Goal: Information Seeking & Learning: Learn about a topic

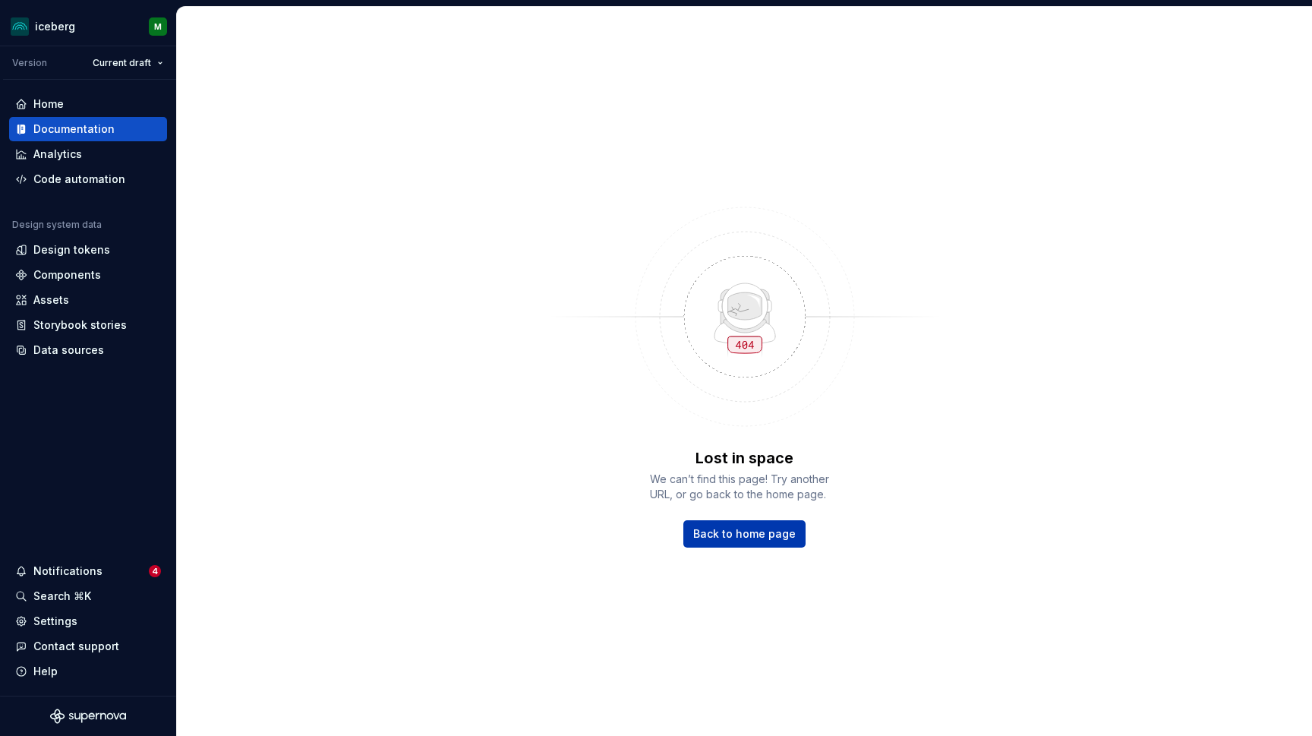
click at [781, 534] on span "Back to home page" at bounding box center [744, 533] width 102 height 15
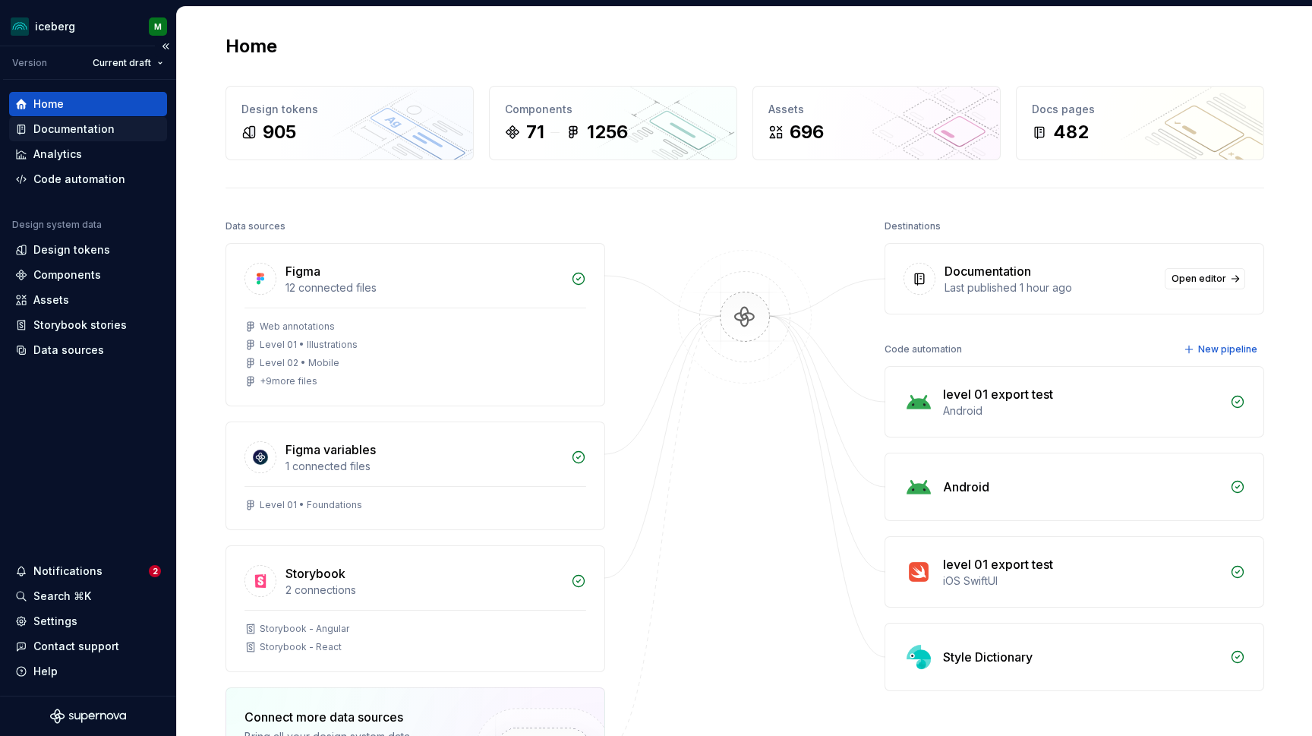
click at [80, 133] on div "Documentation" at bounding box center [73, 128] width 81 height 15
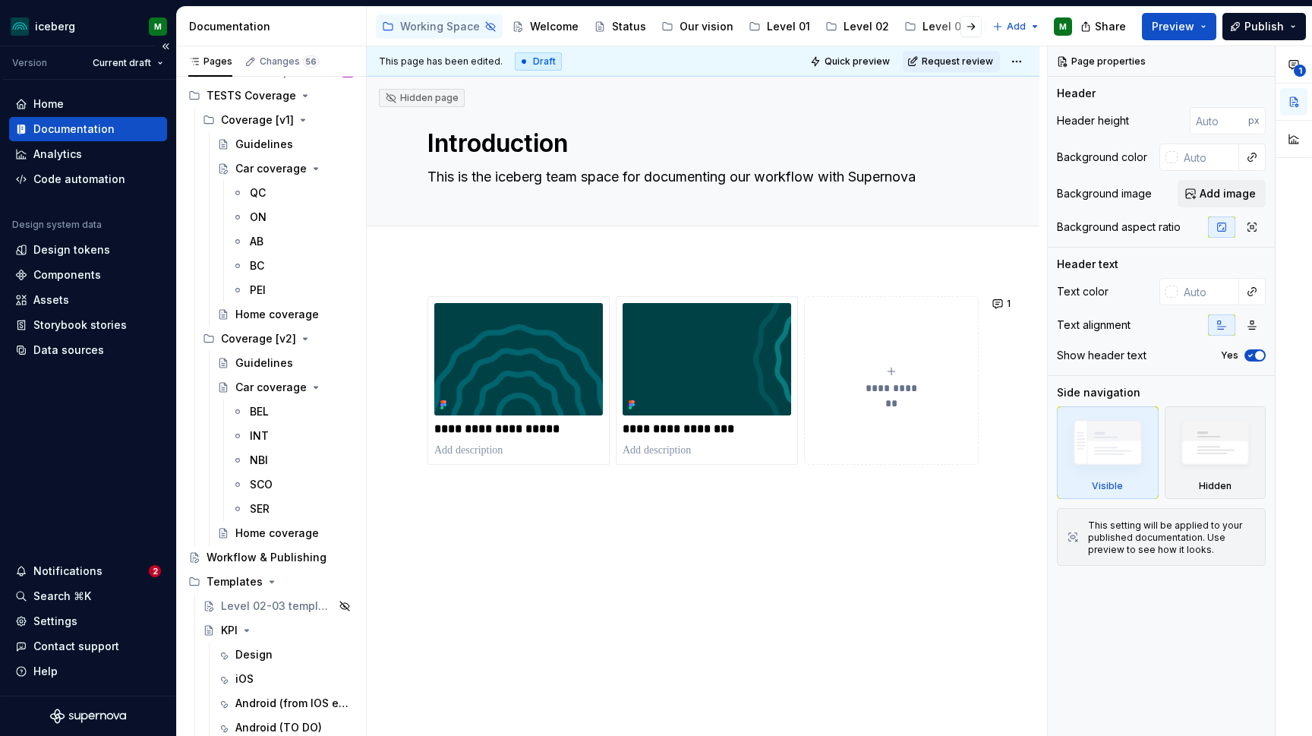
scroll to position [75, 0]
click at [96, 274] on div "Components" at bounding box center [67, 274] width 68 height 15
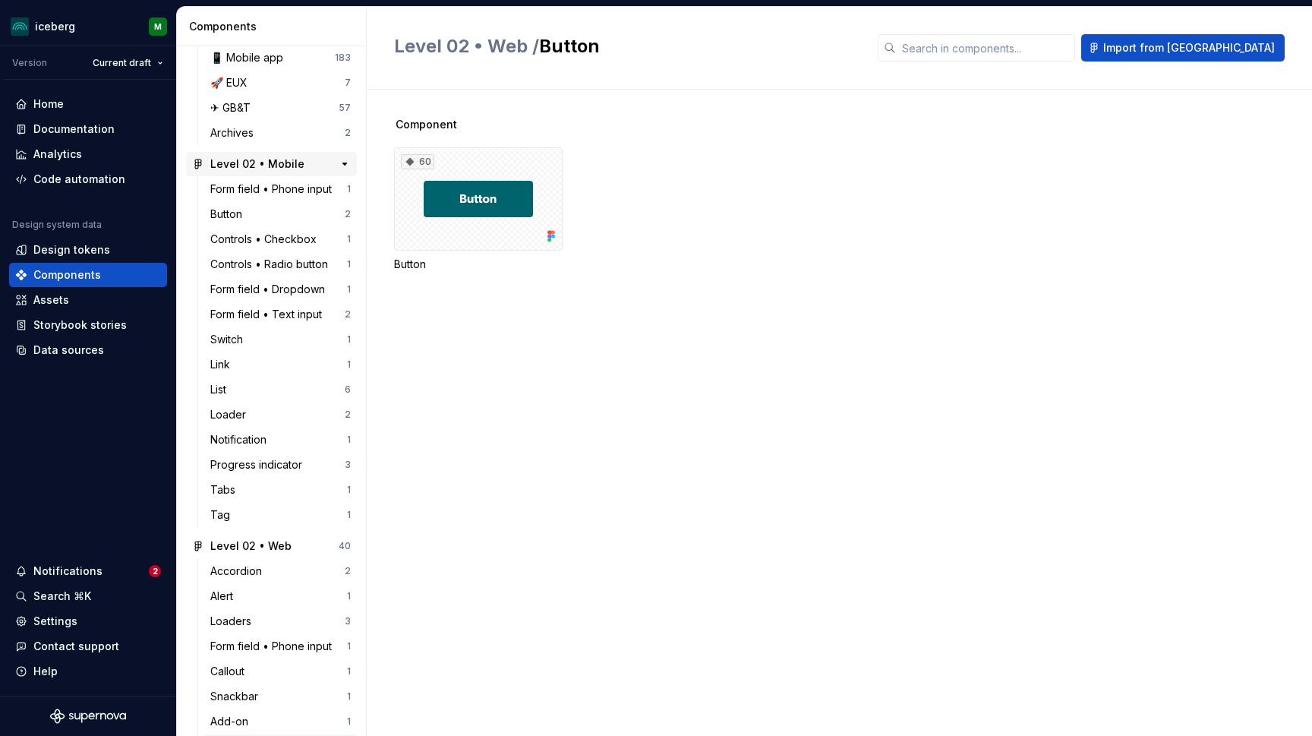
scroll to position [1304, 0]
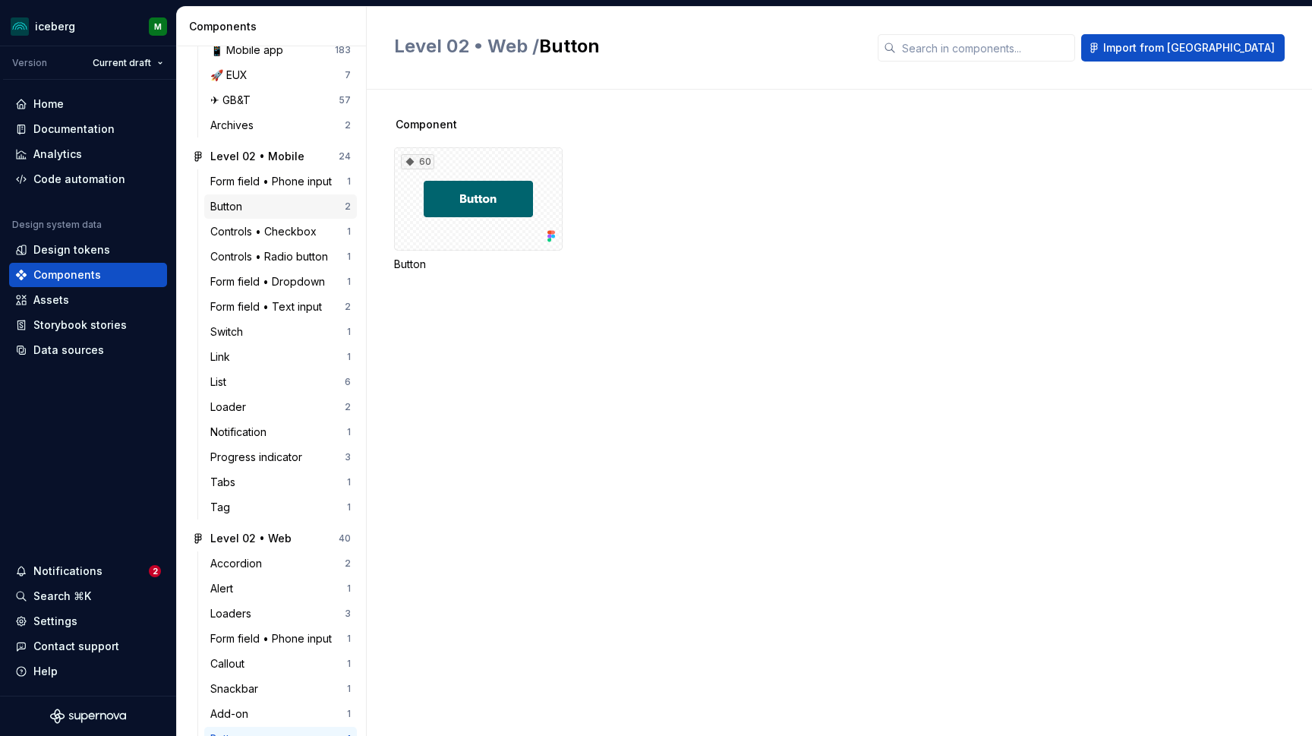
click at [248, 204] on div "Button" at bounding box center [229, 206] width 38 height 15
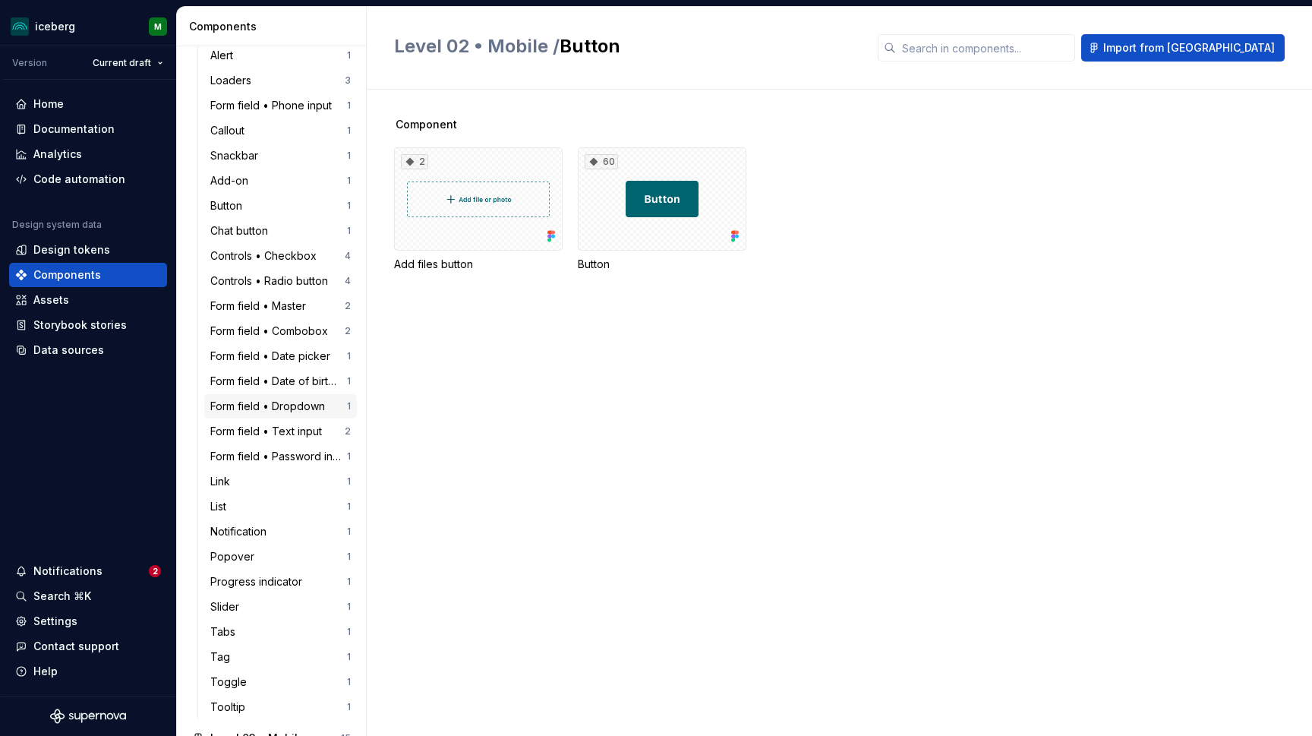
scroll to position [1830, 0]
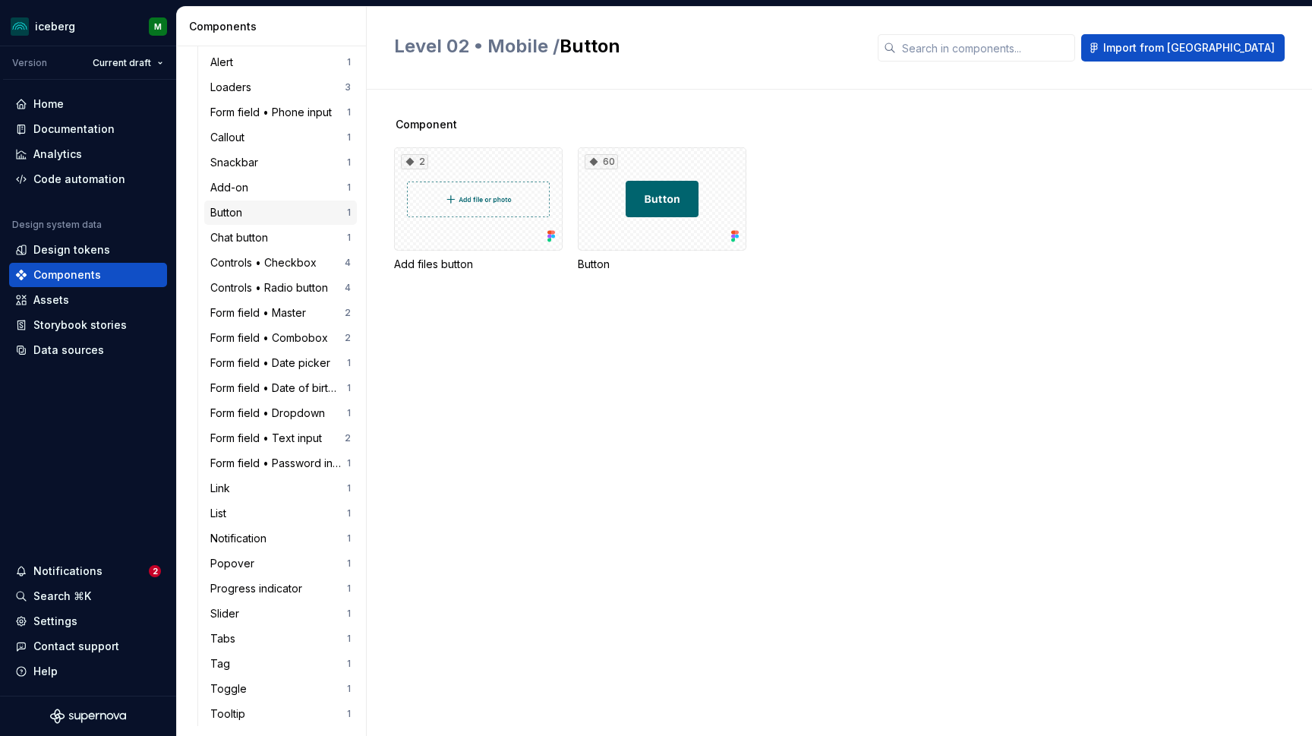
click at [251, 214] on div "Button" at bounding box center [278, 212] width 137 height 15
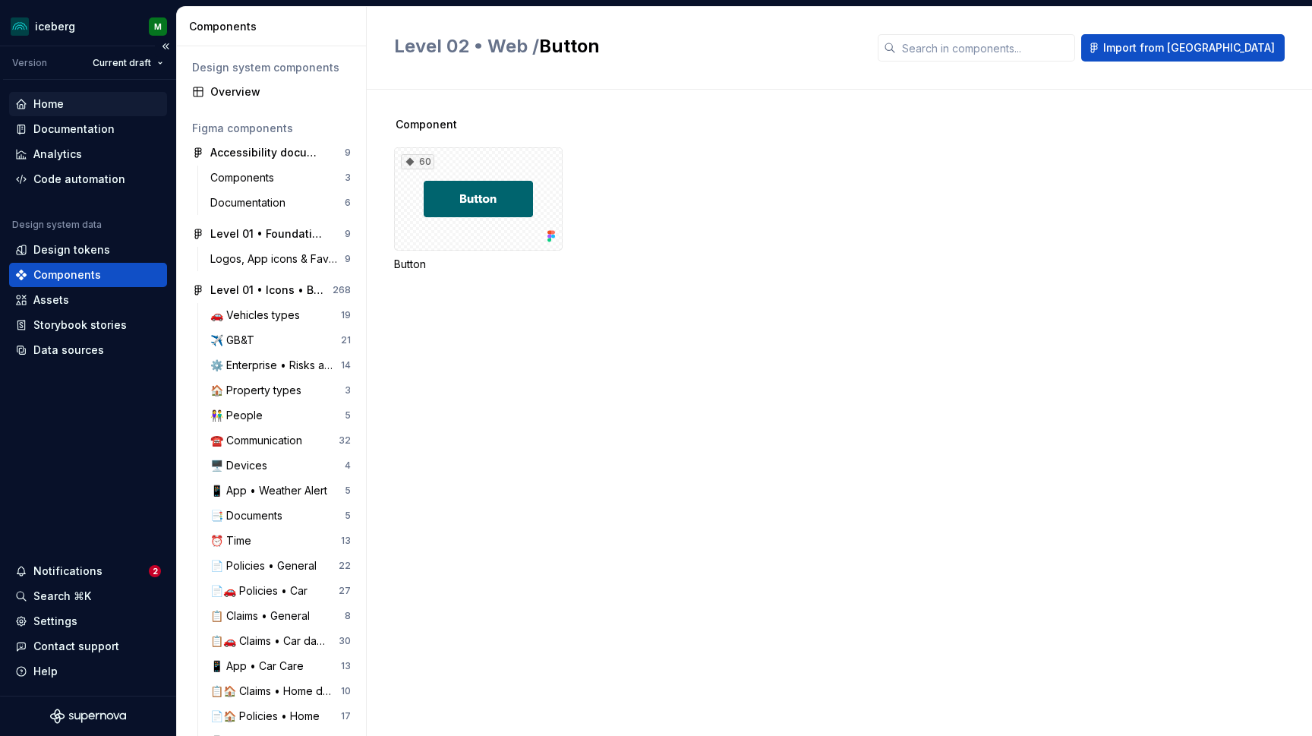
click at [48, 107] on div "Home" at bounding box center [48, 103] width 30 height 15
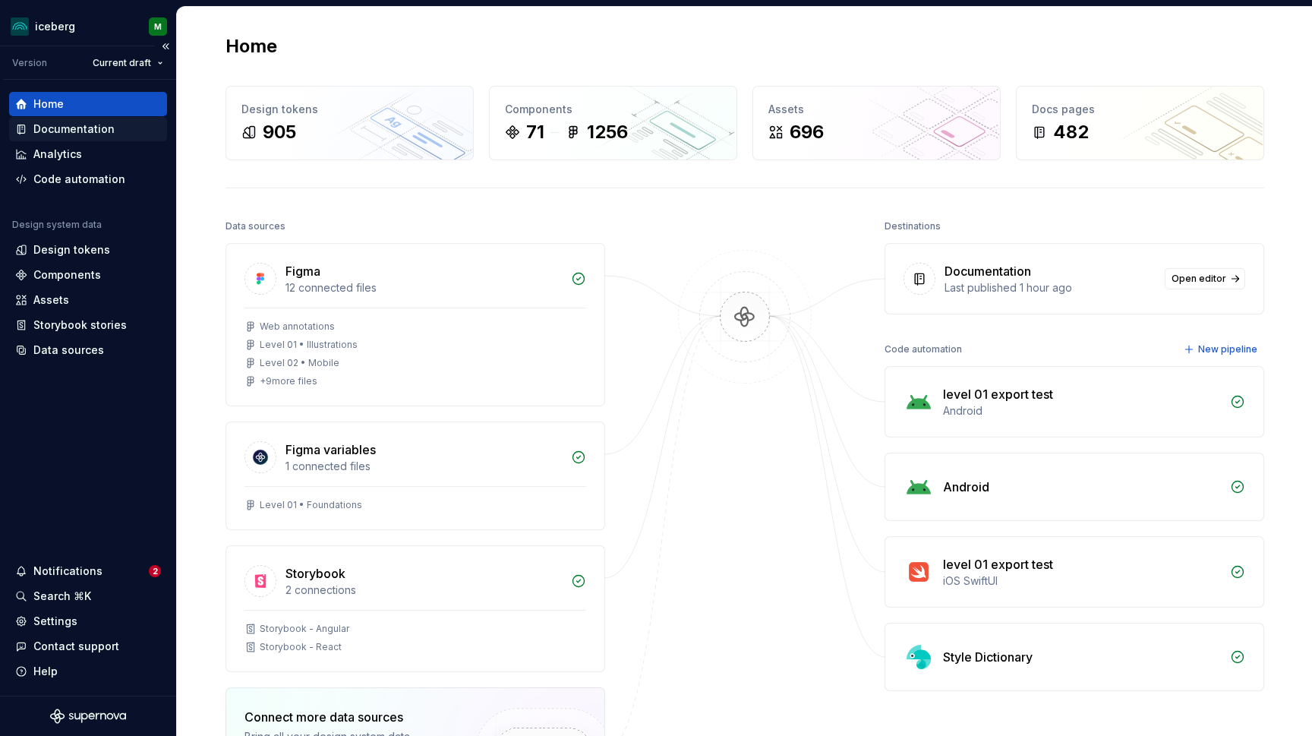
click at [86, 129] on div "Documentation" at bounding box center [73, 128] width 81 height 15
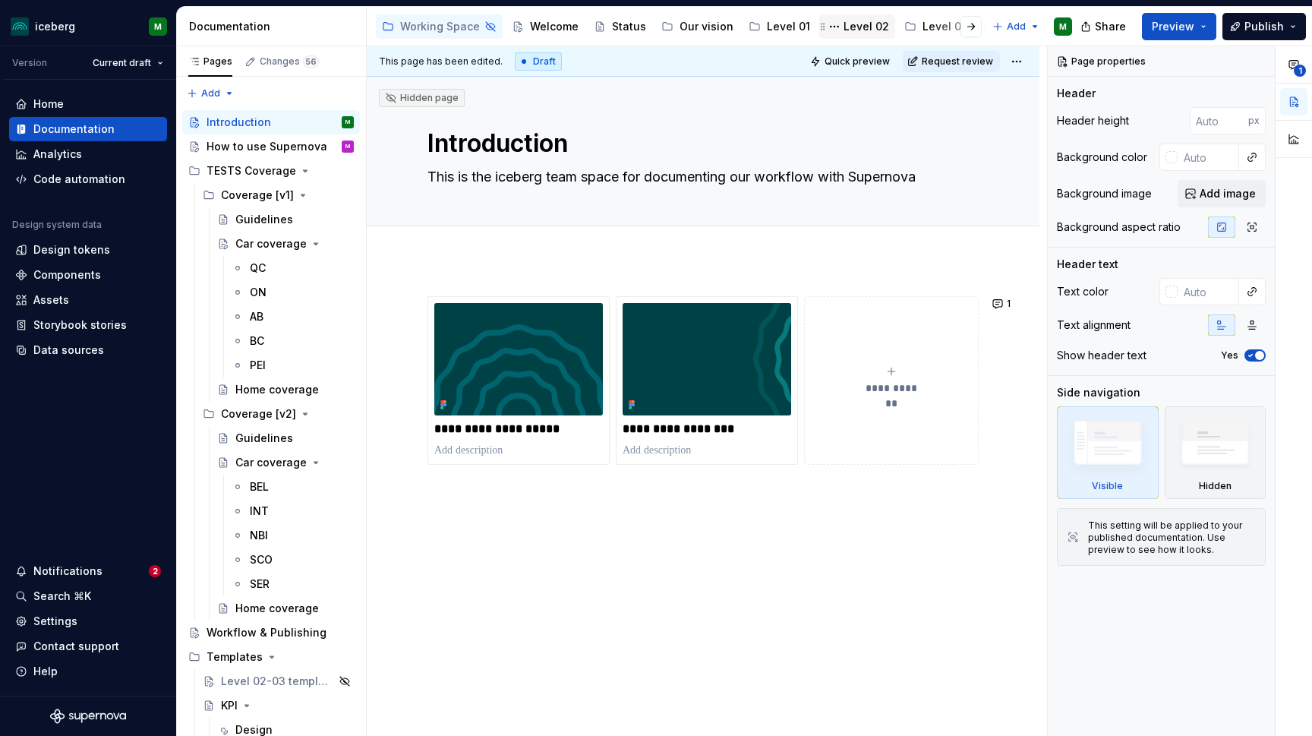
click at [868, 29] on div "Level 02" at bounding box center [866, 26] width 46 height 15
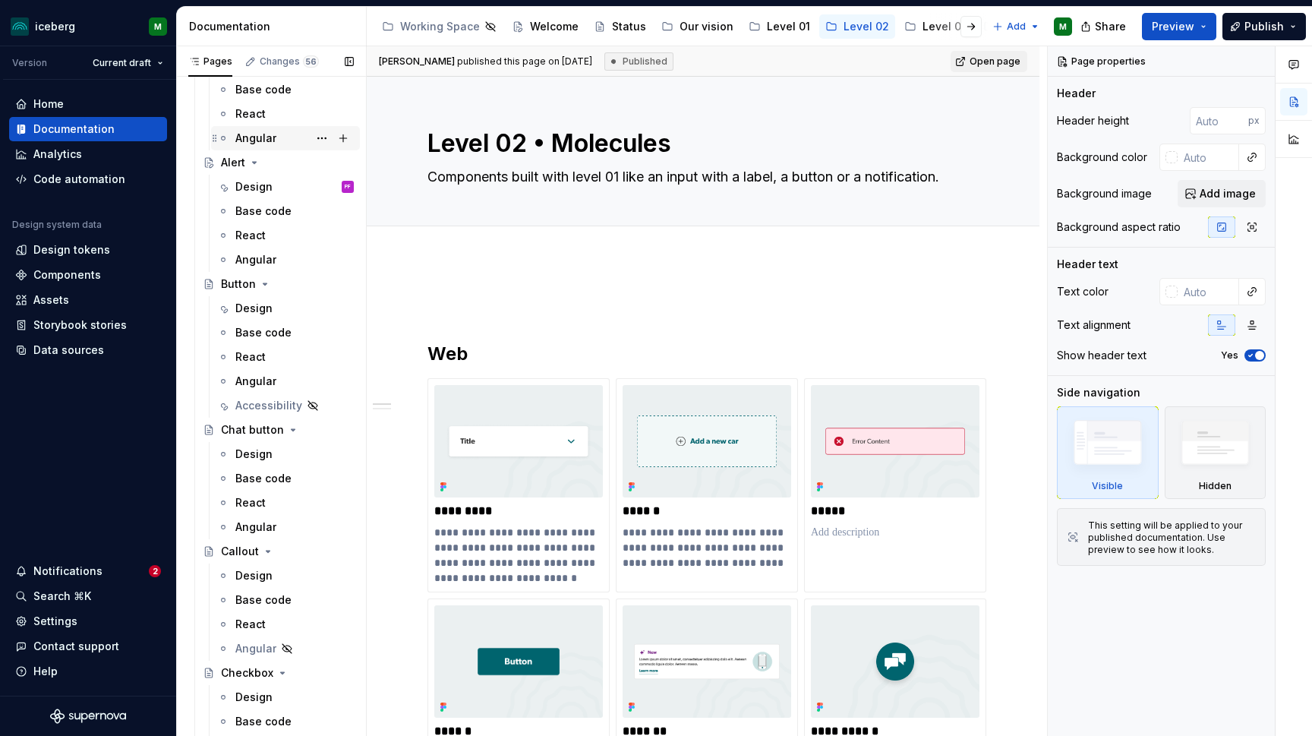
scroll to position [257, 0]
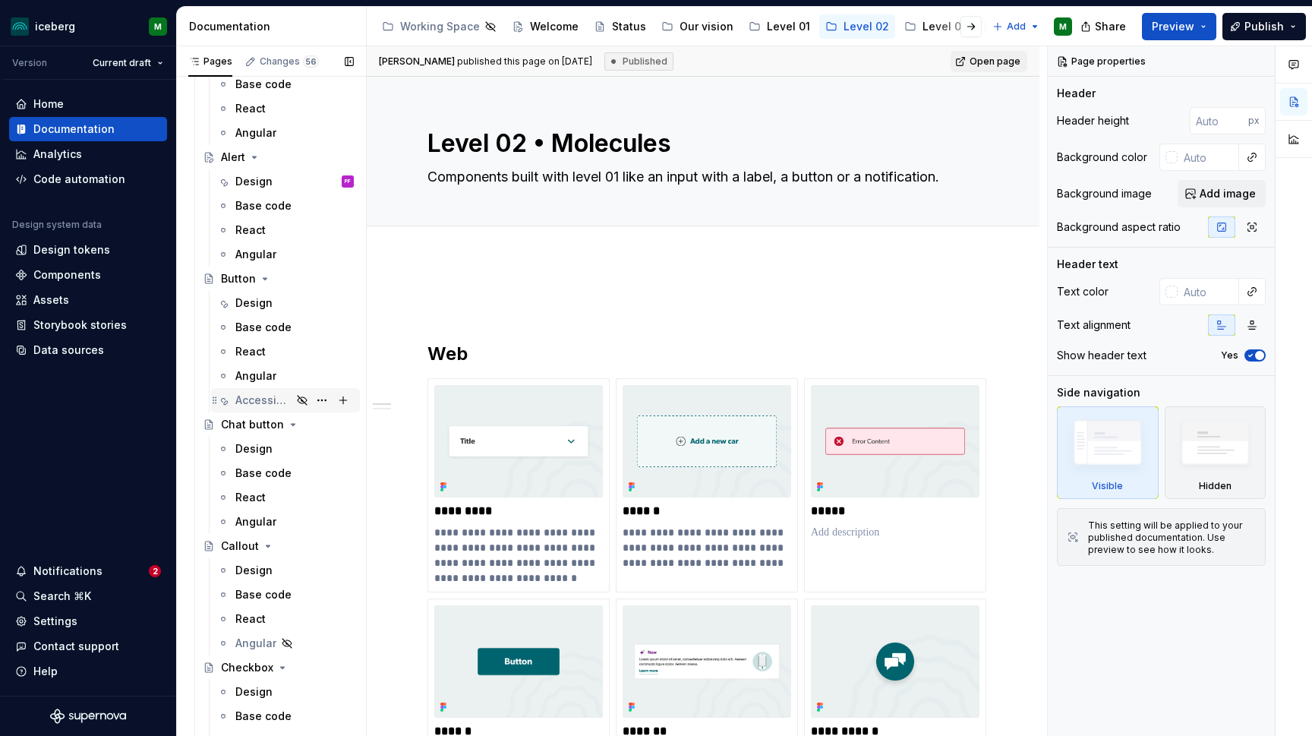
click at [254, 402] on div "Accessibility" at bounding box center [263, 399] width 56 height 15
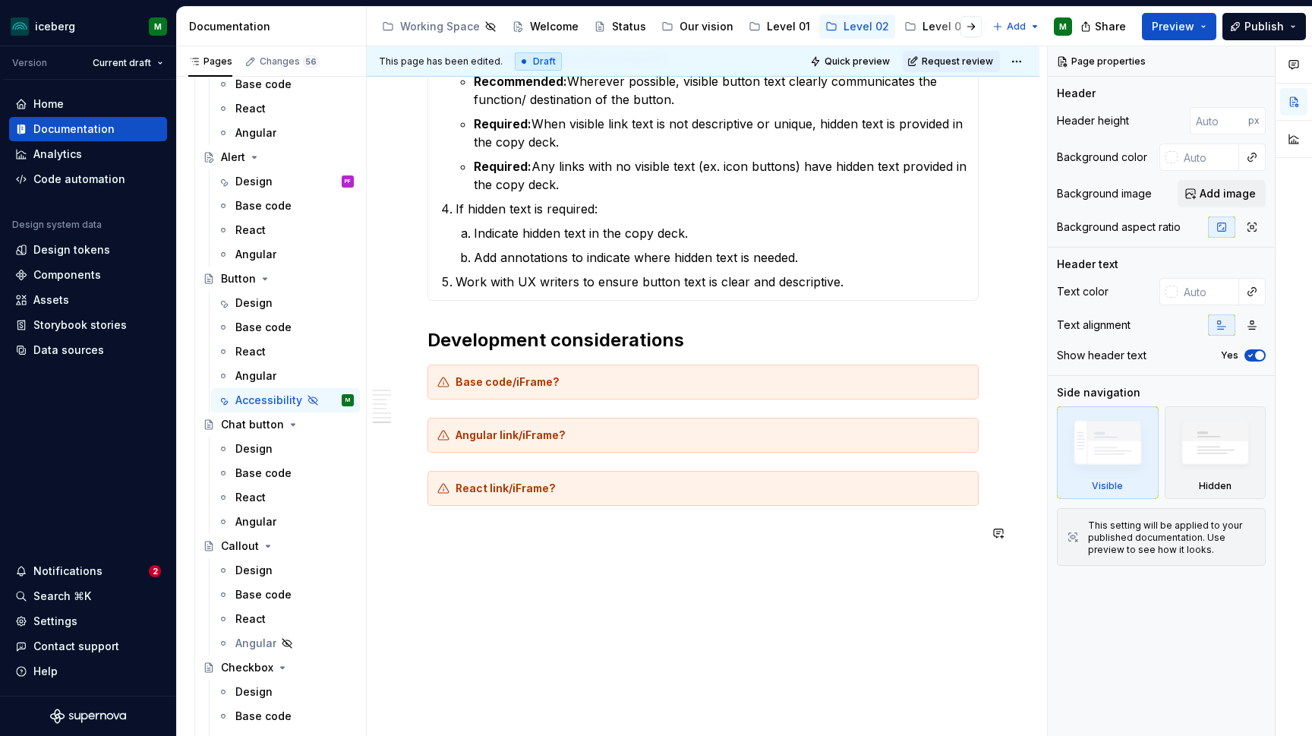
scroll to position [1427, 0]
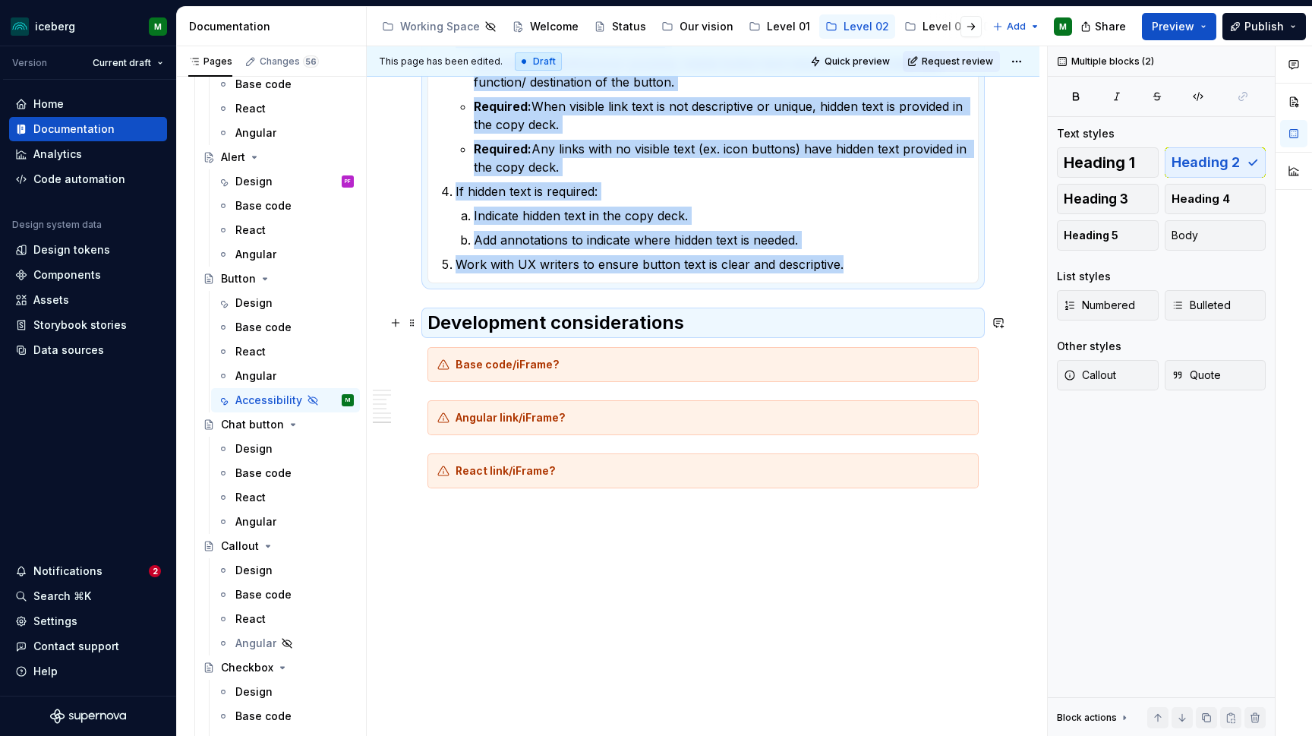
drag, startPoint x: 733, startPoint y: 514, endPoint x: 432, endPoint y: 329, distance: 352.7
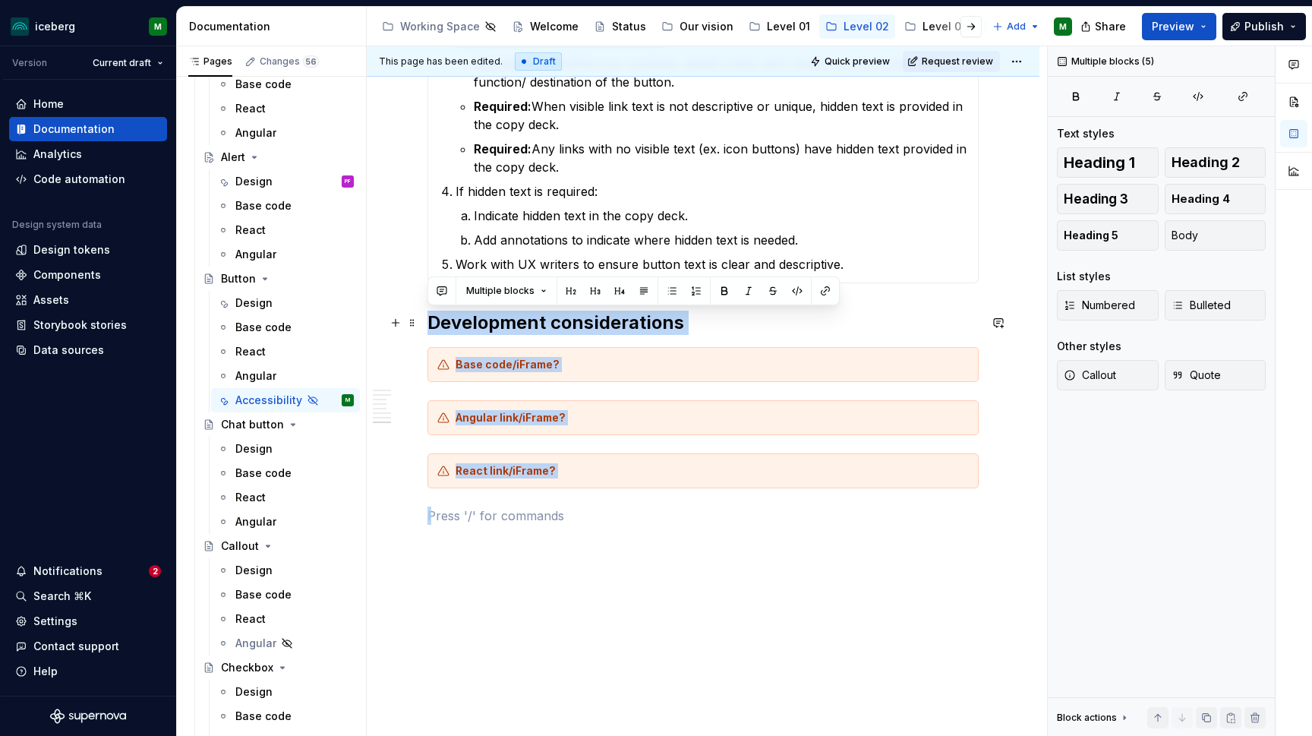
drag, startPoint x: 594, startPoint y: 537, endPoint x: 432, endPoint y: 329, distance: 263.9
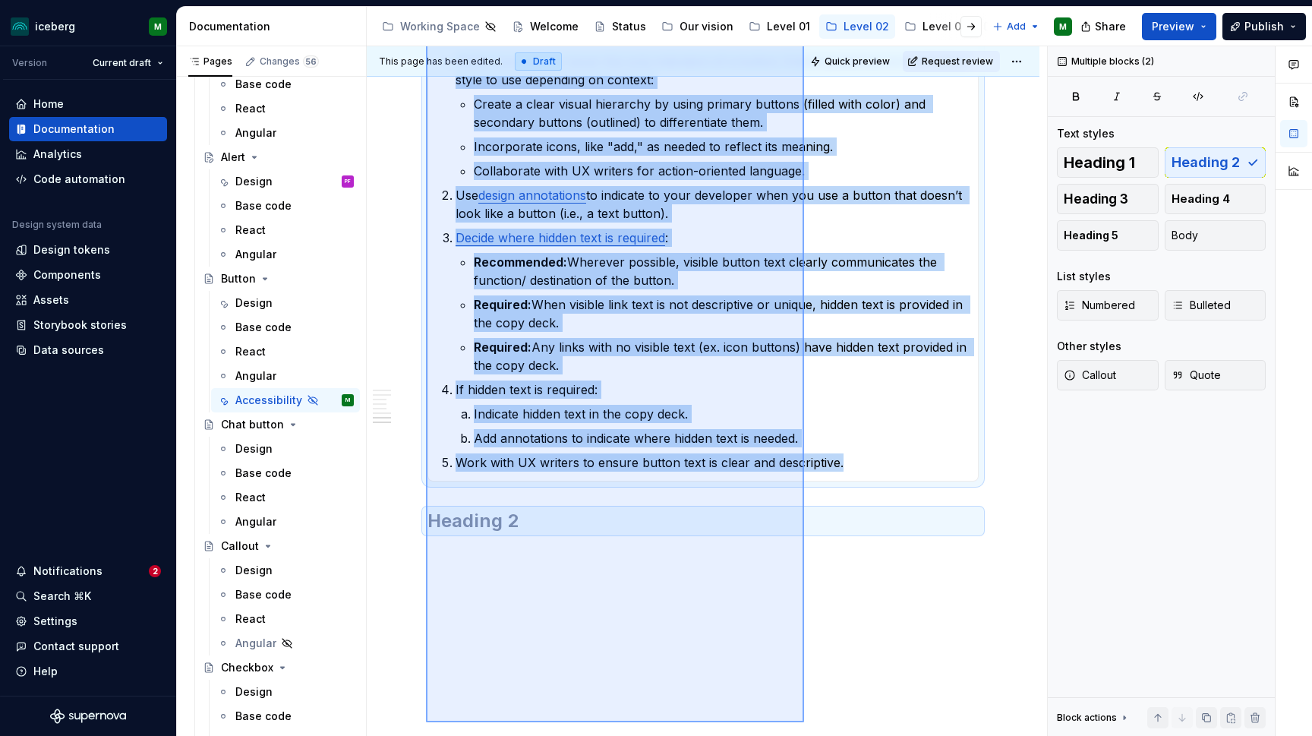
scroll to position [1265, 0]
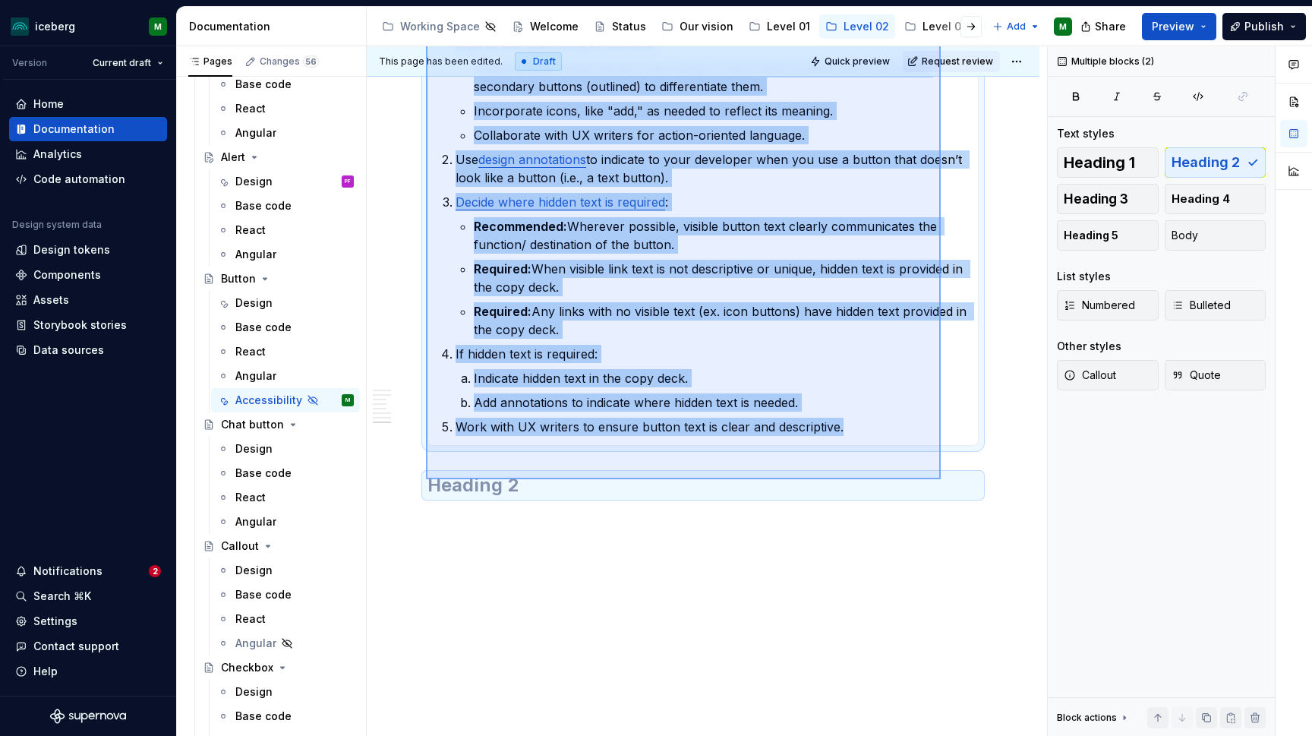
drag, startPoint x: 426, startPoint y: 300, endPoint x: 941, endPoint y: 481, distance: 546.2
click at [941, 480] on div "This page has been edited. Draft Quick preview Request review Hidden page Butto…" at bounding box center [707, 391] width 680 height 690
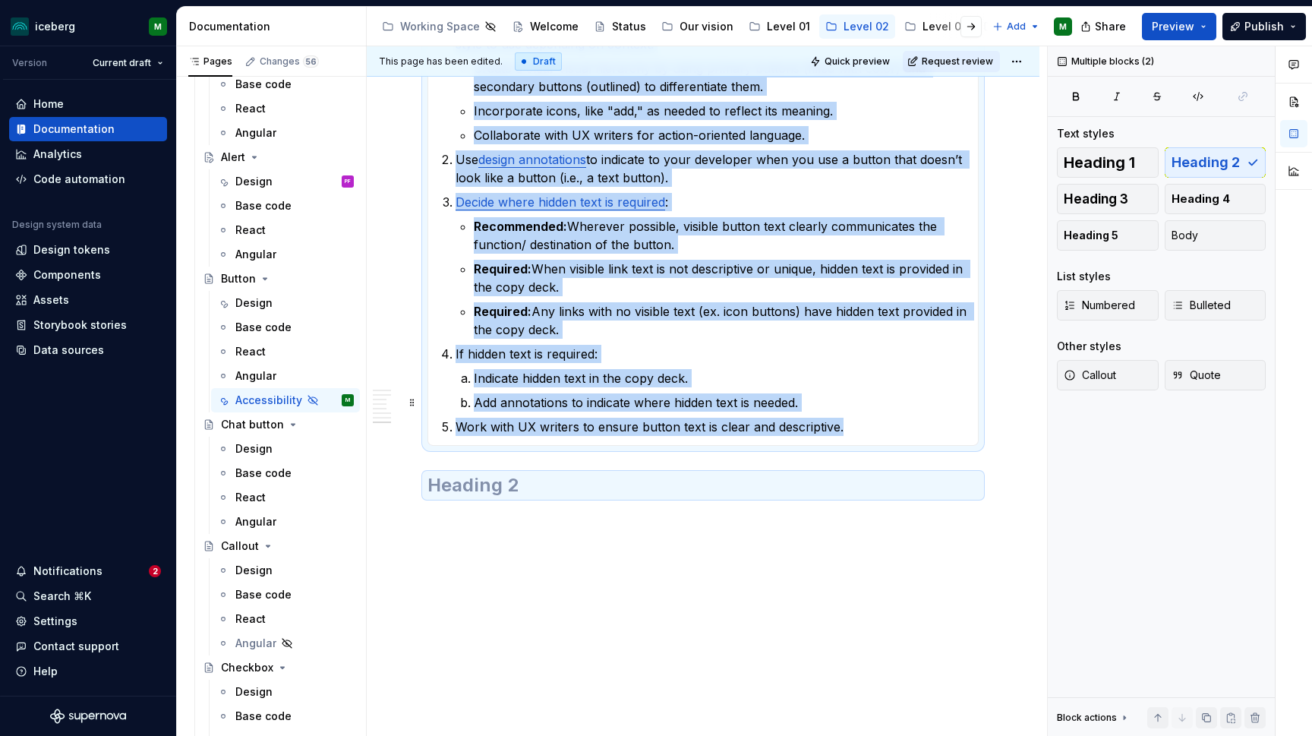
copy div "**********"
click at [244, 307] on div "Design" at bounding box center [253, 302] width 37 height 15
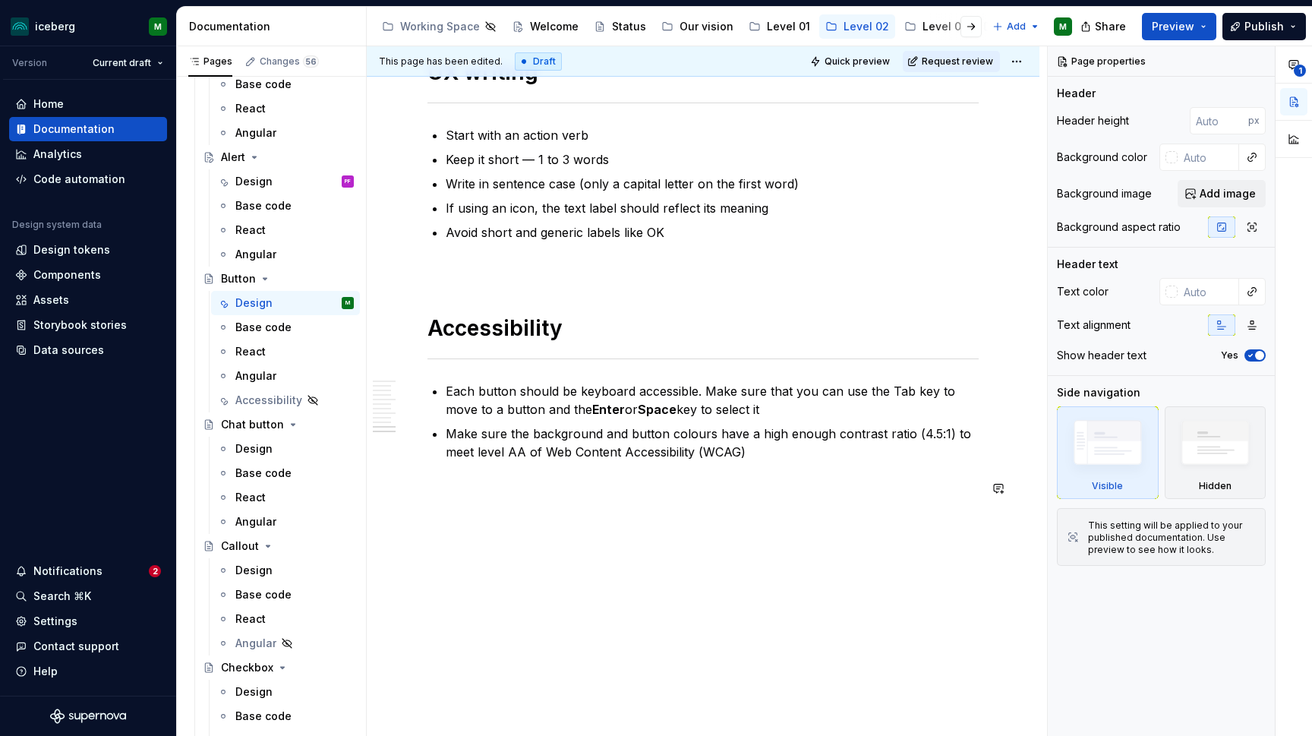
scroll to position [3985, 0]
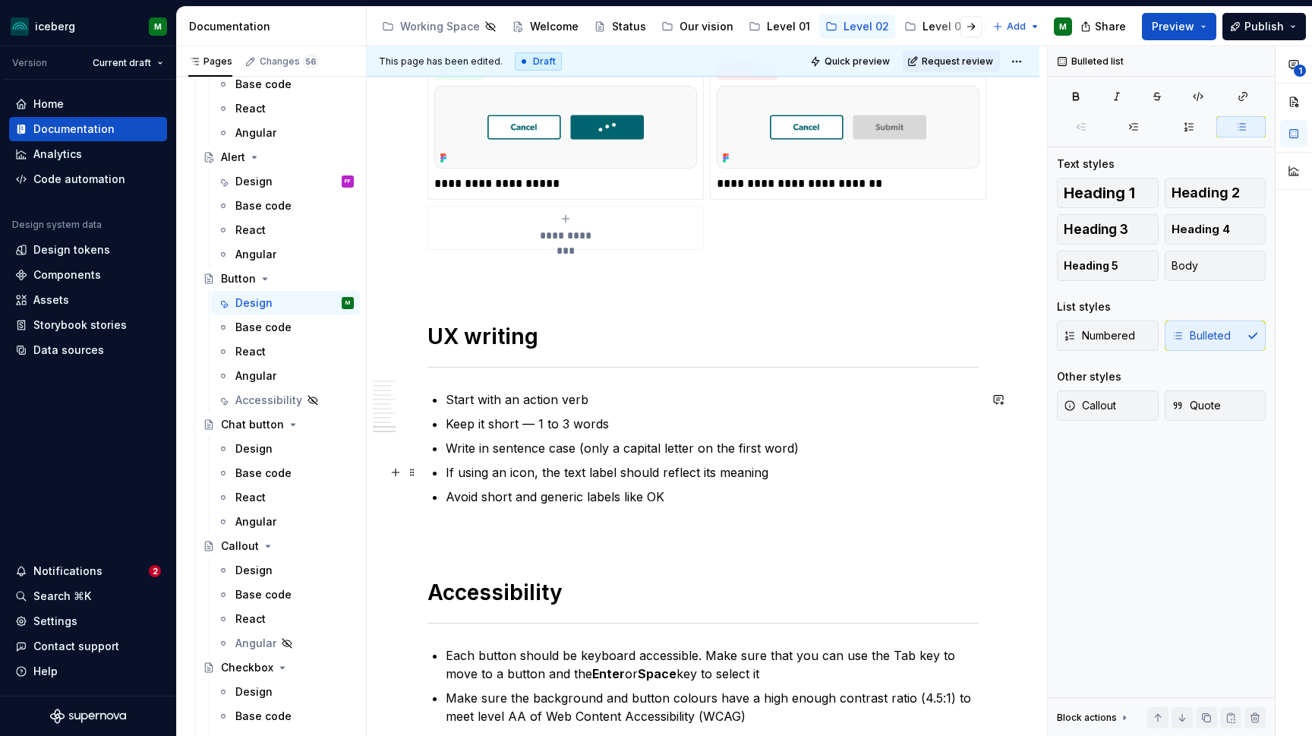
click at [758, 461] on ul "Start with an action verb Keep it short — 1 to 3 words Write in sentence case (…" at bounding box center [712, 447] width 533 height 115
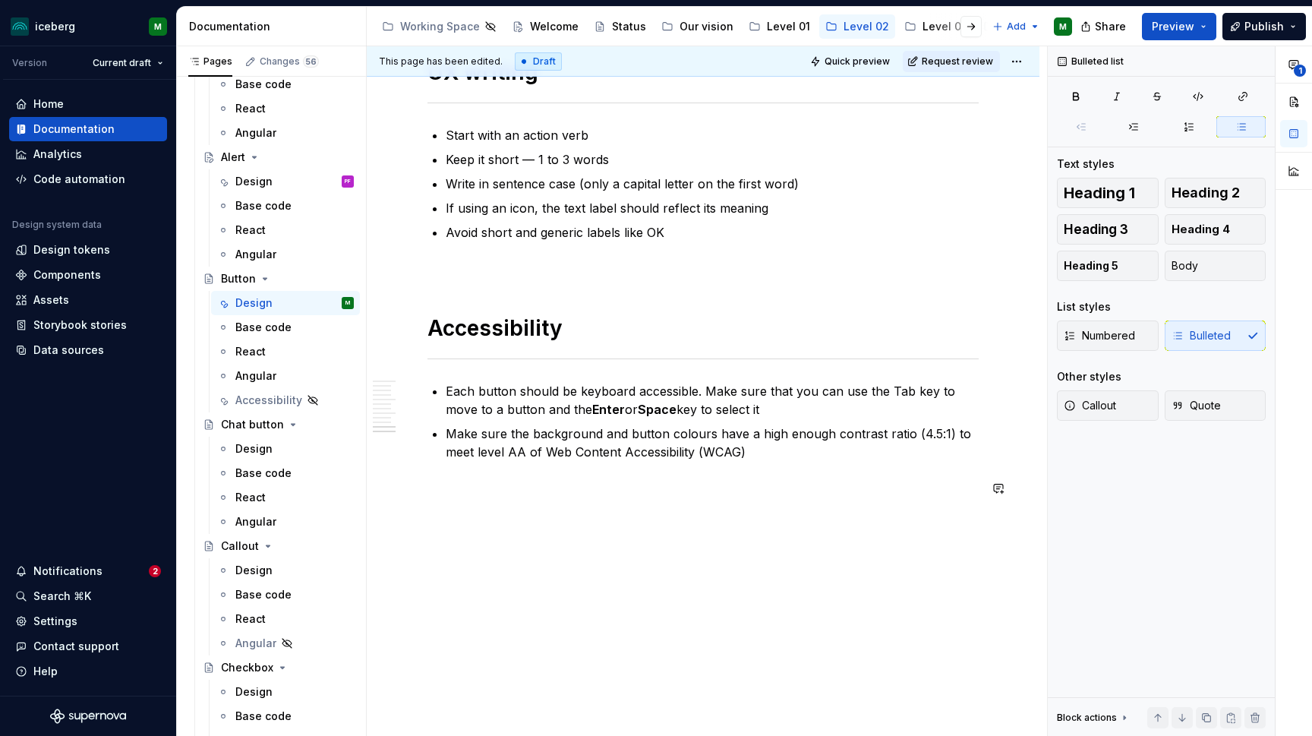
scroll to position [4249, 0]
click at [762, 458] on p "Make sure the background and button colours have a high enough contrast ratio (…" at bounding box center [712, 442] width 533 height 36
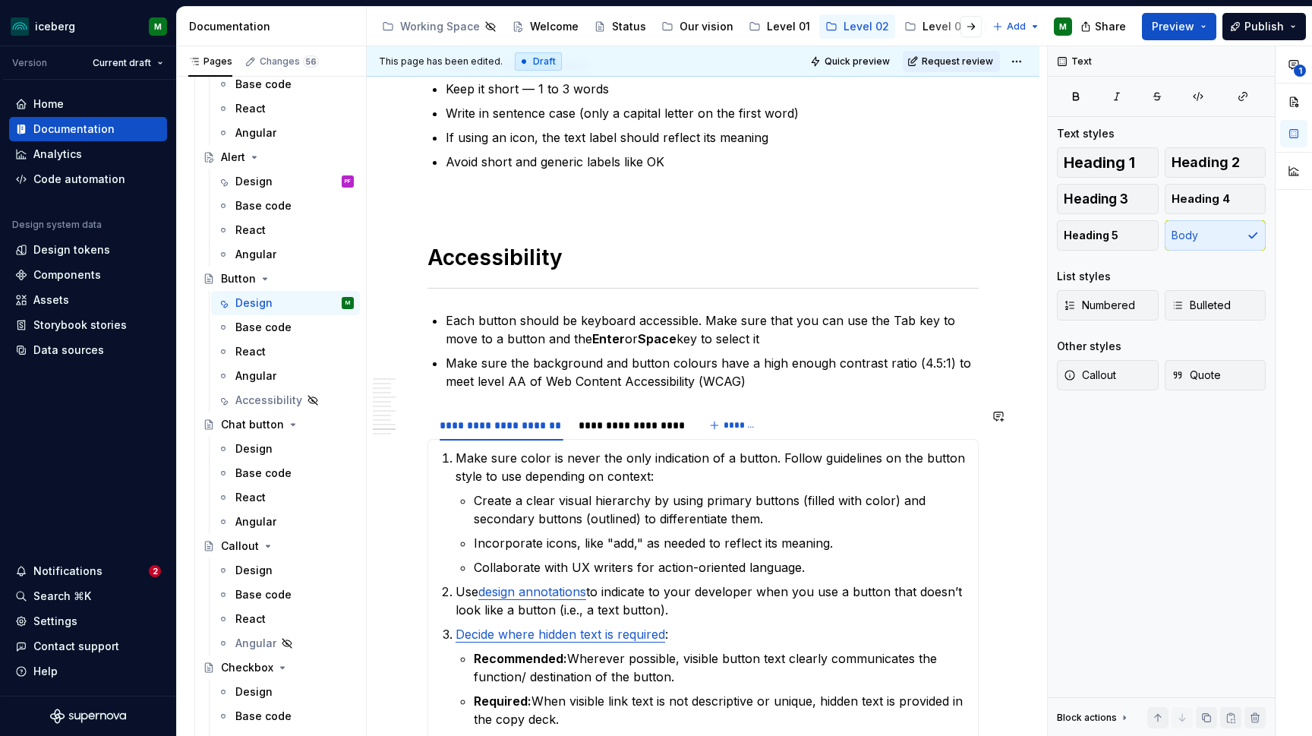
scroll to position [4323, 0]
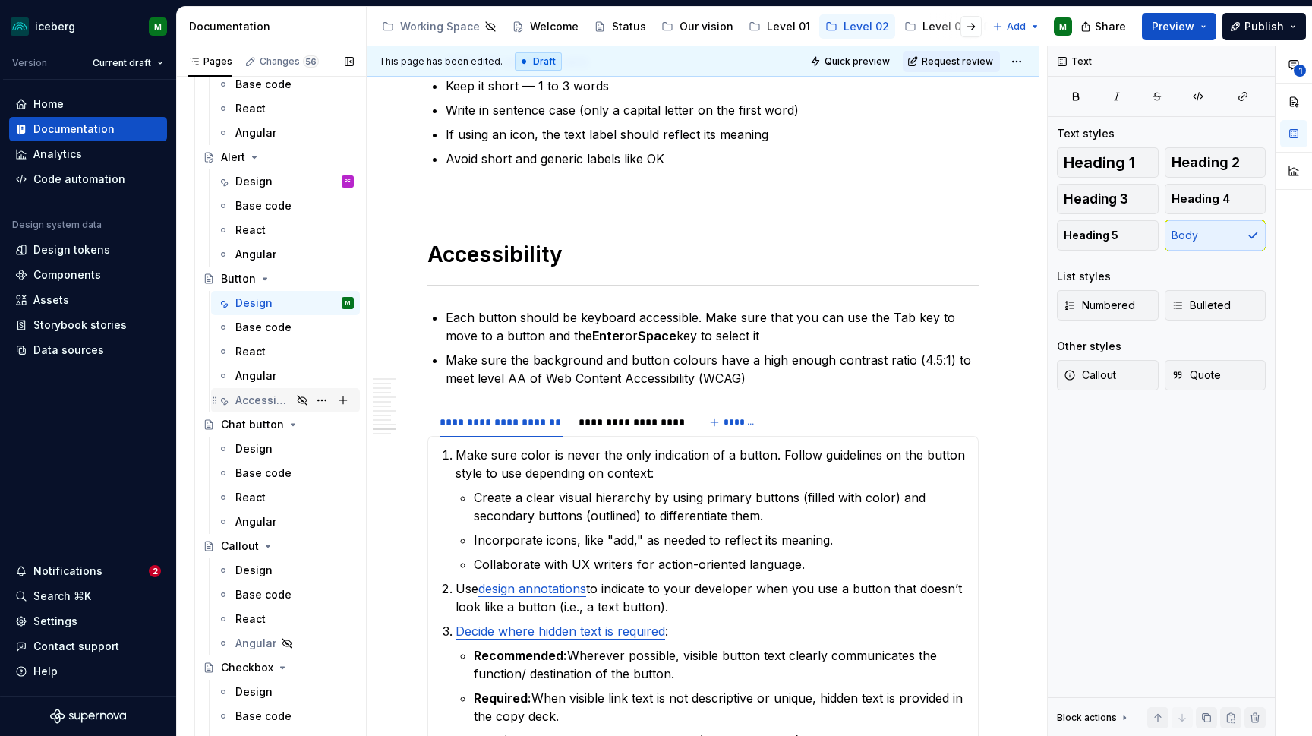
click at [279, 402] on div "Accessibility" at bounding box center [263, 399] width 56 height 15
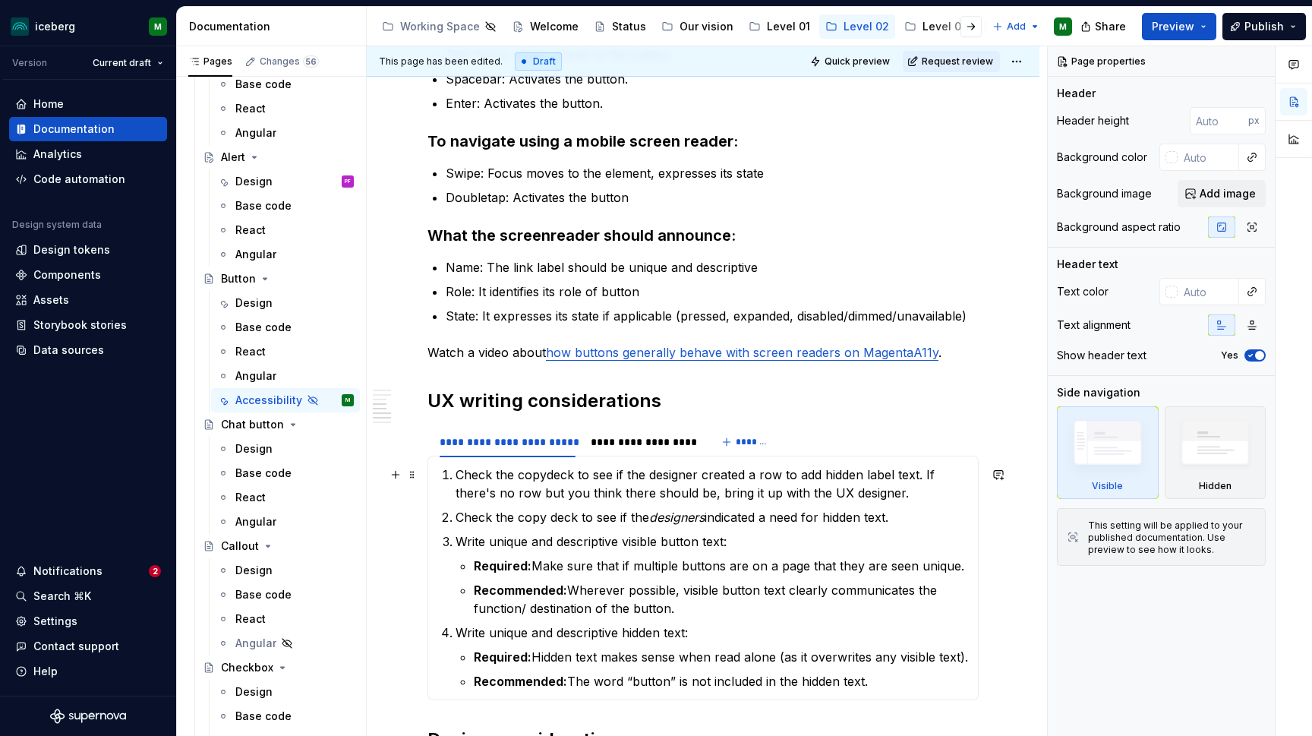
scroll to position [517, 0]
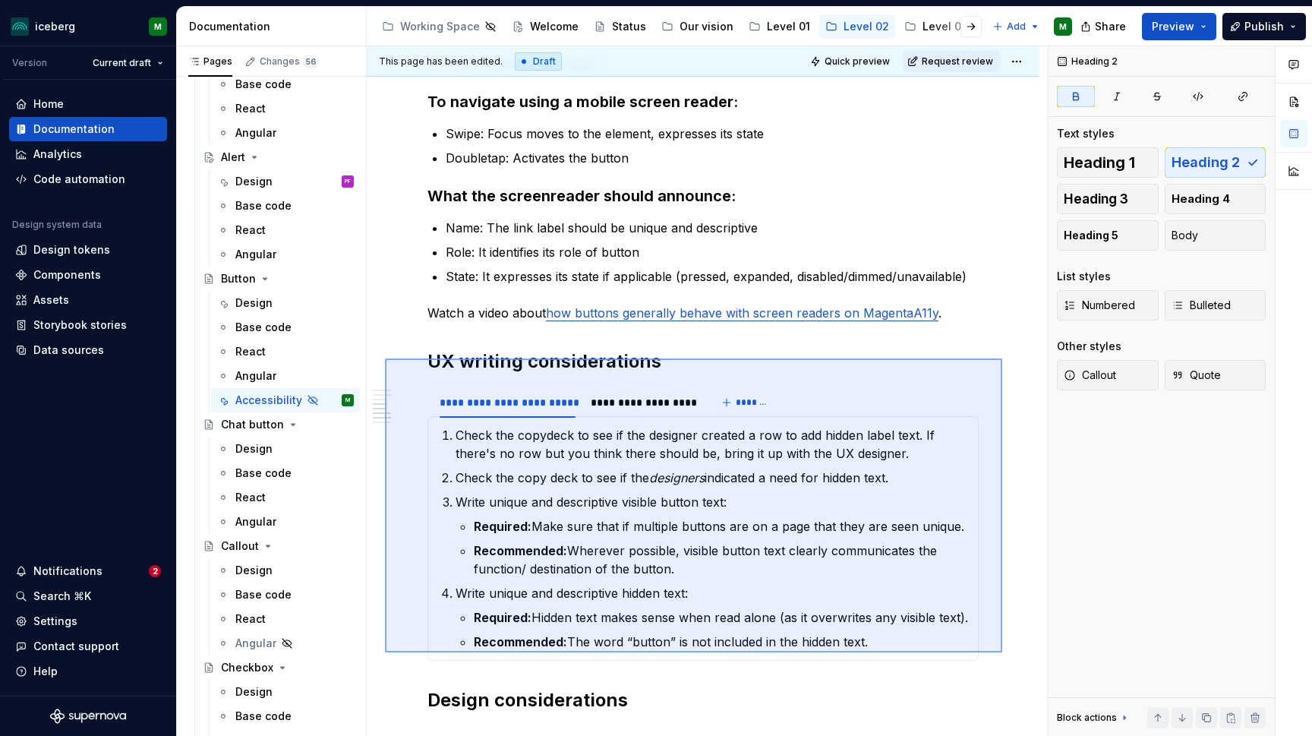
drag, startPoint x: 1002, startPoint y: 652, endPoint x: 385, endPoint y: 357, distance: 684.2
click at [385, 357] on div "This page has been edited. Draft Quick preview Request review Hidden page Butto…" at bounding box center [707, 391] width 680 height 690
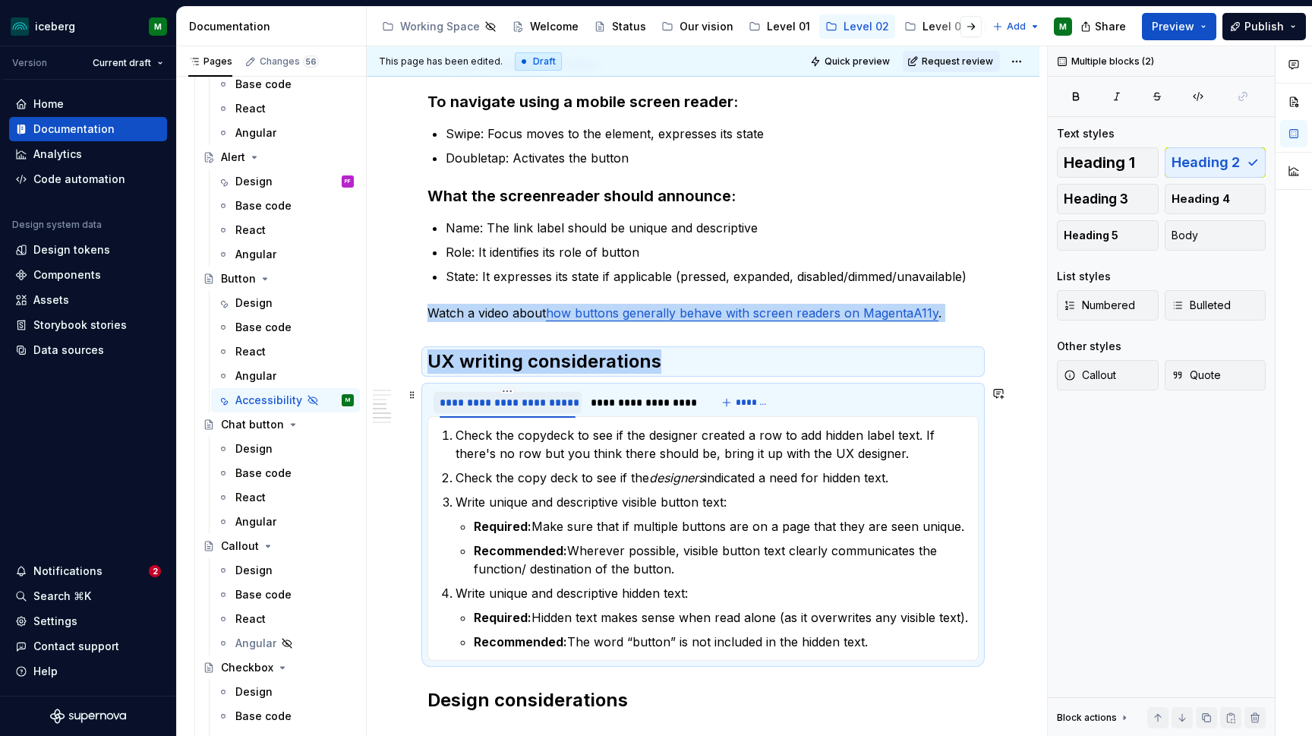
copy div "Watch a video about how buttons generally behave with screen readers on Magenta…"
click at [270, 307] on div "Design" at bounding box center [253, 302] width 37 height 15
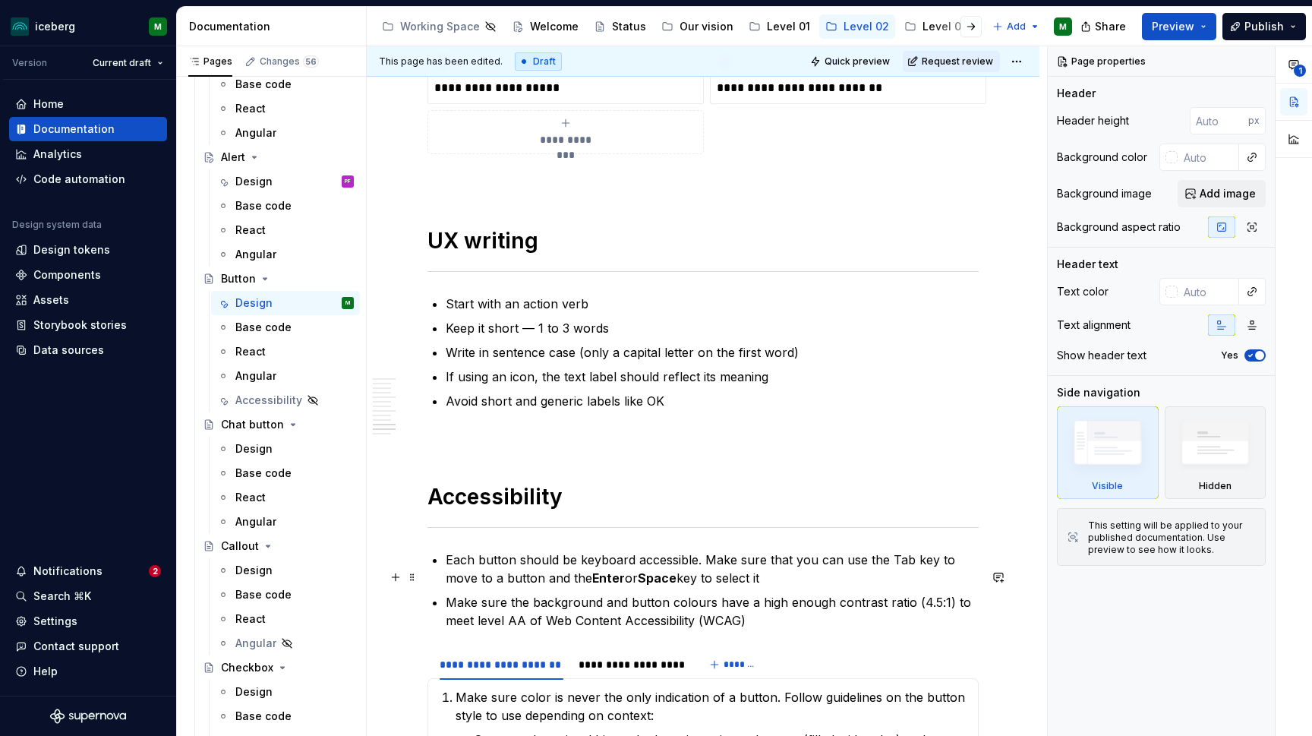
scroll to position [4057, 0]
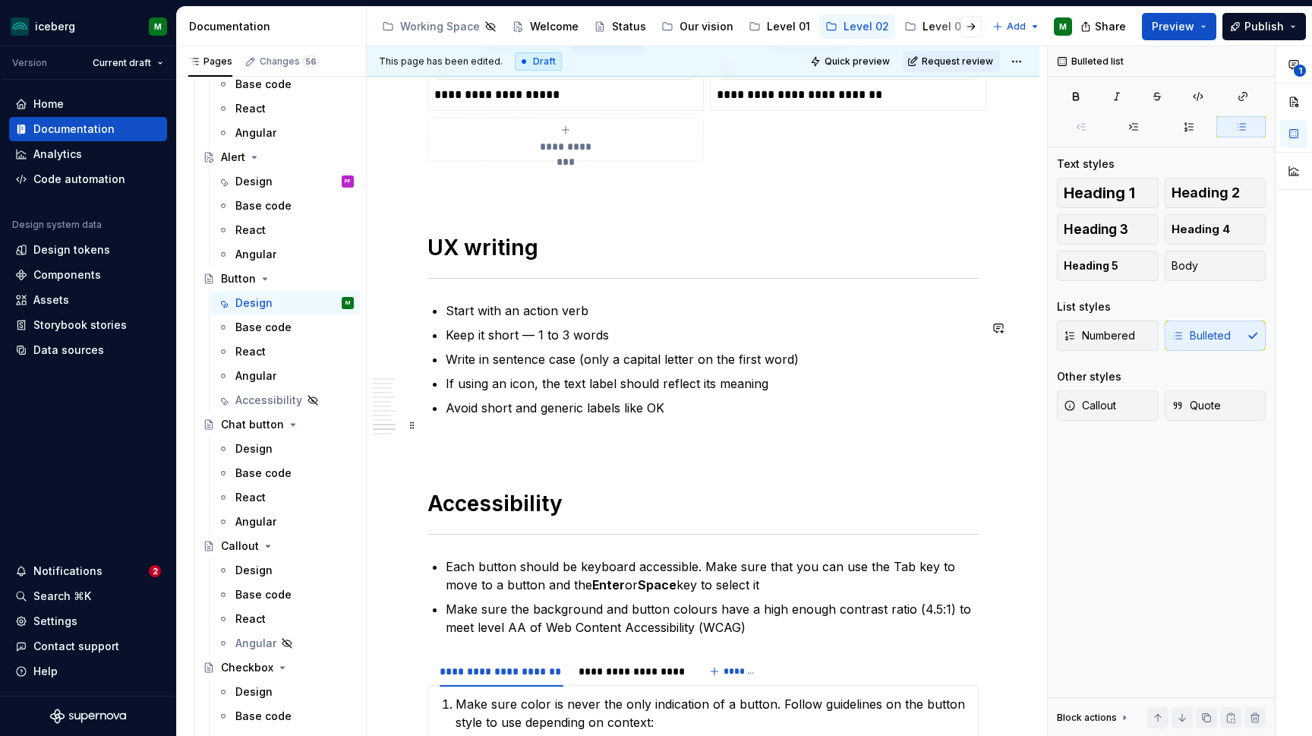
click at [681, 417] on p "Avoid short and generic labels like OK" at bounding box center [712, 408] width 533 height 18
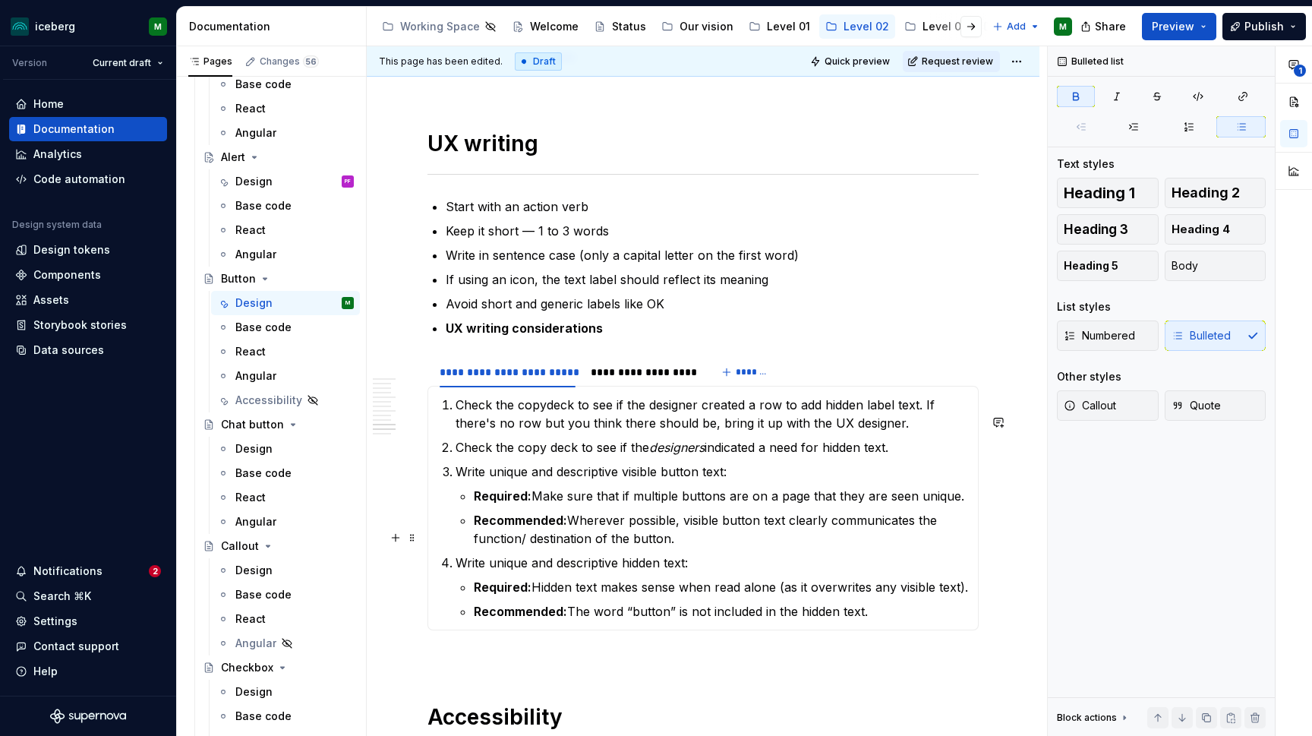
scroll to position [4160, 0]
click at [651, 380] on div "**********" at bounding box center [643, 372] width 105 height 15
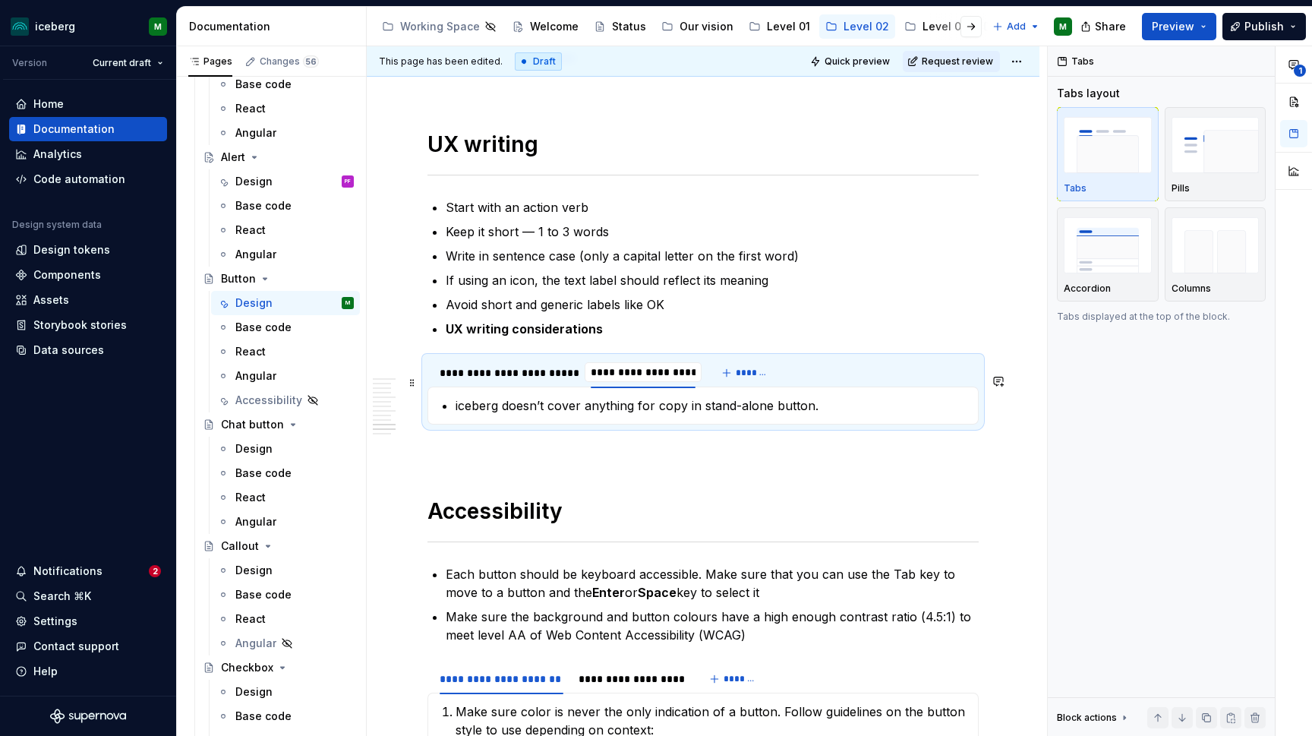
scroll to position [0, 1]
click at [554, 380] on div "**********" at bounding box center [508, 372] width 136 height 15
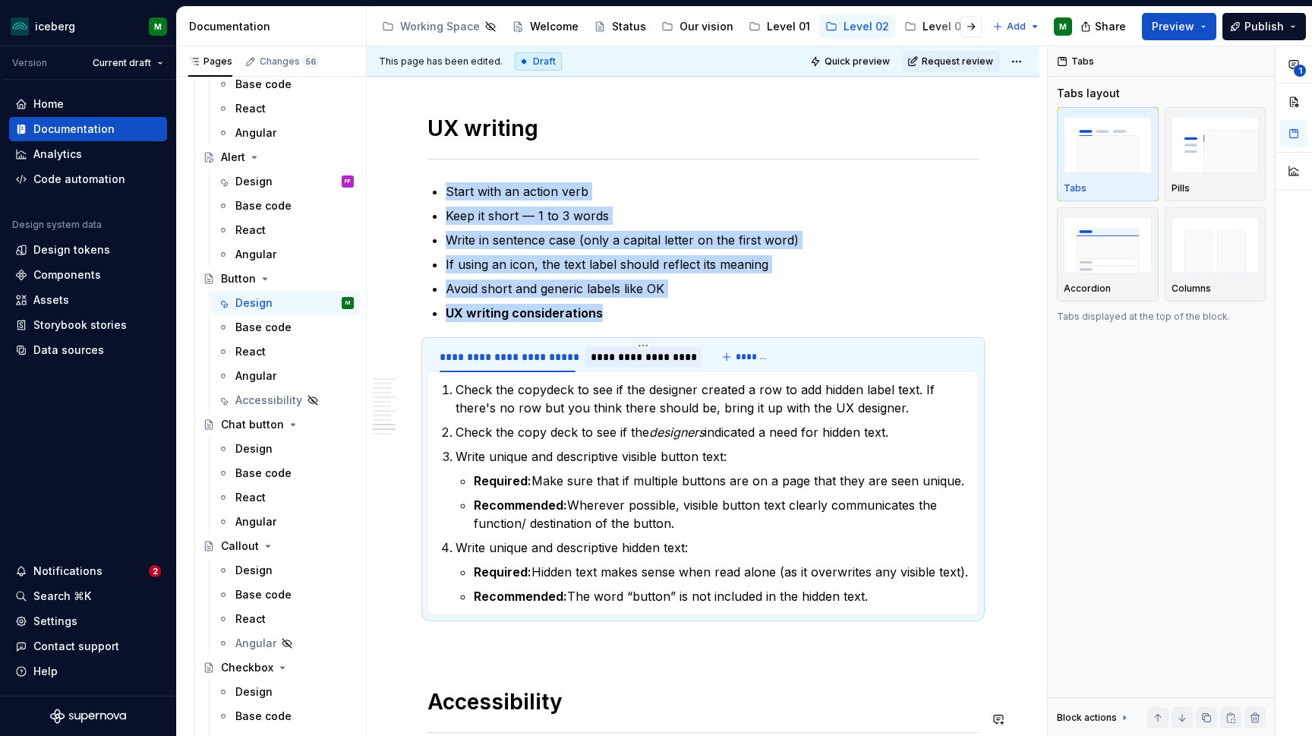
scroll to position [4180, 0]
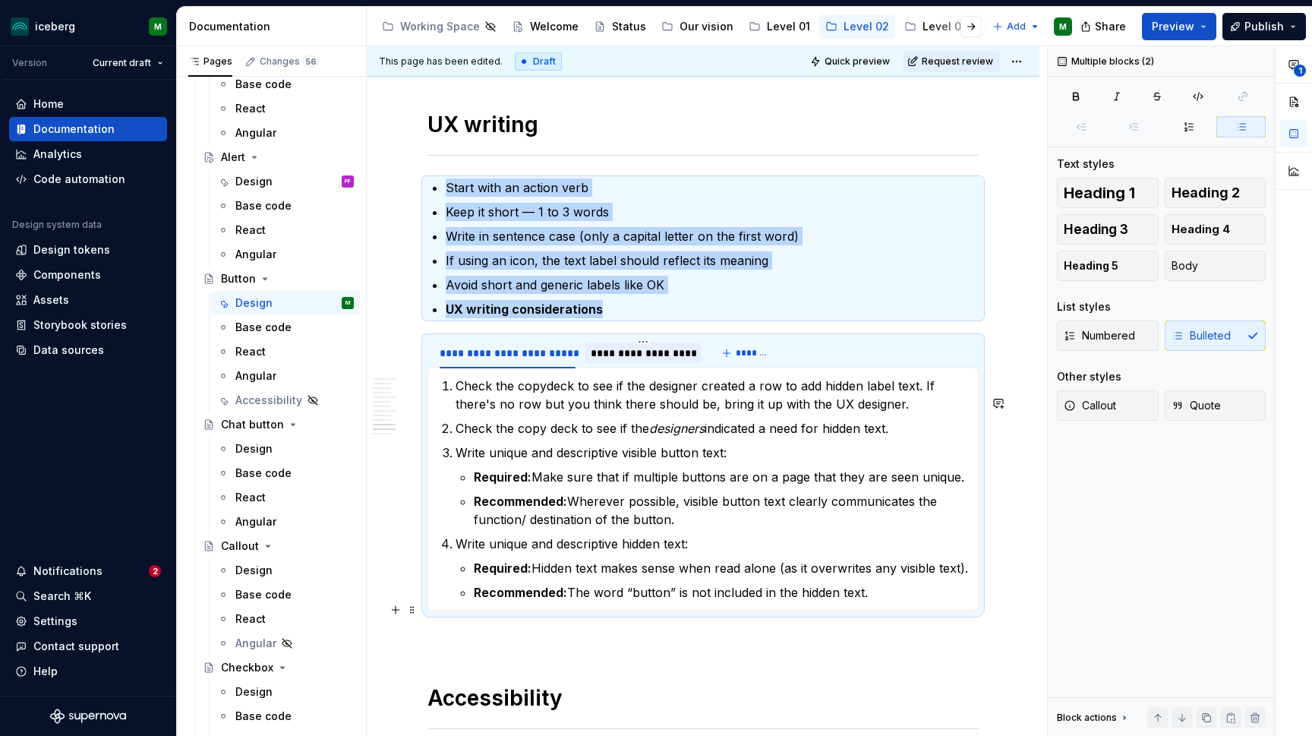
drag, startPoint x: 444, startPoint y: 201, endPoint x: 837, endPoint y: 610, distance: 566.9
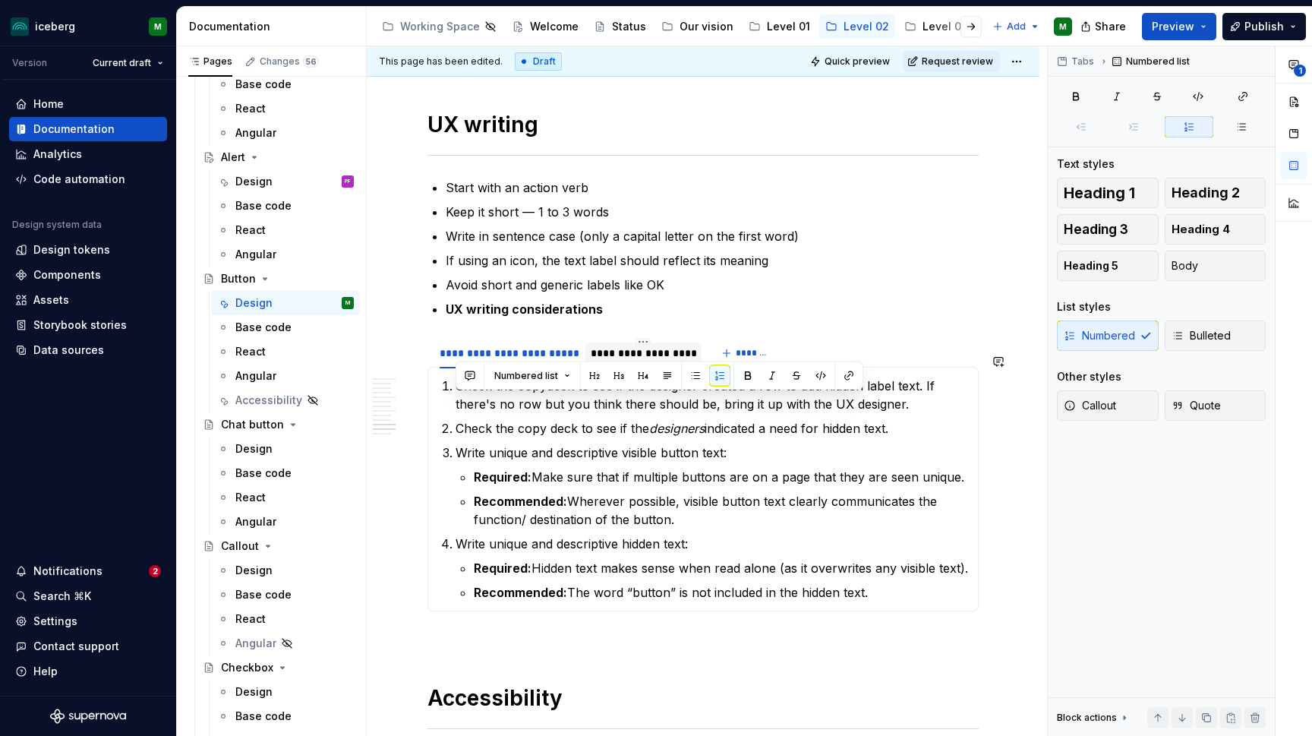
drag, startPoint x: 918, startPoint y: 612, endPoint x: 443, endPoint y: 390, distance: 523.7
click at [443, 390] on div "Check the copydeck to see if the designer created a row to add hidden label tex…" at bounding box center [702, 489] width 551 height 244
copy ol "Check the copydeck to see if the designer created a row to add hidden label tex…"
click at [629, 318] on p "UX writing considerations" at bounding box center [712, 309] width 533 height 18
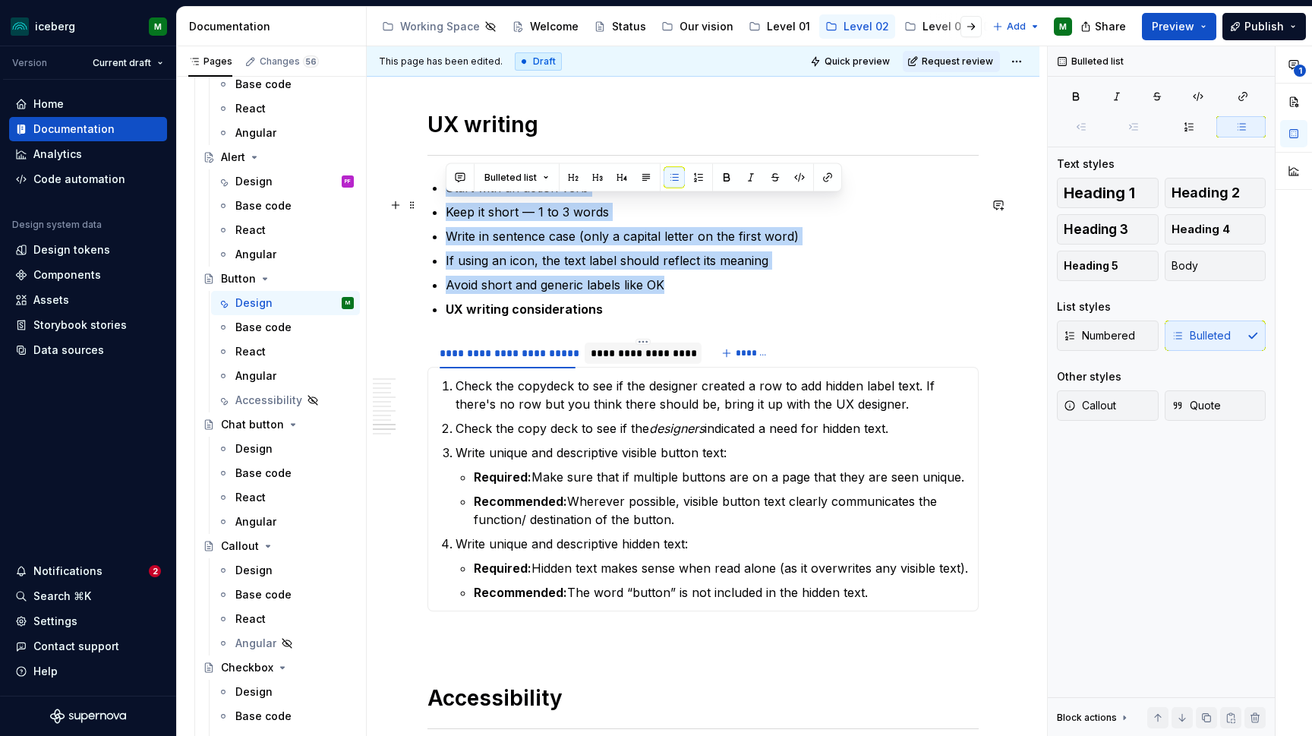
drag, startPoint x: 672, startPoint y: 311, endPoint x: 436, endPoint y: 204, distance: 258.5
click at [446, 204] on ul "Start with an action verb Keep it short — 1 to 3 words Write in sentence case (…" at bounding box center [712, 248] width 533 height 140
copy ul "Start with an action verb Keep it short — 1 to 3 words Write in sentence case (…"
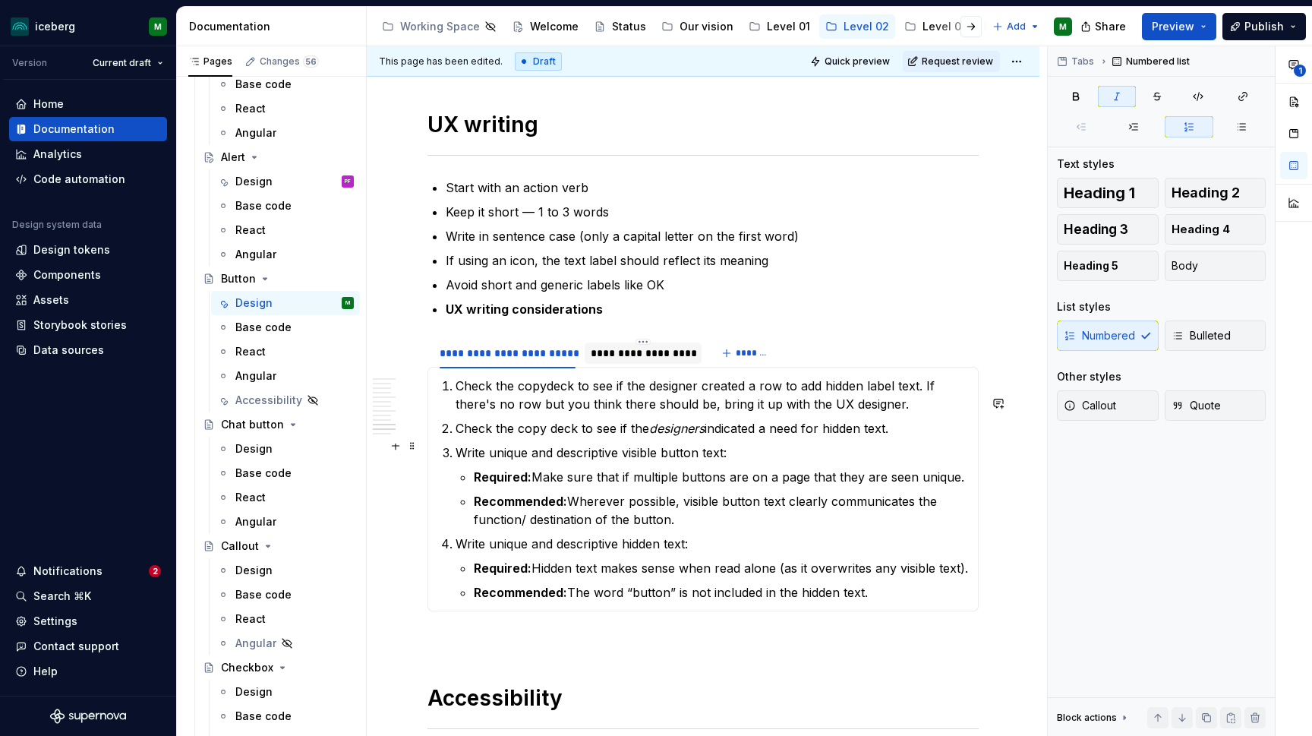
click at [664, 436] on em "designers" at bounding box center [676, 428] width 55 height 15
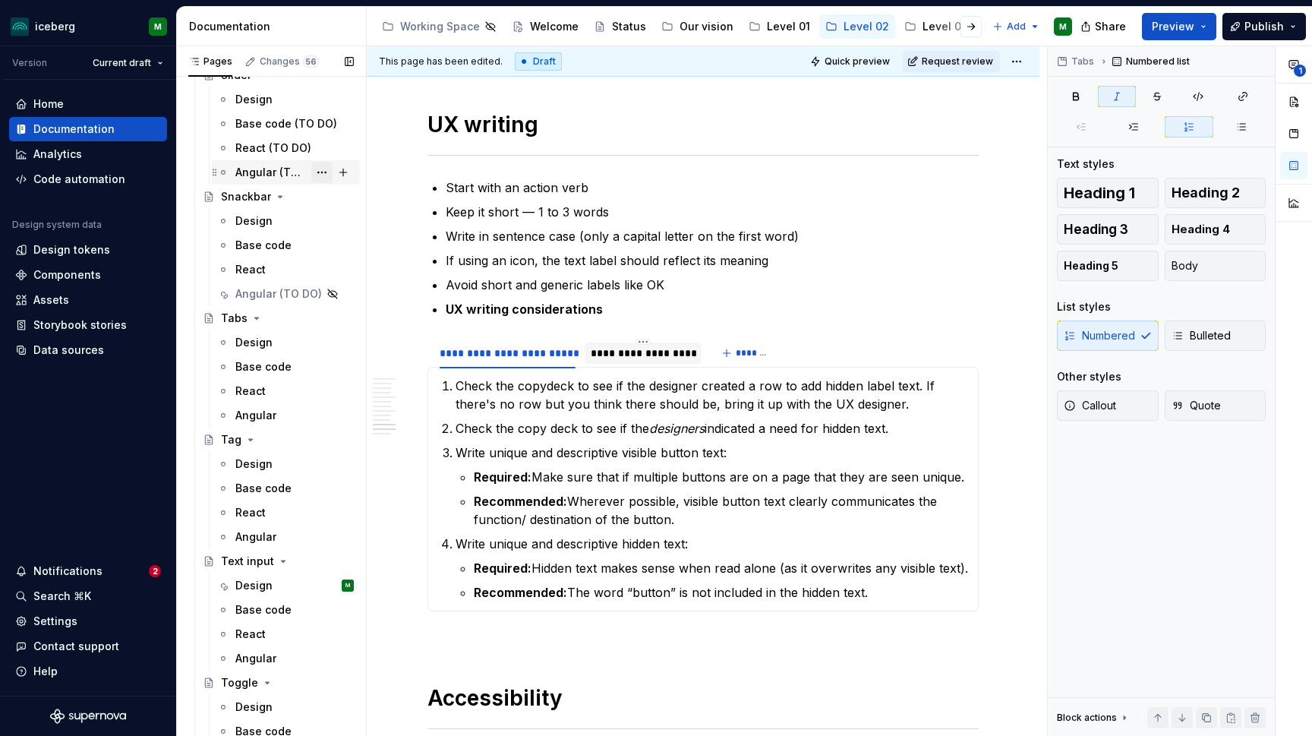
scroll to position [3124, 0]
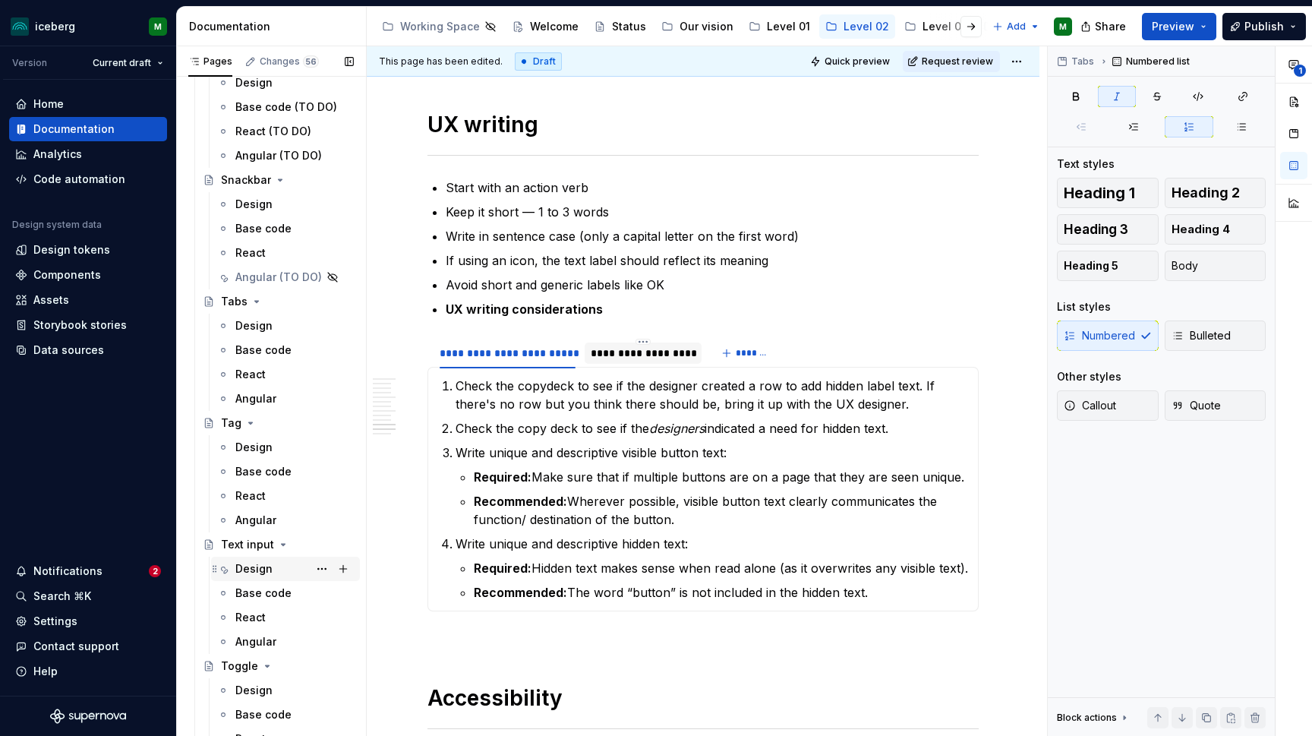
click at [260, 573] on div "Design" at bounding box center [253, 568] width 37 height 15
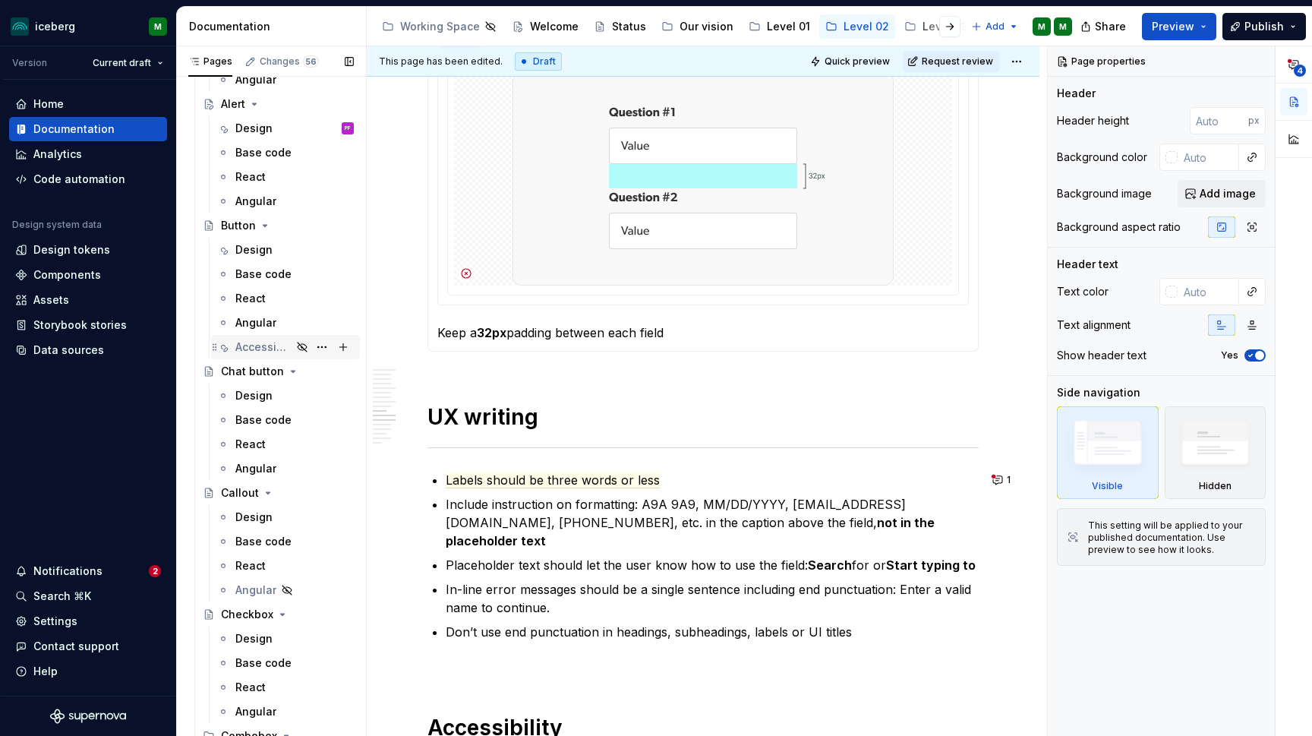
scroll to position [307, 0]
click at [254, 351] on div "Accessibility" at bounding box center [263, 349] width 56 height 15
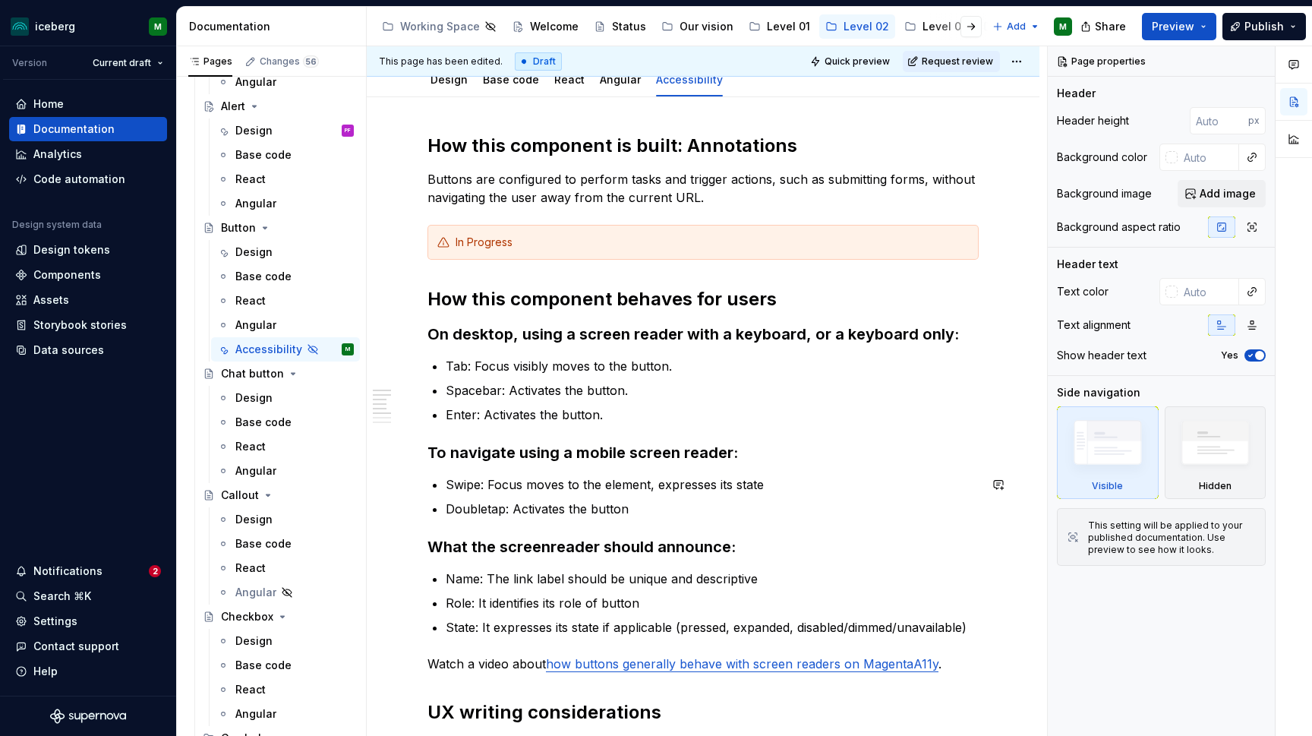
scroll to position [112, 0]
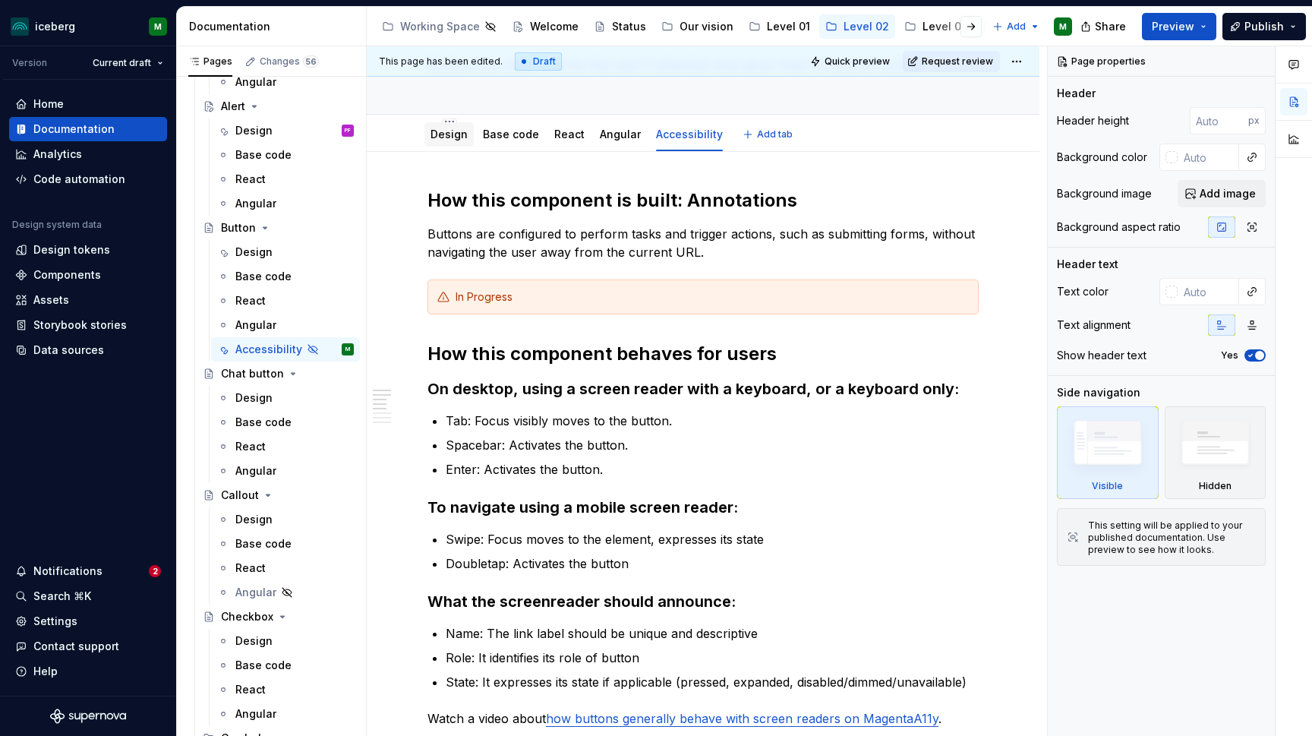
click at [458, 149] on div at bounding box center [448, 149] width 49 height 2
click at [457, 139] on link "Design" at bounding box center [448, 134] width 37 height 13
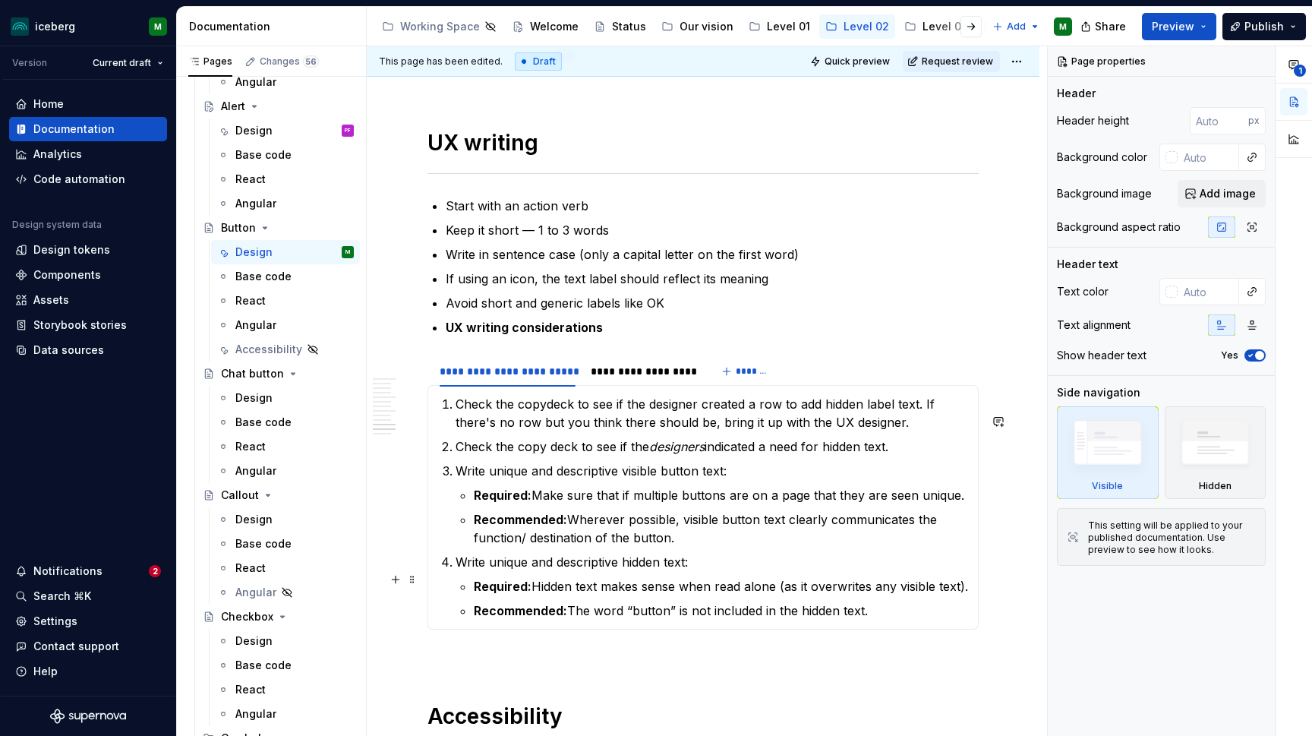
scroll to position [4163, 0]
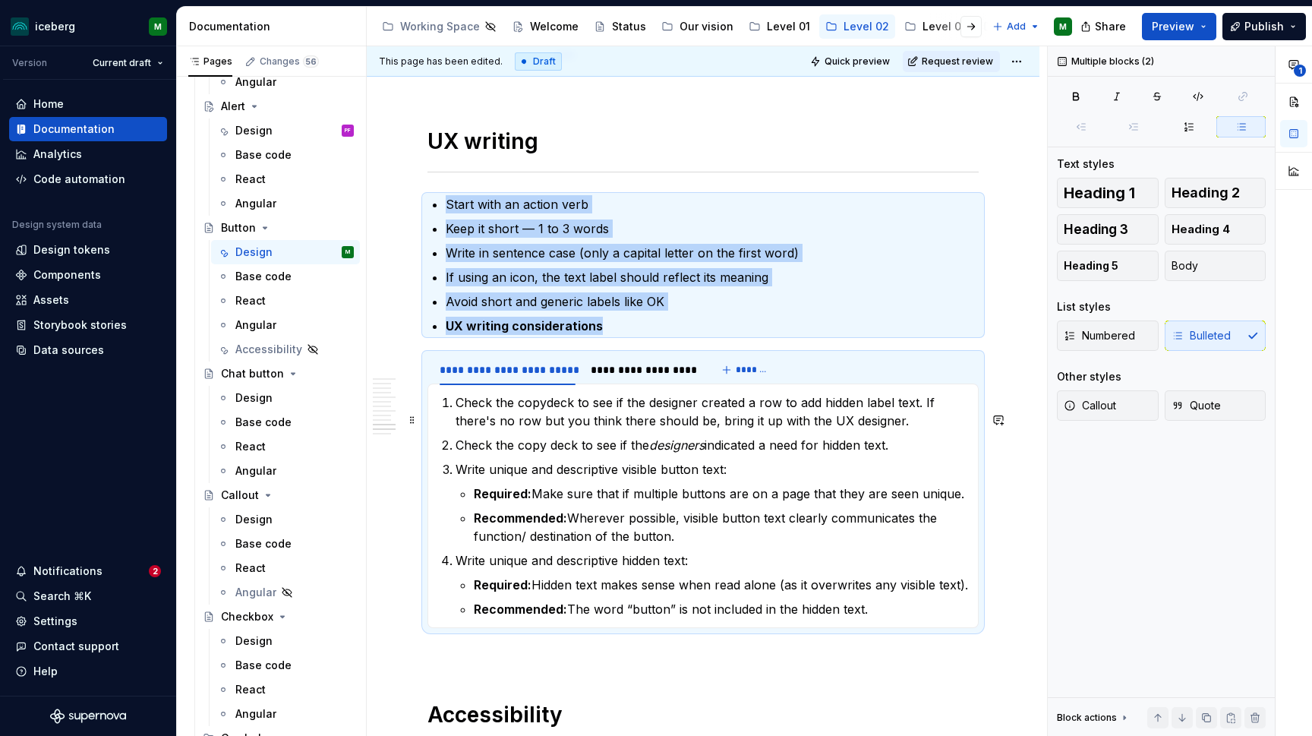
drag, startPoint x: 894, startPoint y: 628, endPoint x: 468, endPoint y: 425, distance: 472.3
click at [468, 425] on ol "Check the copydeck to see if the designer created a row to add hidden label tex…" at bounding box center [711, 505] width 513 height 225
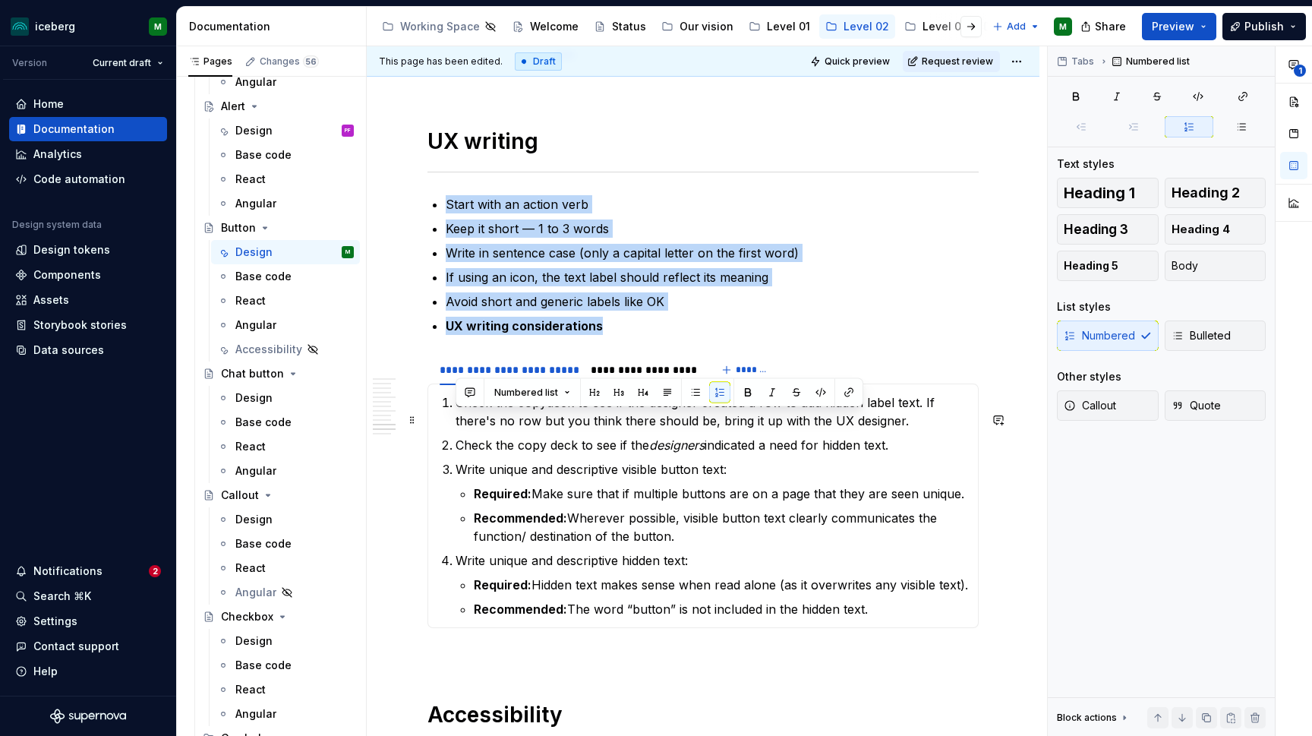
drag, startPoint x: 873, startPoint y: 629, endPoint x: 454, endPoint y: 411, distance: 472.3
click at [454, 411] on section-item-column "Check the copydeck to see if the designer created a row to add hidden label tex…" at bounding box center [702, 505] width 531 height 225
copy ol "Check the copydeck to see if the designer created a row to add hidden label tex…"
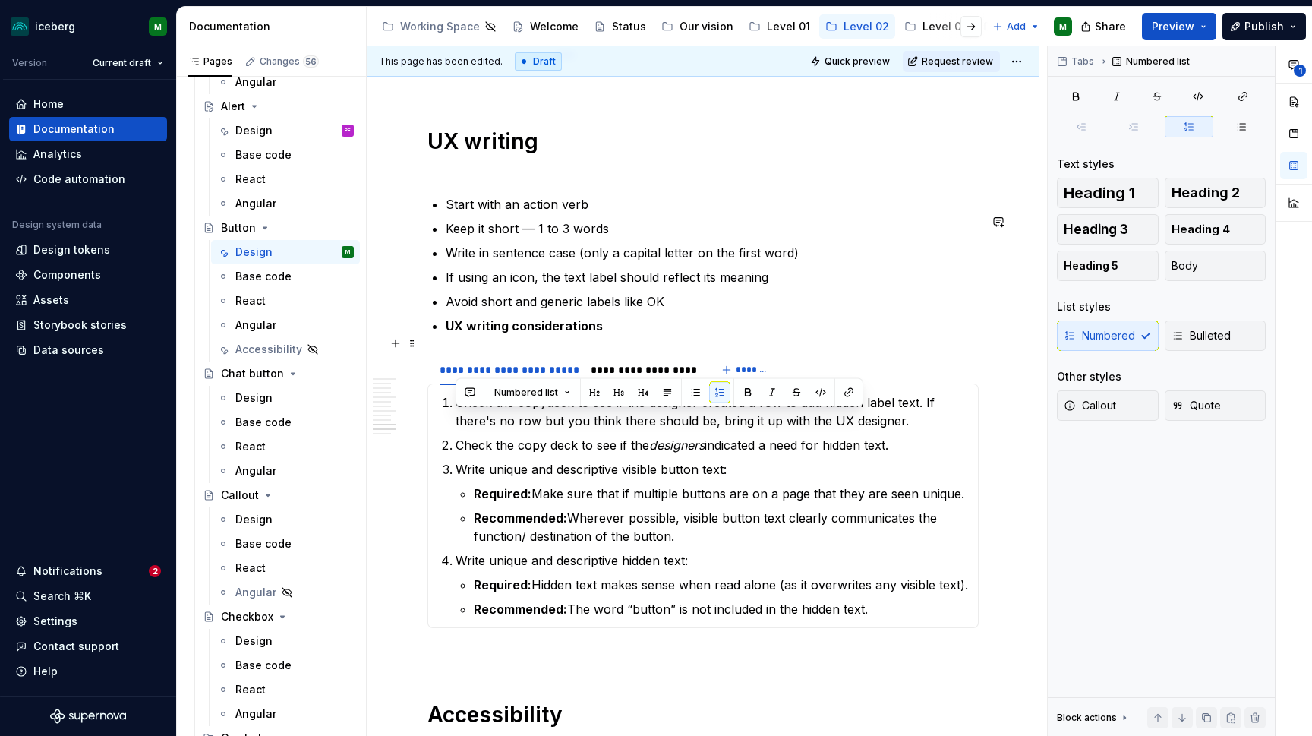
click at [685, 335] on p "UX writing considerations" at bounding box center [712, 326] width 533 height 18
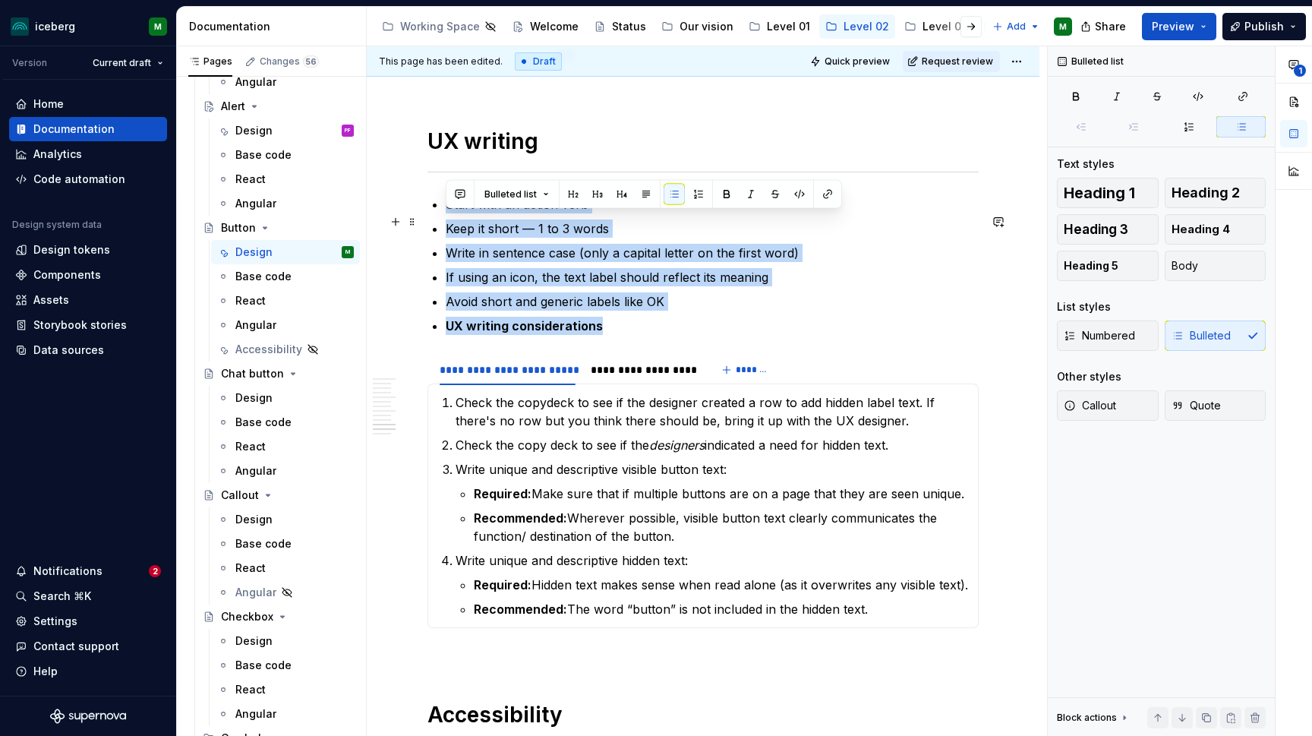
drag, startPoint x: 610, startPoint y: 347, endPoint x: 440, endPoint y: 218, distance: 213.5
copy ul "Start with an action verb Keep it short — 1 to 3 words Write in sentence case (…"
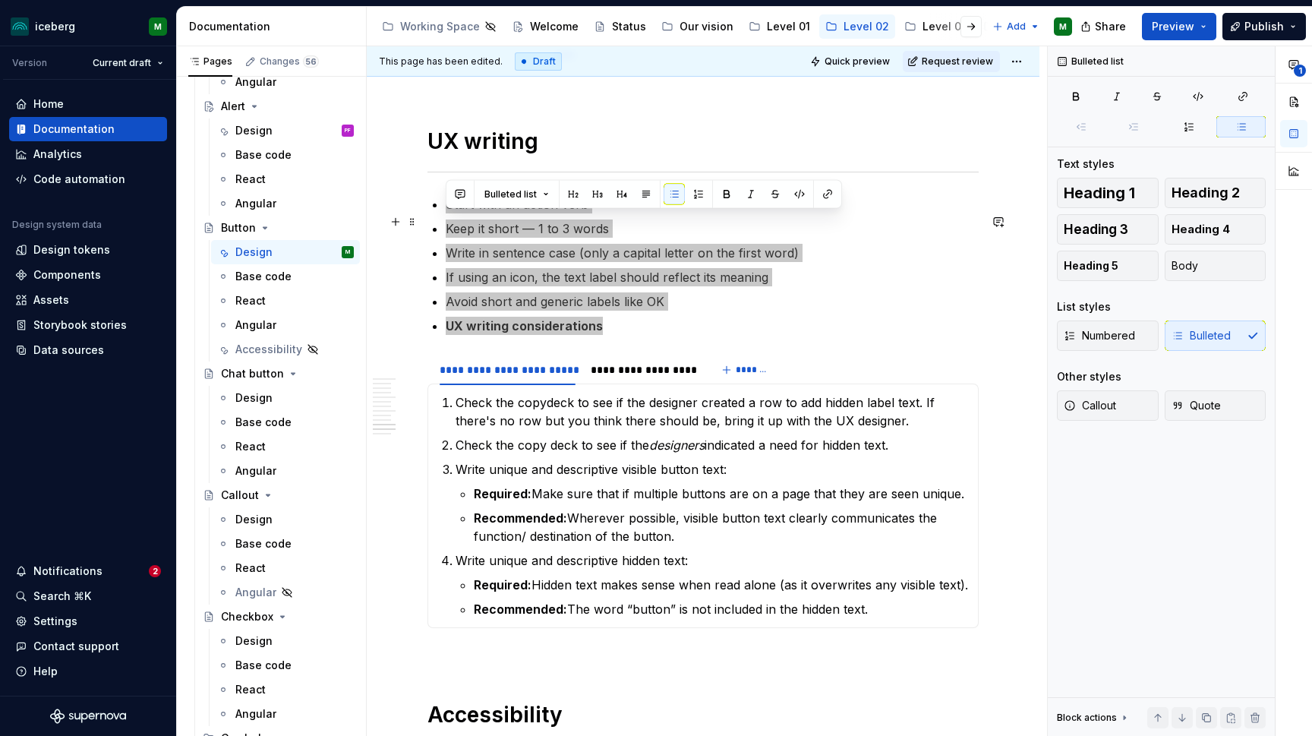
type textarea "*"
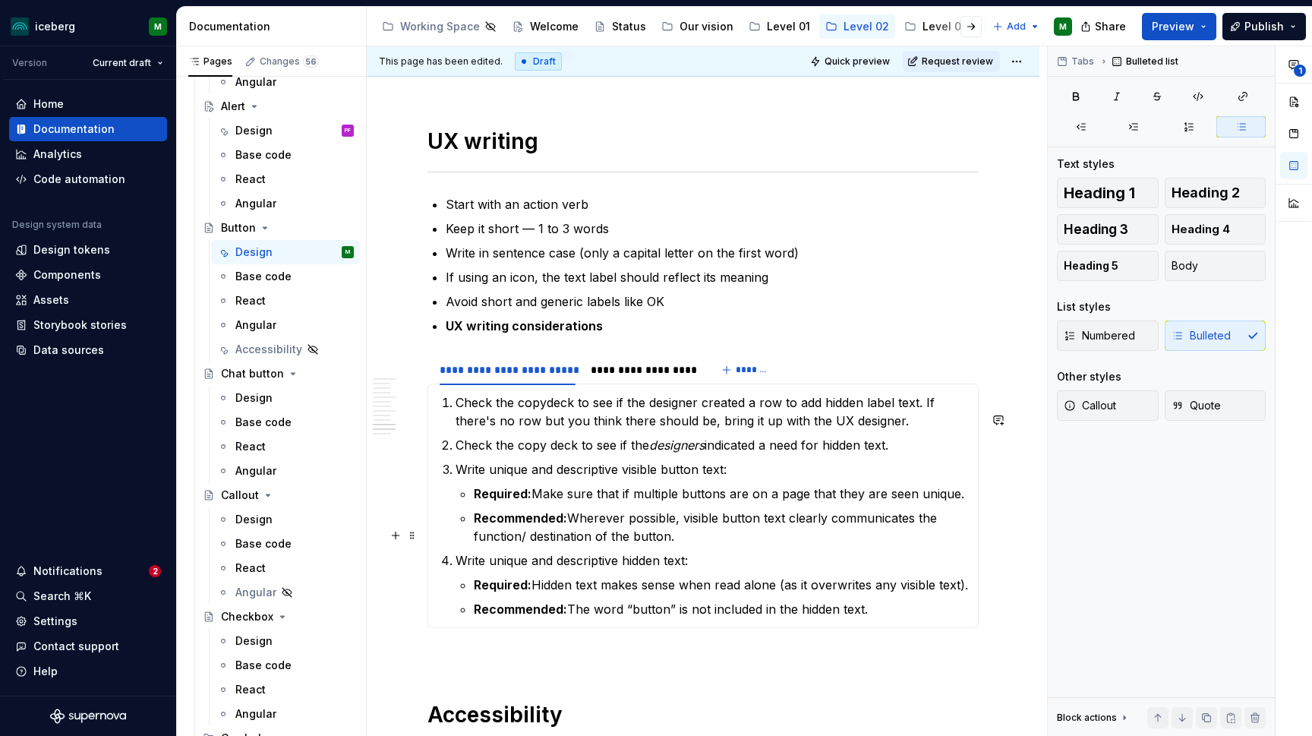
click at [692, 545] on p "Recommended: Wherever possible, visible button text clearly communicates the fu…" at bounding box center [721, 527] width 495 height 36
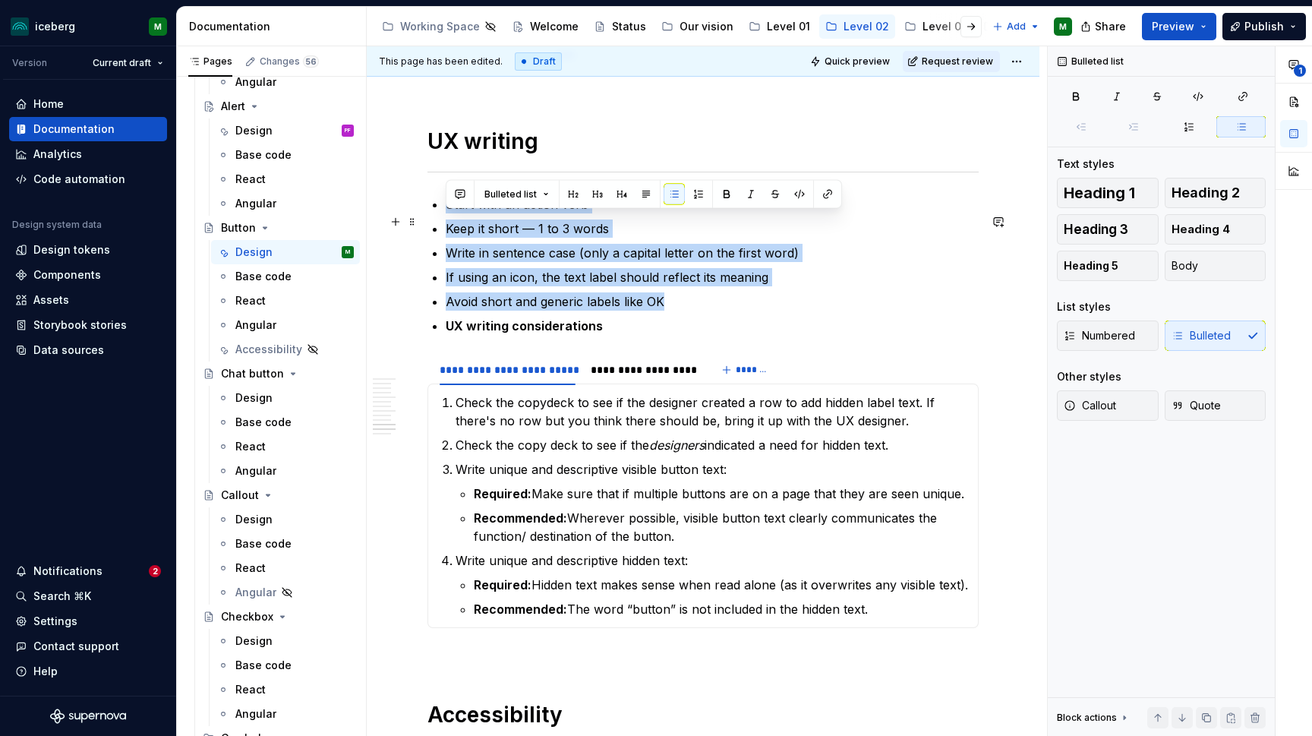
drag, startPoint x: 673, startPoint y: 324, endPoint x: 443, endPoint y: 222, distance: 251.5
copy ul "Start with an action verb Keep it short — 1 to 3 words Write in sentence case (…"
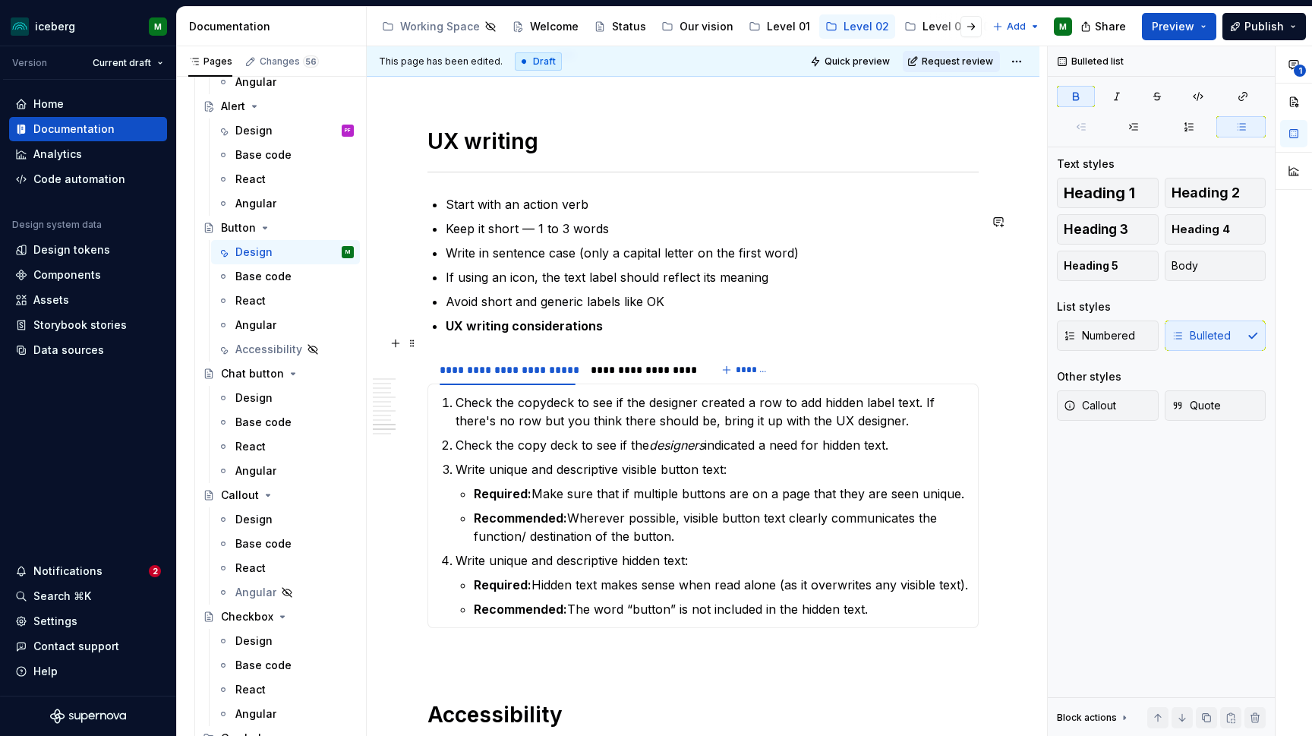
click at [777, 335] on p "UX writing considerations" at bounding box center [712, 326] width 533 height 18
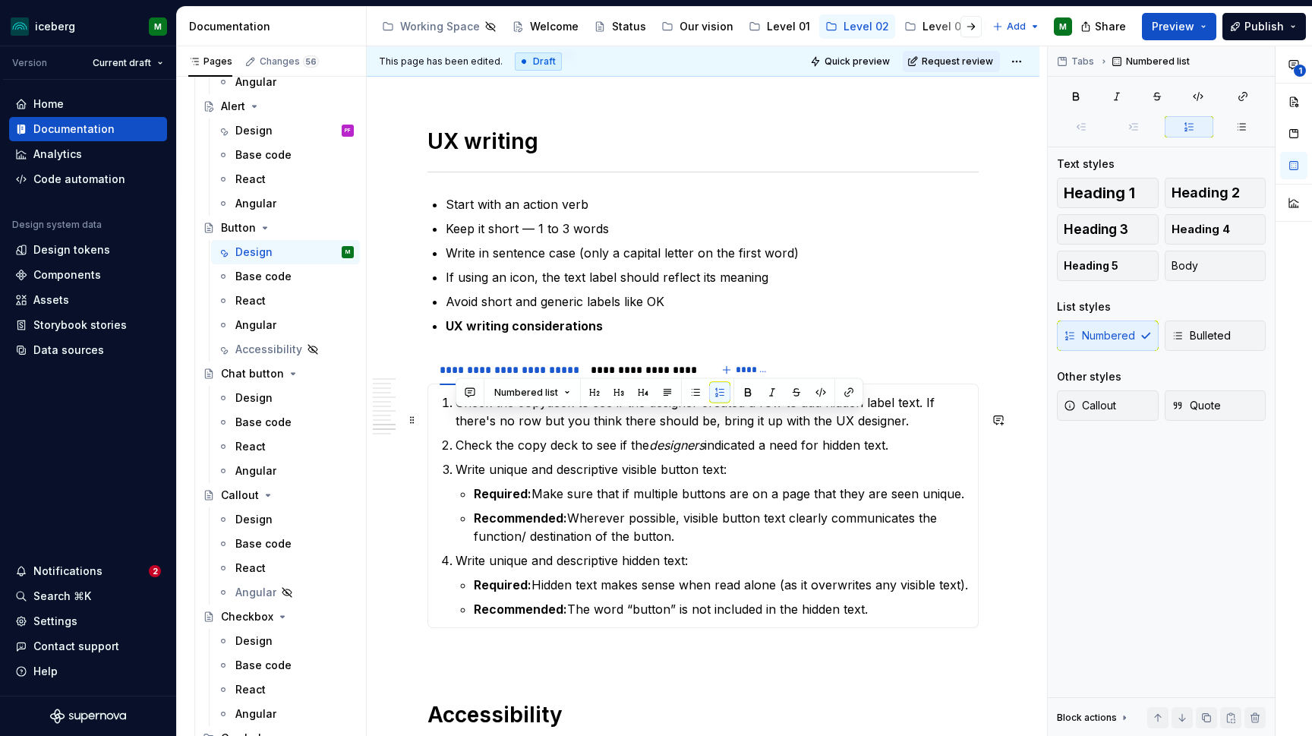
drag, startPoint x: 874, startPoint y: 630, endPoint x: 429, endPoint y: 413, distance: 495.7
click at [429, 413] on div "Check the copydeck to see if the designer created a row to add hidden label tex…" at bounding box center [702, 505] width 551 height 244
copy ol "Check the copydeck to see if the designer created a row to add hidden label tex…"
click at [619, 335] on p "UX writing considerations" at bounding box center [712, 326] width 533 height 18
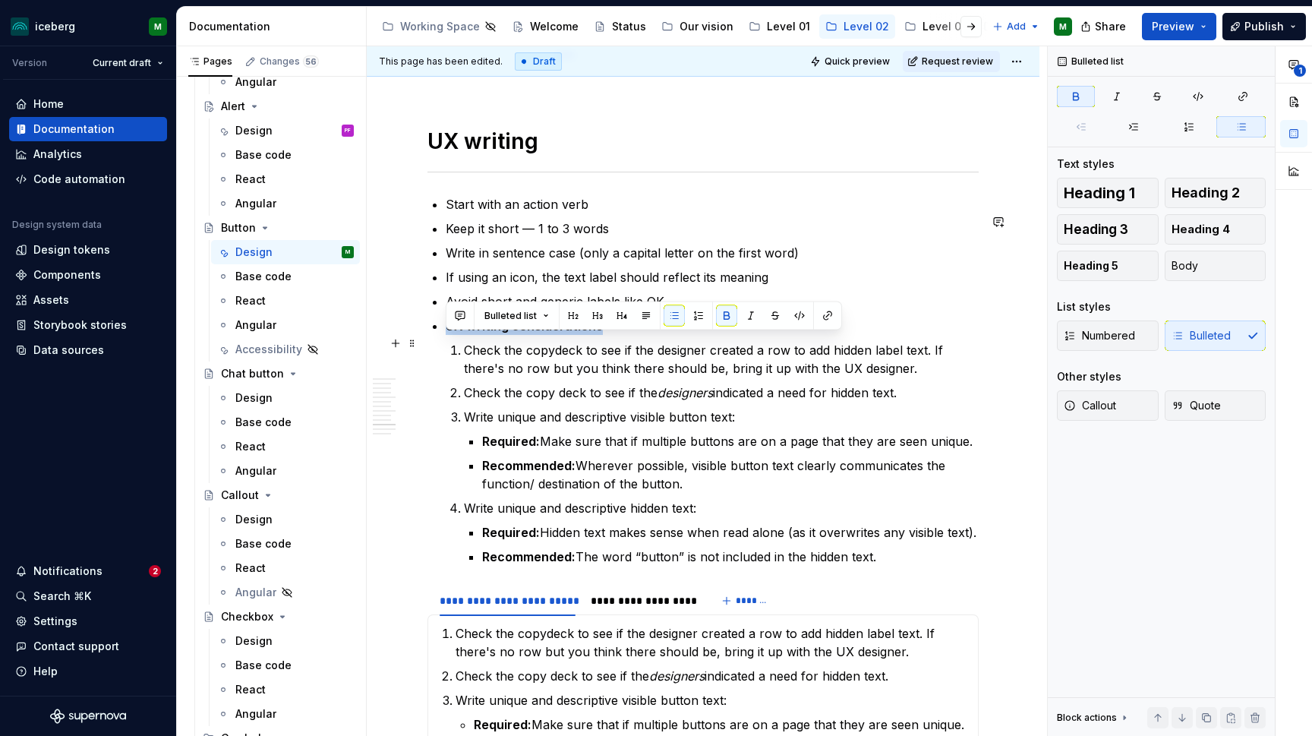
drag, startPoint x: 625, startPoint y: 348, endPoint x: 436, endPoint y: 342, distance: 189.8
click at [446, 335] on p "UX writing considerations" at bounding box center [712, 326] width 533 height 18
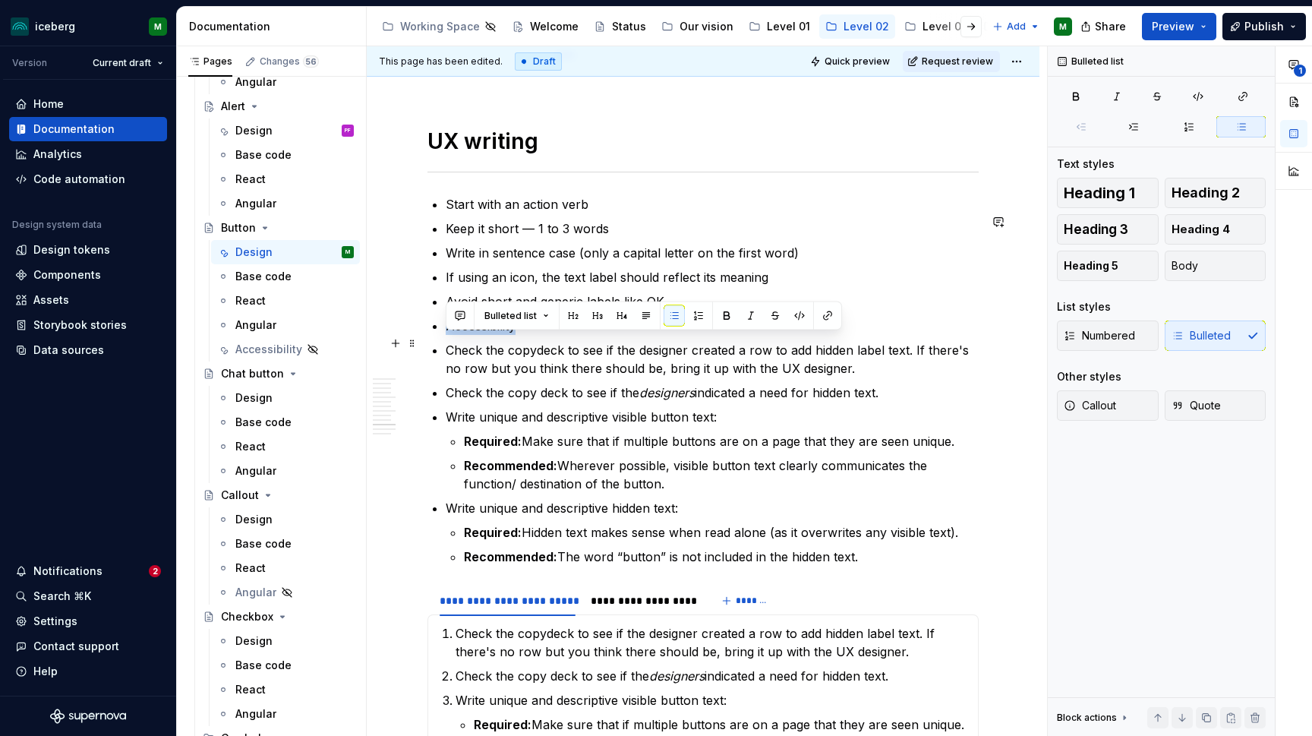
drag, startPoint x: 537, startPoint y: 342, endPoint x: 427, endPoint y: 342, distance: 109.3
click at [720, 312] on button "button" at bounding box center [726, 315] width 21 height 21
click at [937, 286] on p "If using an icon, the text label should reflect its meaning" at bounding box center [712, 277] width 533 height 18
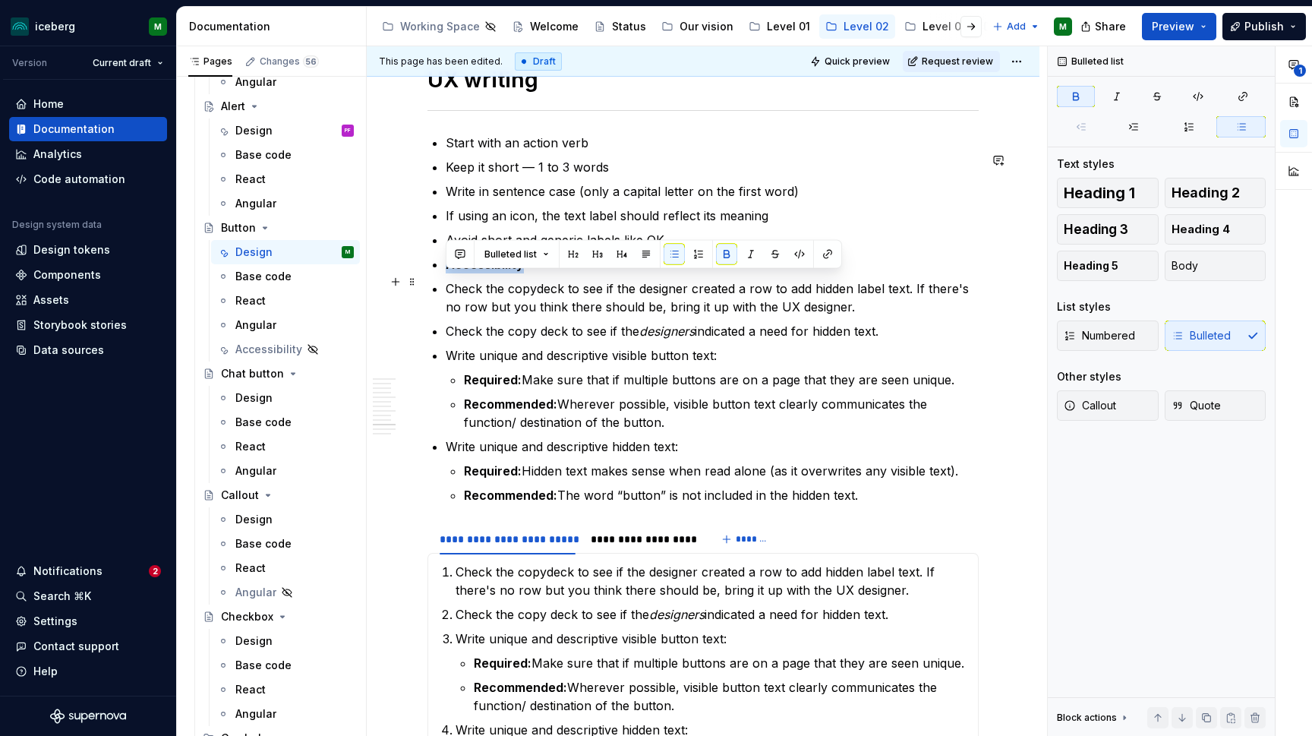
drag, startPoint x: 540, startPoint y: 282, endPoint x: 433, endPoint y: 282, distance: 106.3
click at [446, 273] on p "Accessibility" at bounding box center [712, 264] width 533 height 18
click at [676, 252] on button "button" at bounding box center [673, 254] width 21 height 21
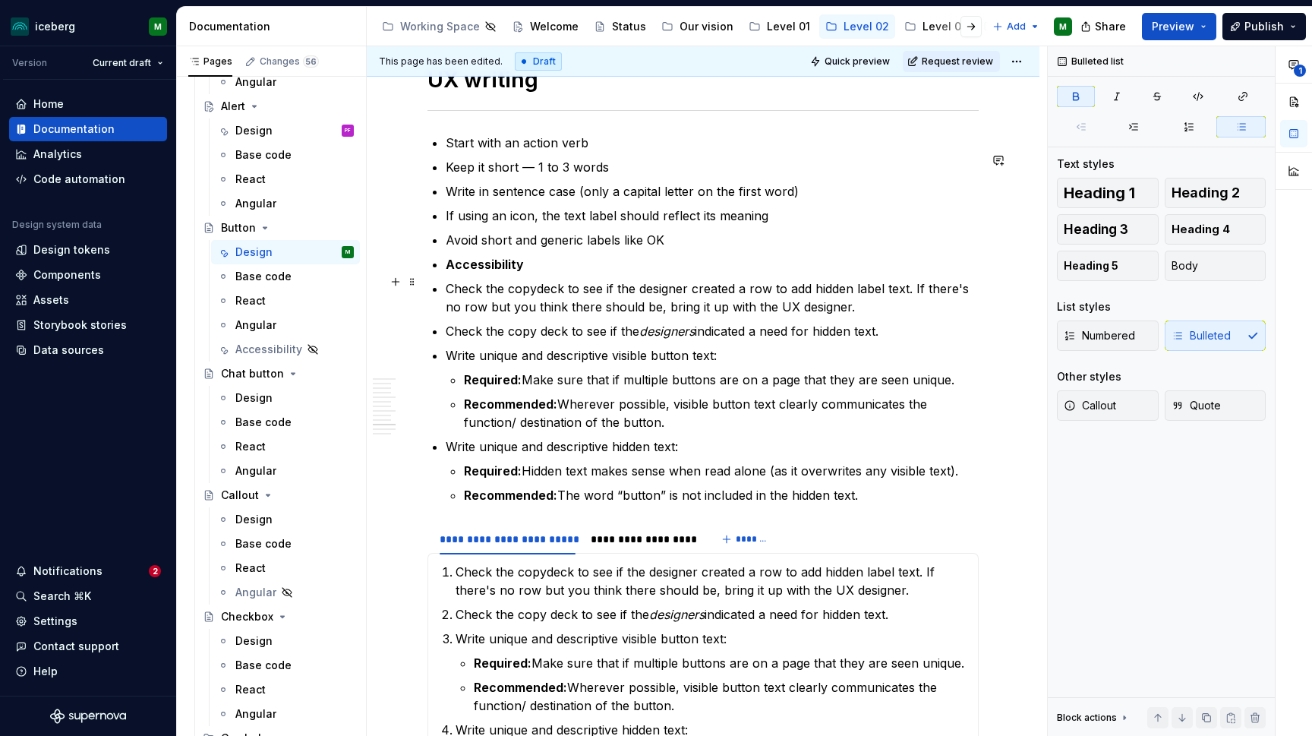
click at [521, 272] on strong "Accessibility" at bounding box center [485, 264] width 78 height 15
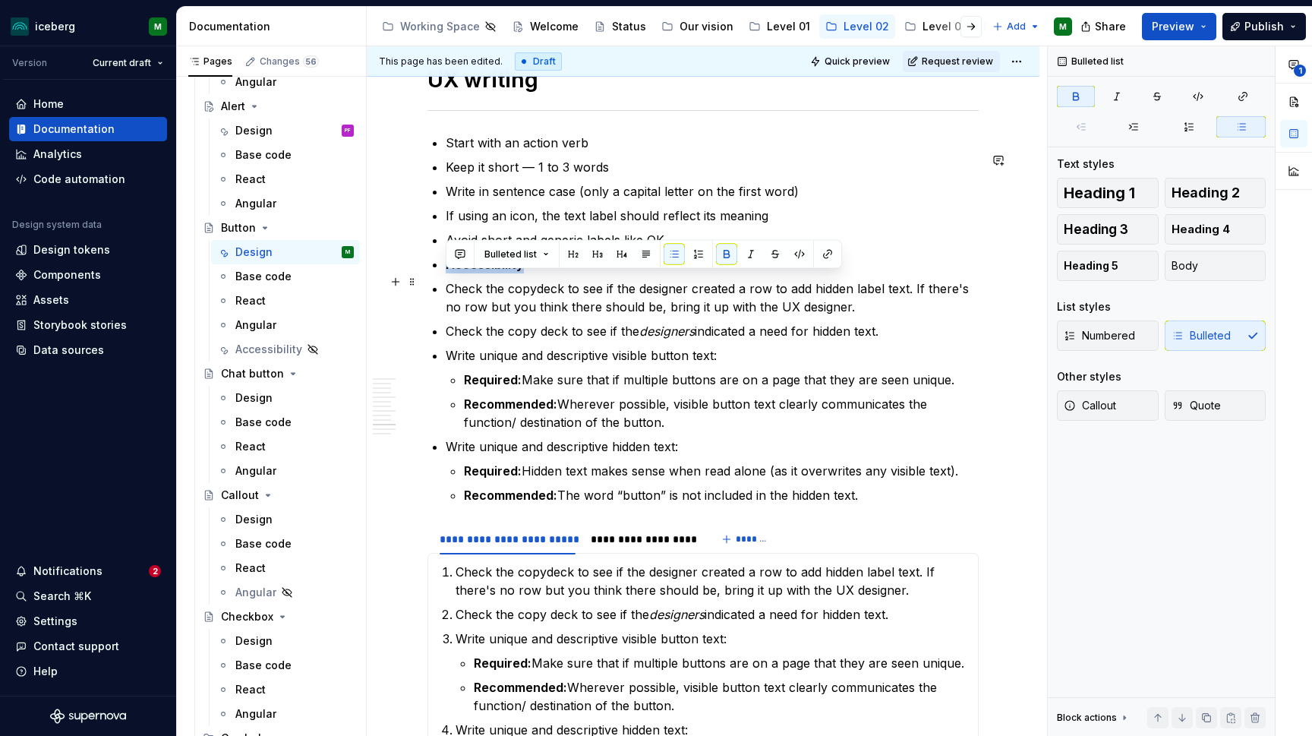
drag, startPoint x: 525, startPoint y: 285, endPoint x: 441, endPoint y: 285, distance: 84.3
click at [670, 259] on button "button" at bounding box center [673, 254] width 21 height 21
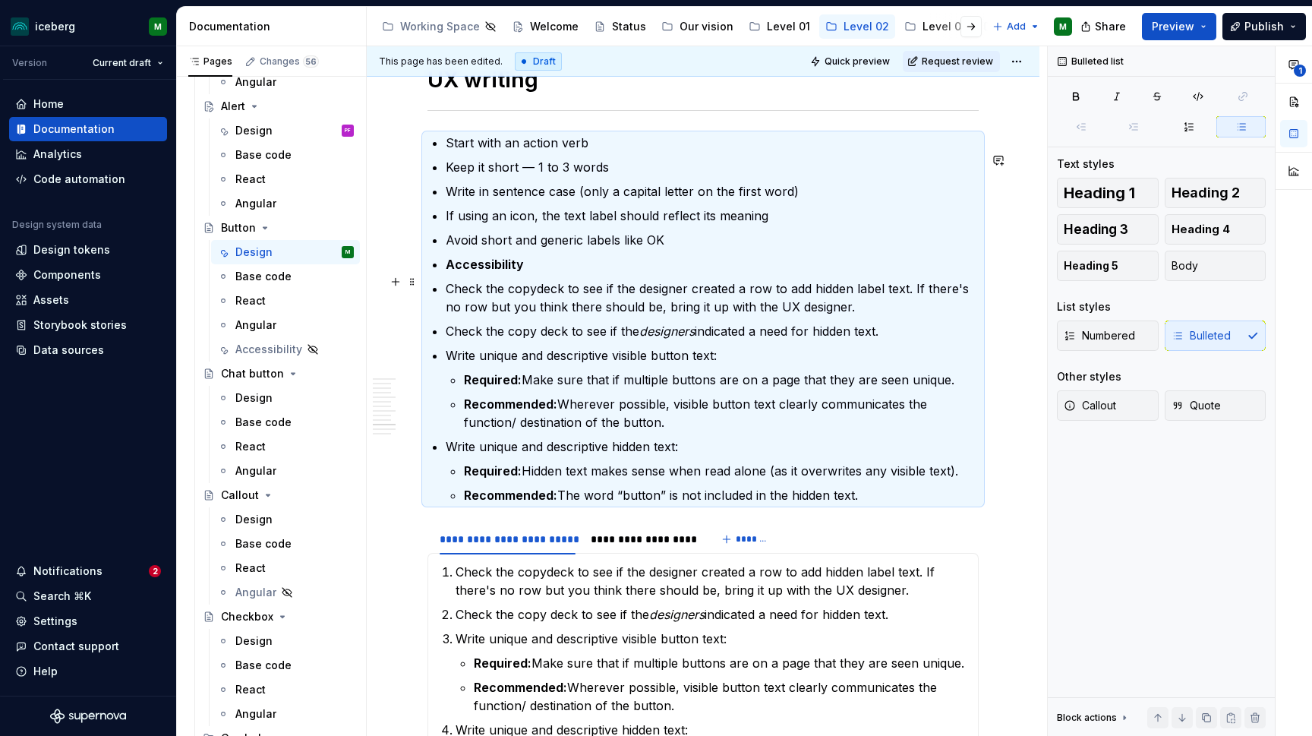
click at [538, 273] on p "Accessibility" at bounding box center [712, 264] width 533 height 18
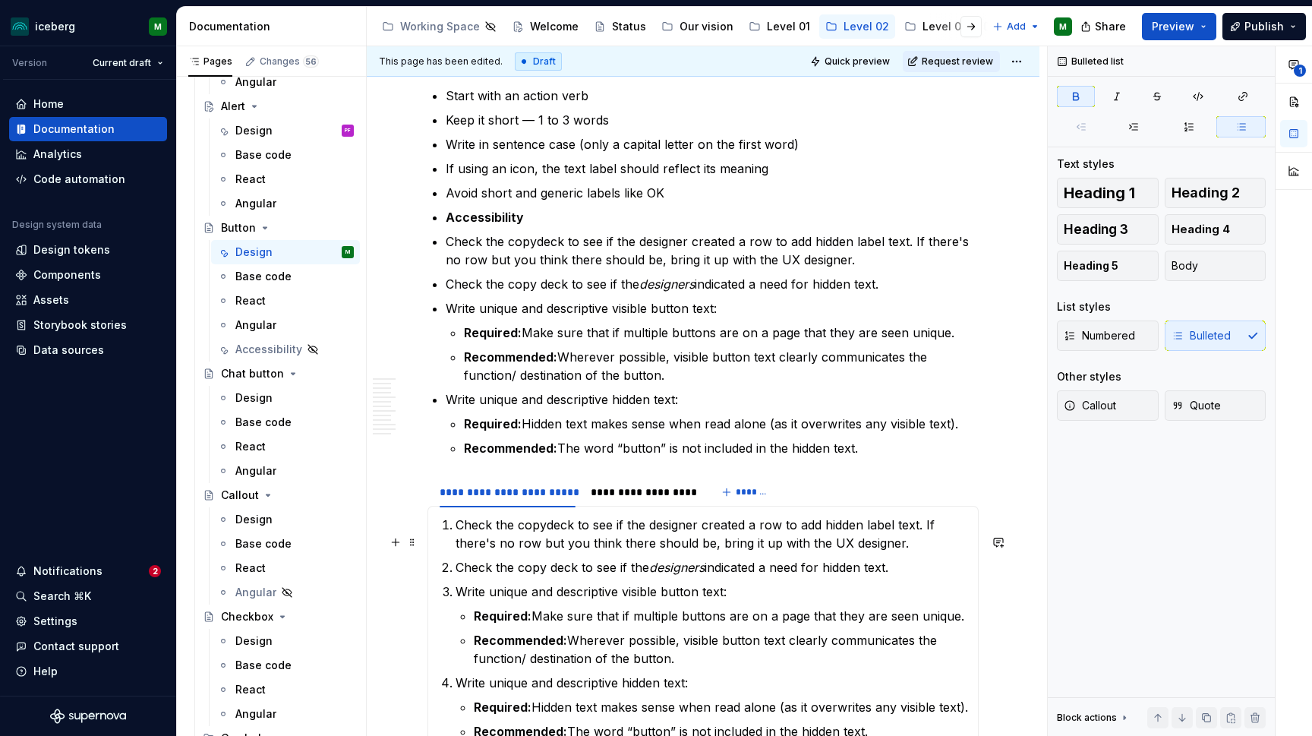
scroll to position [4448, 0]
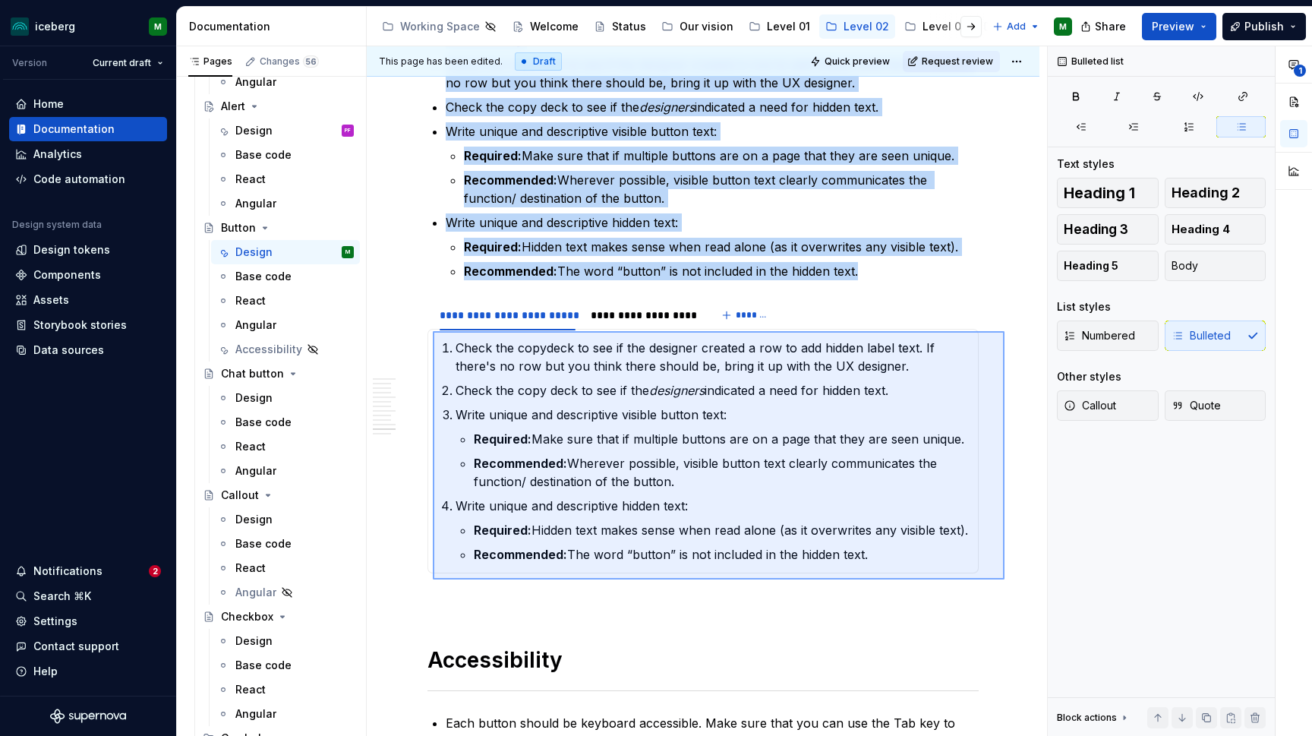
drag, startPoint x: 1004, startPoint y: 579, endPoint x: 433, endPoint y: 332, distance: 622.2
click at [433, 332] on div "**********" at bounding box center [707, 391] width 680 height 690
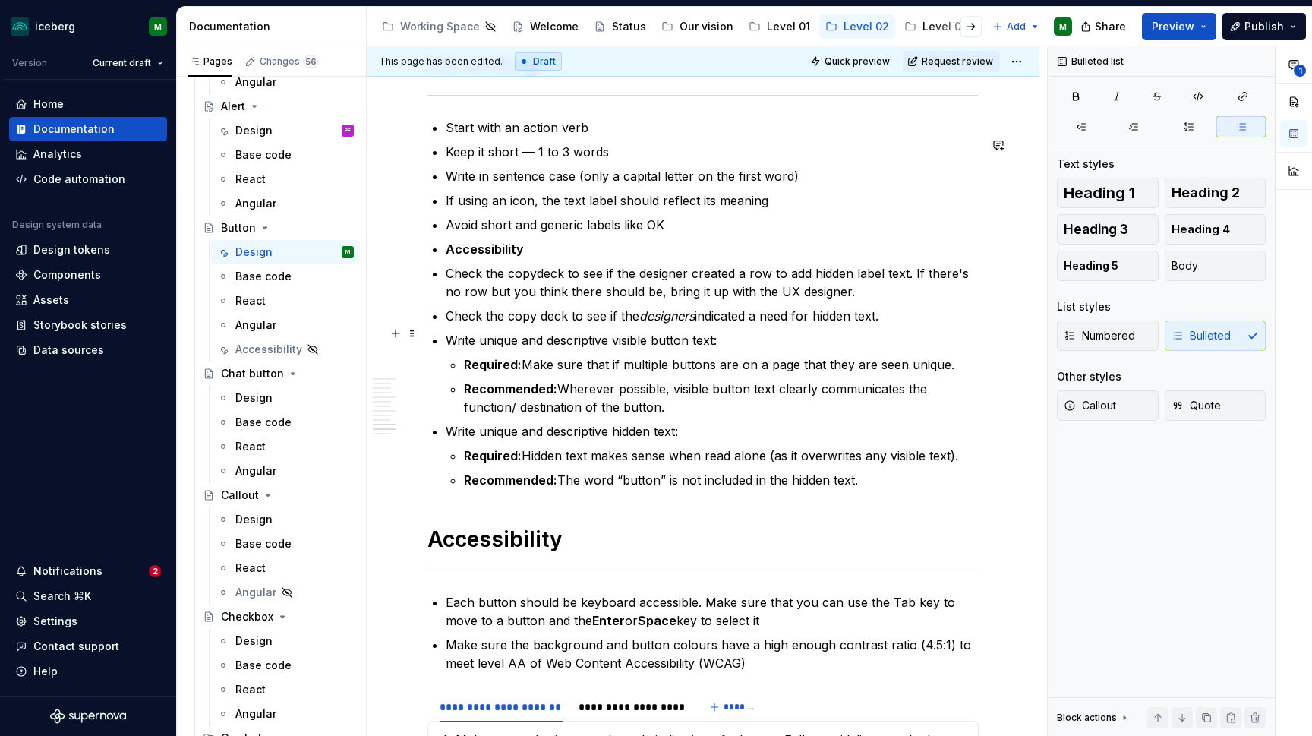
scroll to position [4187, 0]
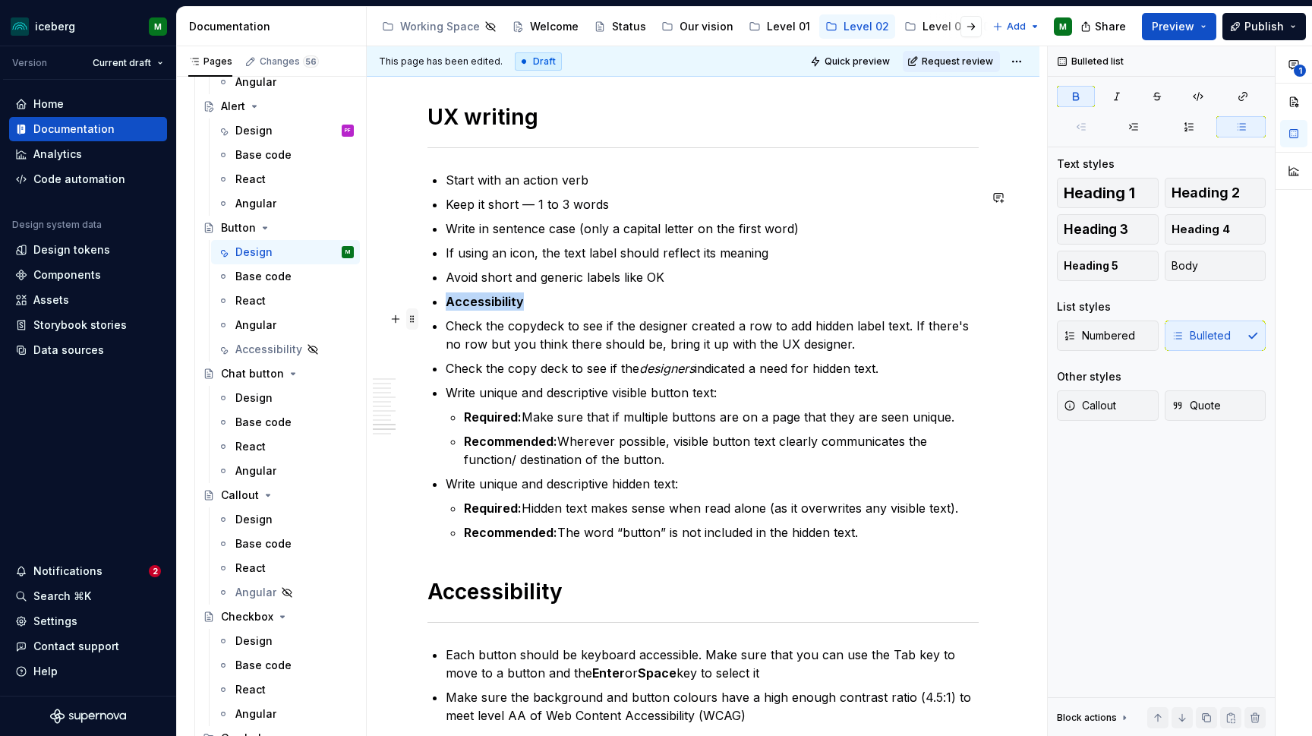
drag, startPoint x: 547, startPoint y: 319, endPoint x: 413, endPoint y: 319, distance: 134.4
click at [541, 291] on button "Bulleted list" at bounding box center [516, 291] width 78 height 21
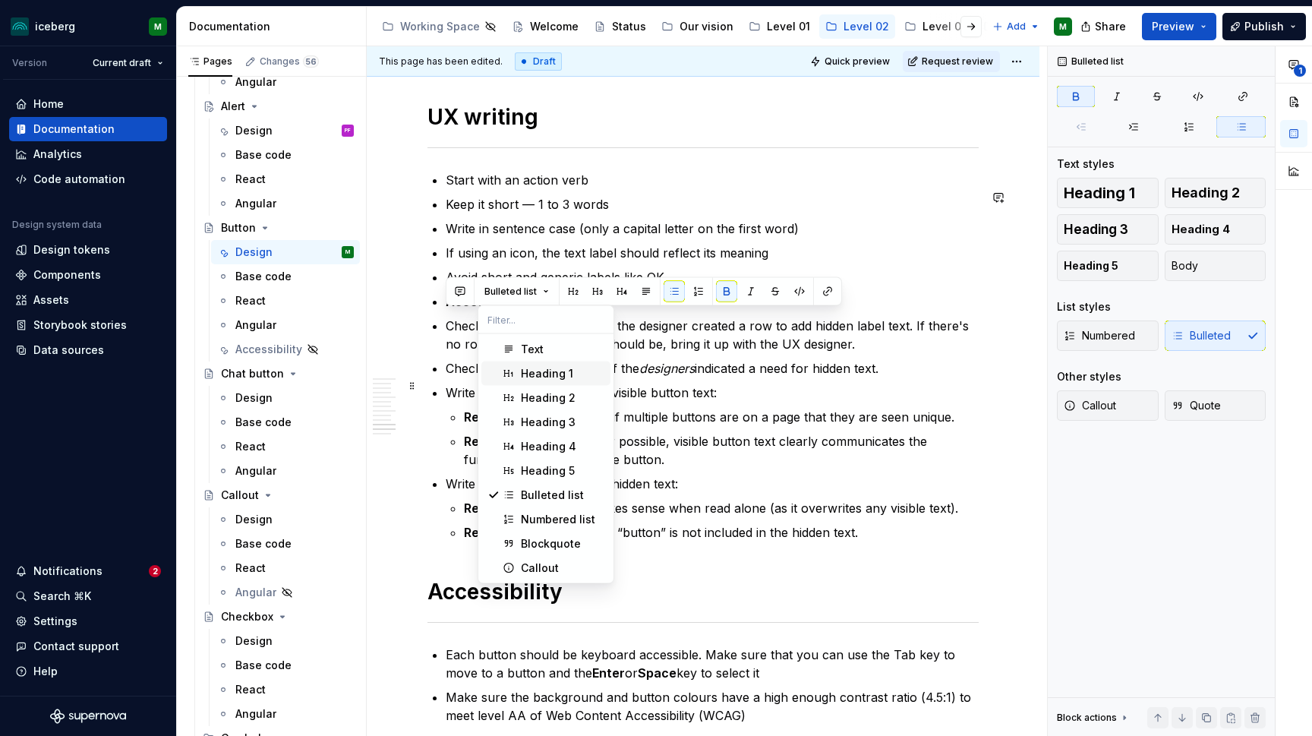
click at [547, 373] on div "Heading 1" at bounding box center [547, 373] width 52 height 15
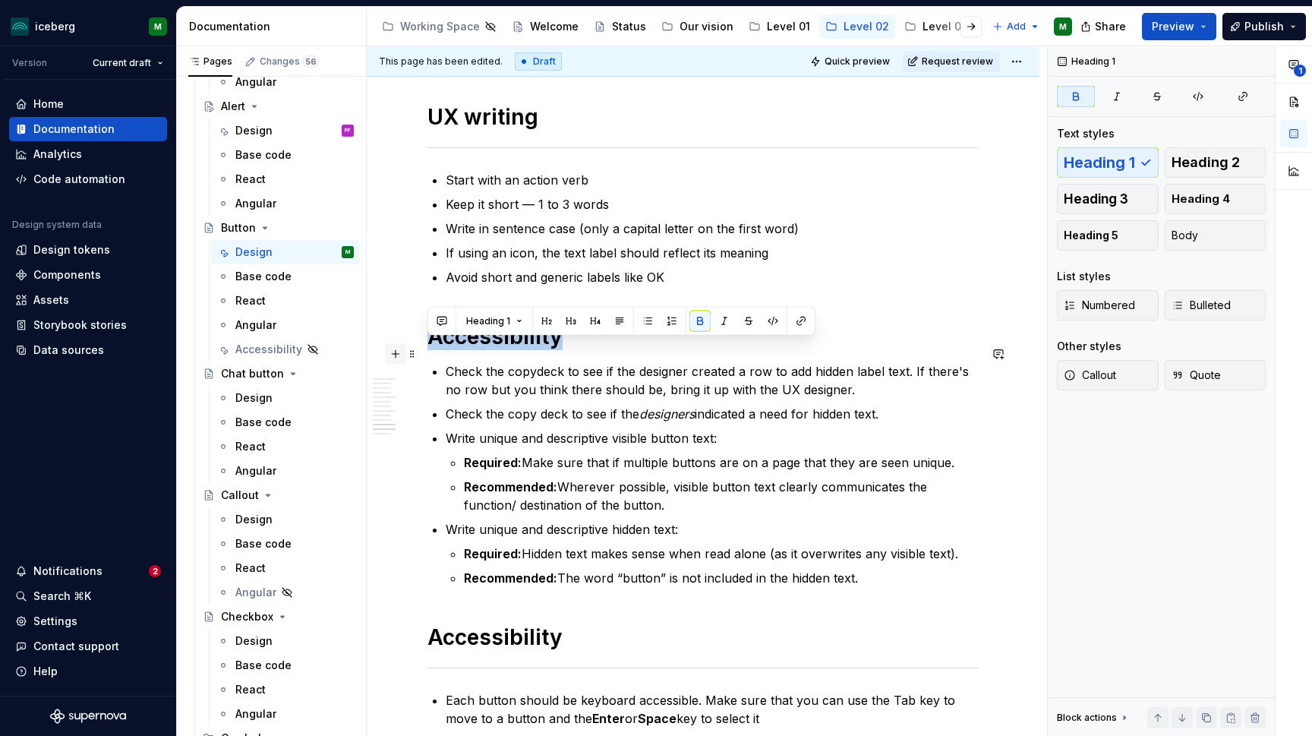
drag, startPoint x: 587, startPoint y: 359, endPoint x: 391, endPoint y: 359, distance: 195.8
click at [592, 325] on button "button" at bounding box center [595, 320] width 21 height 21
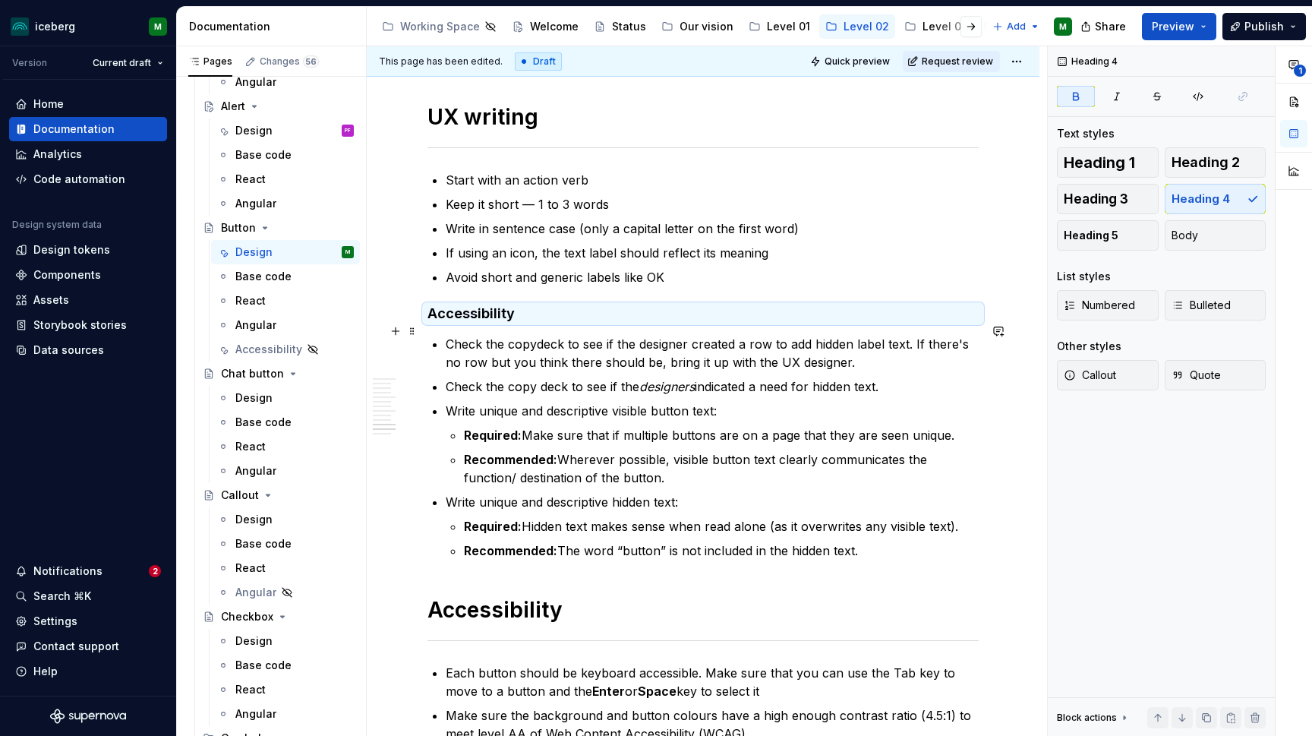
click at [562, 357] on p "Check the copydeck to see if the designer created a row to add hidden label tex…" at bounding box center [712, 353] width 533 height 36
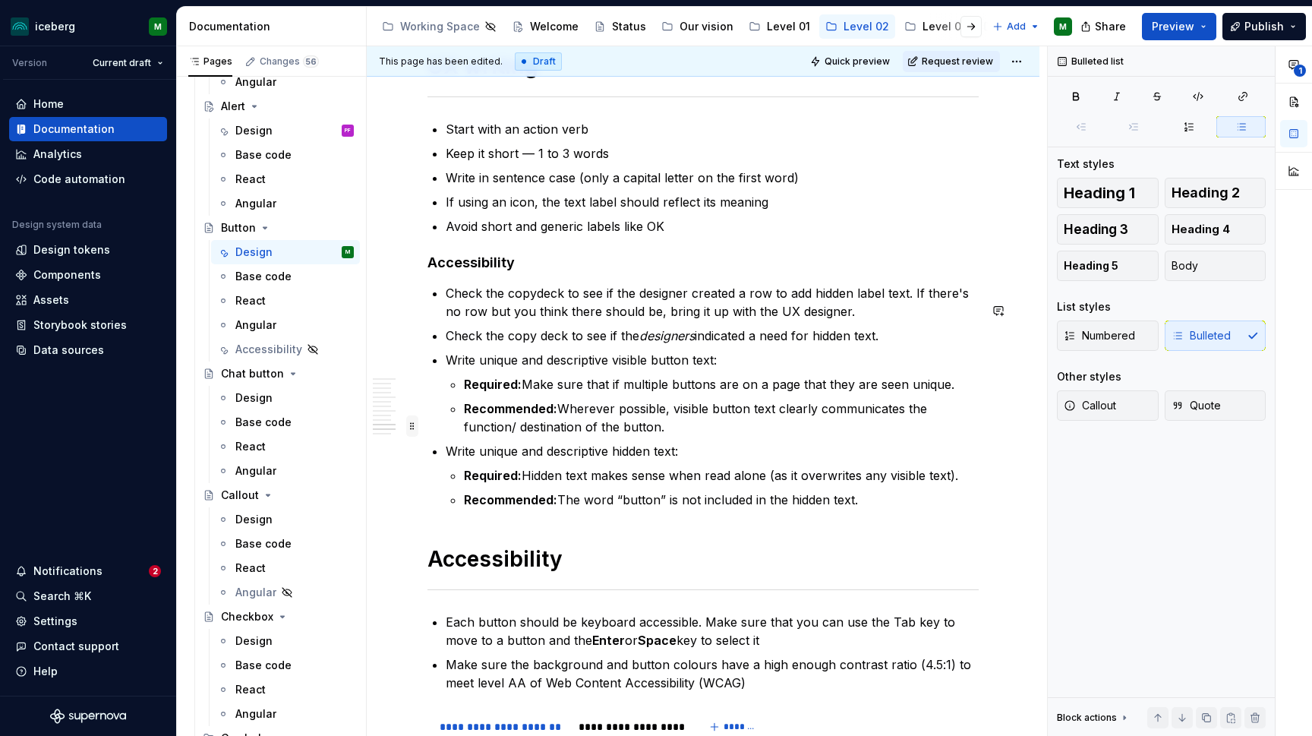
scroll to position [4164, 0]
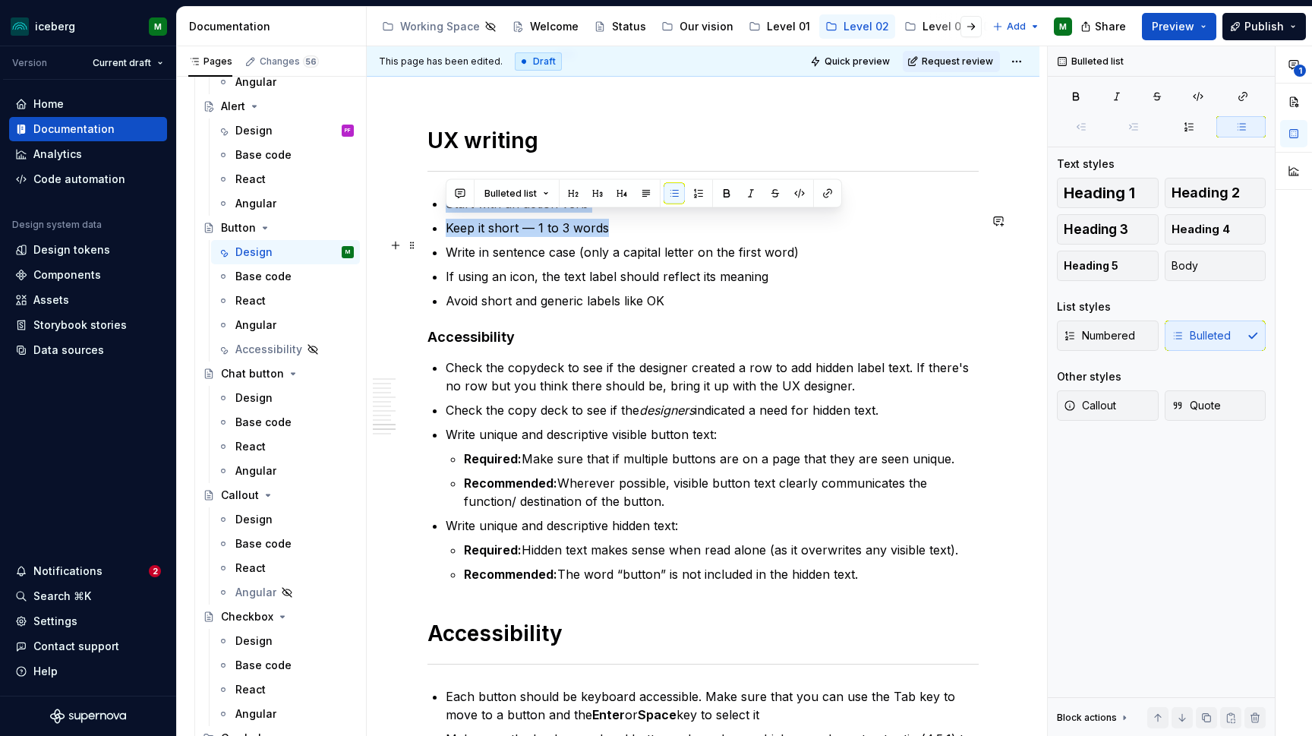
drag, startPoint x: 444, startPoint y: 220, endPoint x: 608, endPoint y: 247, distance: 166.1
copy ul "Start with an action verb Keep it short — 1 to 3 words"
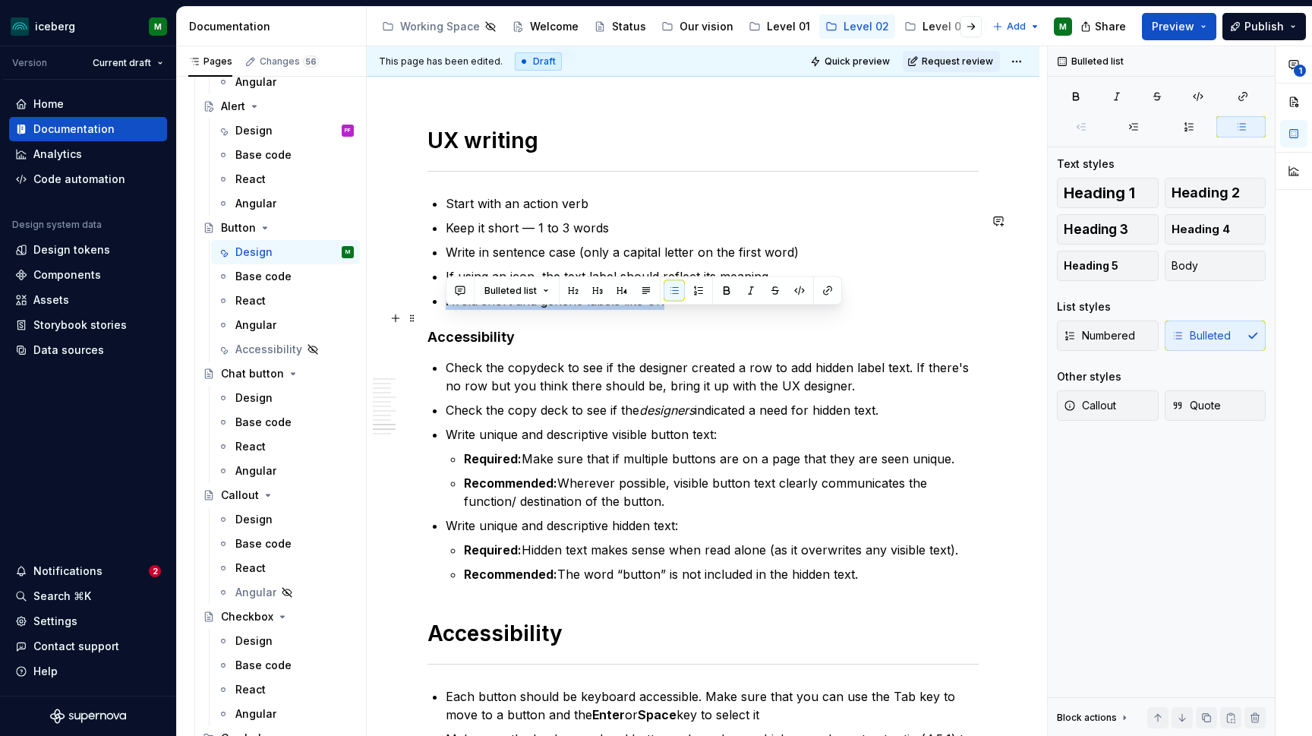
drag, startPoint x: 669, startPoint y: 315, endPoint x: 427, endPoint y: 318, distance: 241.4
copy p "Avoid short and generic labels like OK"
click at [634, 510] on p "Recommended: Wherever possible, visible button text clearly communicates the fu…" at bounding box center [721, 492] width 515 height 36
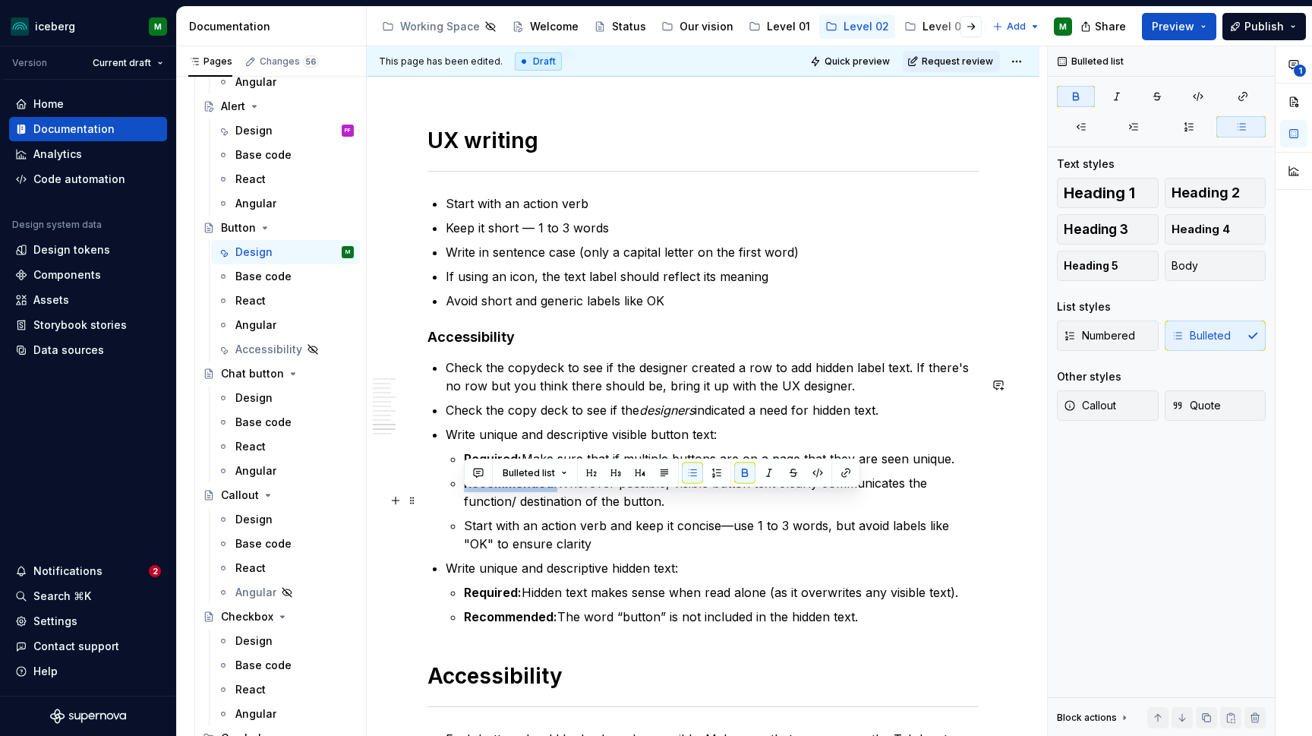
drag, startPoint x: 557, startPoint y: 503, endPoint x: 464, endPoint y: 501, distance: 93.4
click at [464, 501] on p "Recommended: Wherever possible, visible button text clearly communicates the fu…" at bounding box center [721, 492] width 515 height 36
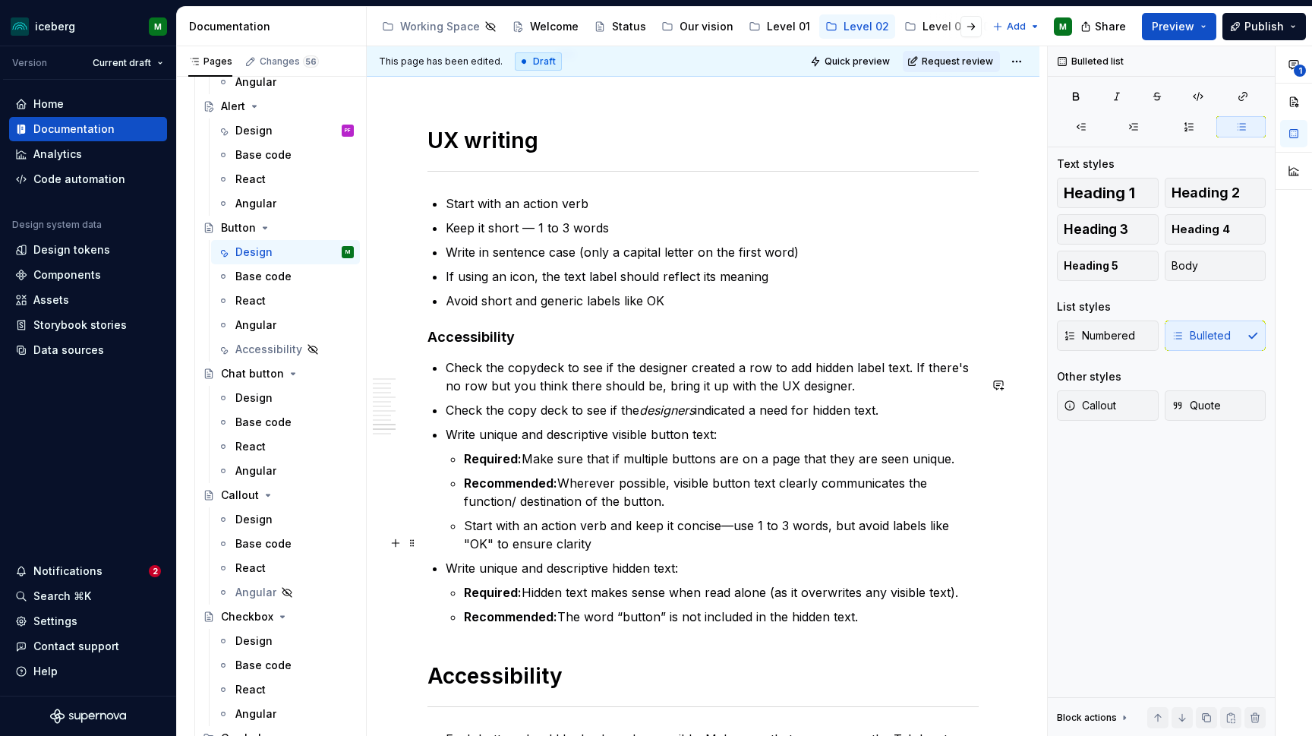
click at [464, 544] on p "Start with an action verb and keep it concise—use 1 to 3 words, but avoid label…" at bounding box center [721, 534] width 515 height 36
drag, startPoint x: 521, startPoint y: 478, endPoint x: 464, endPoint y: 477, distance: 57.7
click at [464, 468] on p "Required: Make sure that if multiple buttons are on a page that they are seen u…" at bounding box center [721, 458] width 515 height 18
click at [464, 544] on p "Start with an action verb and keep it concise—use 1 to 3 words, but avoid label…" at bounding box center [721, 534] width 515 height 36
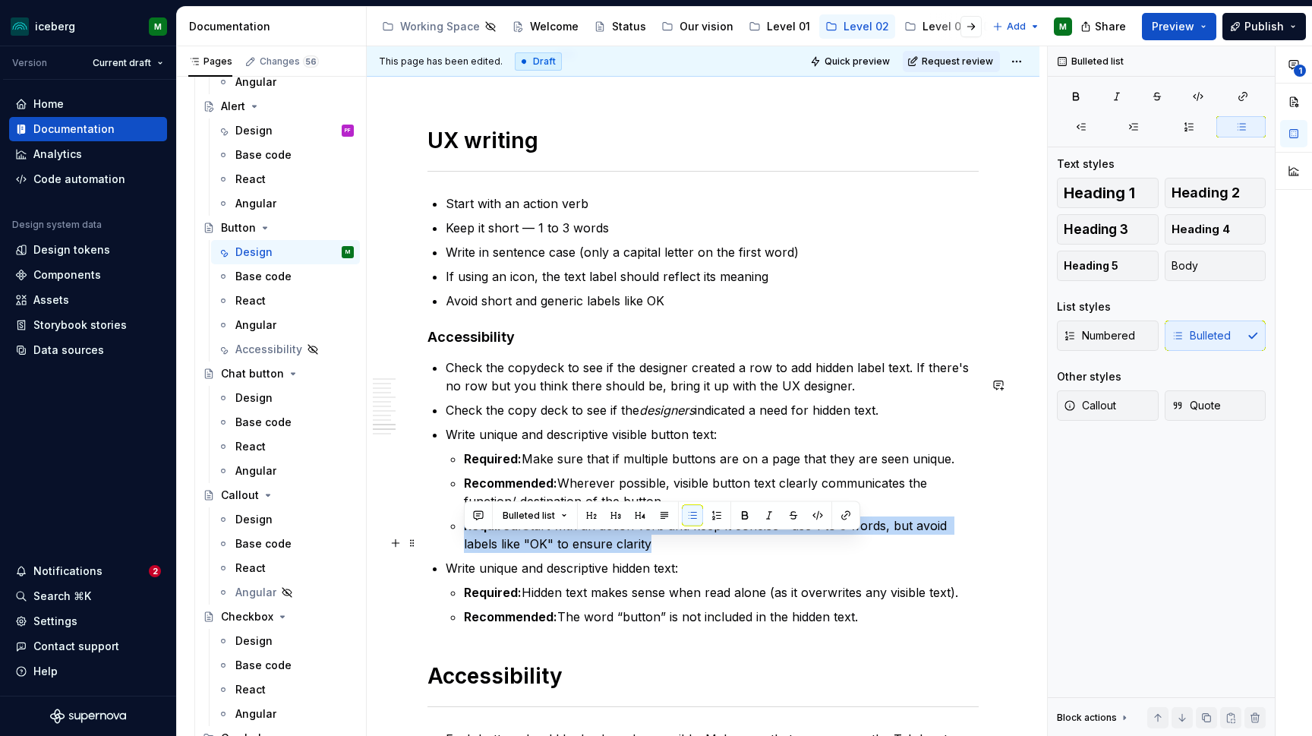
drag, startPoint x: 624, startPoint y: 557, endPoint x: 463, endPoint y: 534, distance: 162.5
click at [463, 534] on li "Write unique and descriptive visible button text: Required: Make sure that if m…" at bounding box center [712, 489] width 533 height 128
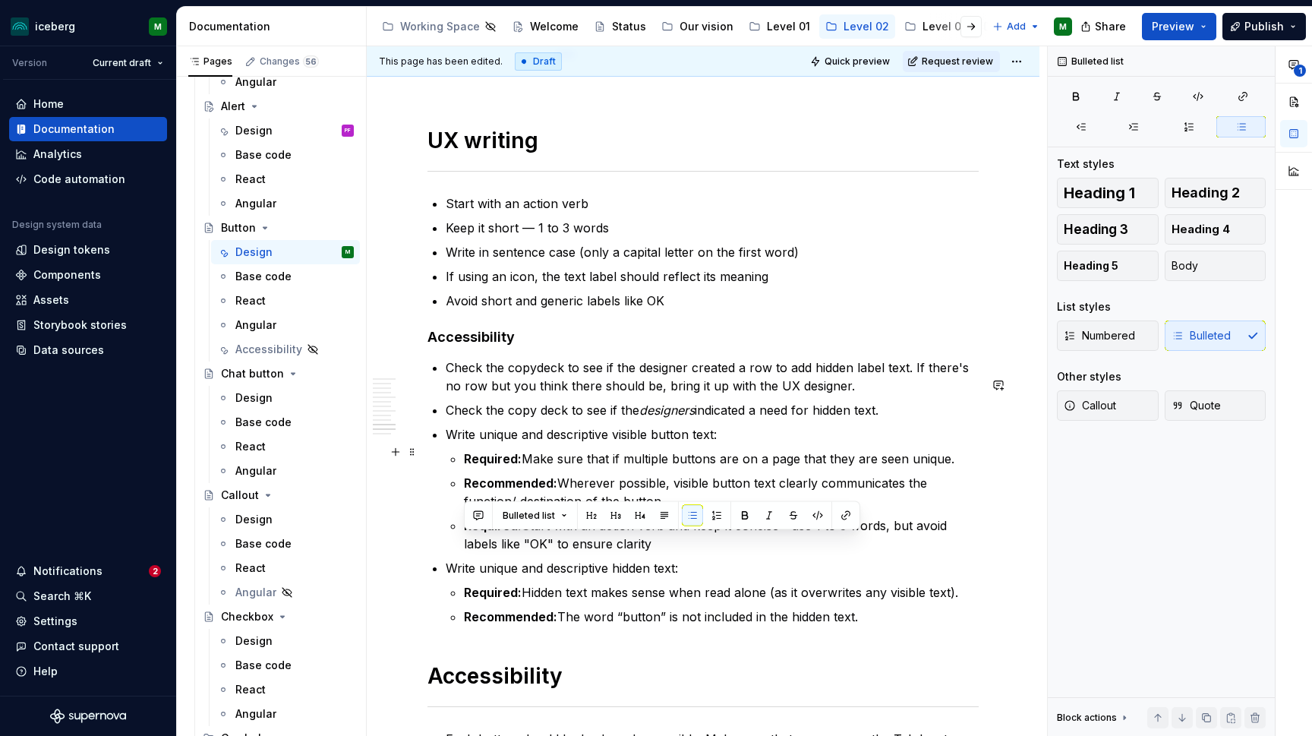
click at [731, 443] on p "Write unique and descriptive visible button text:" at bounding box center [712, 434] width 533 height 18
click at [956, 468] on p "Required: Make sure that if multiple buttons are on a page that they are seen u…" at bounding box center [721, 458] width 515 height 18
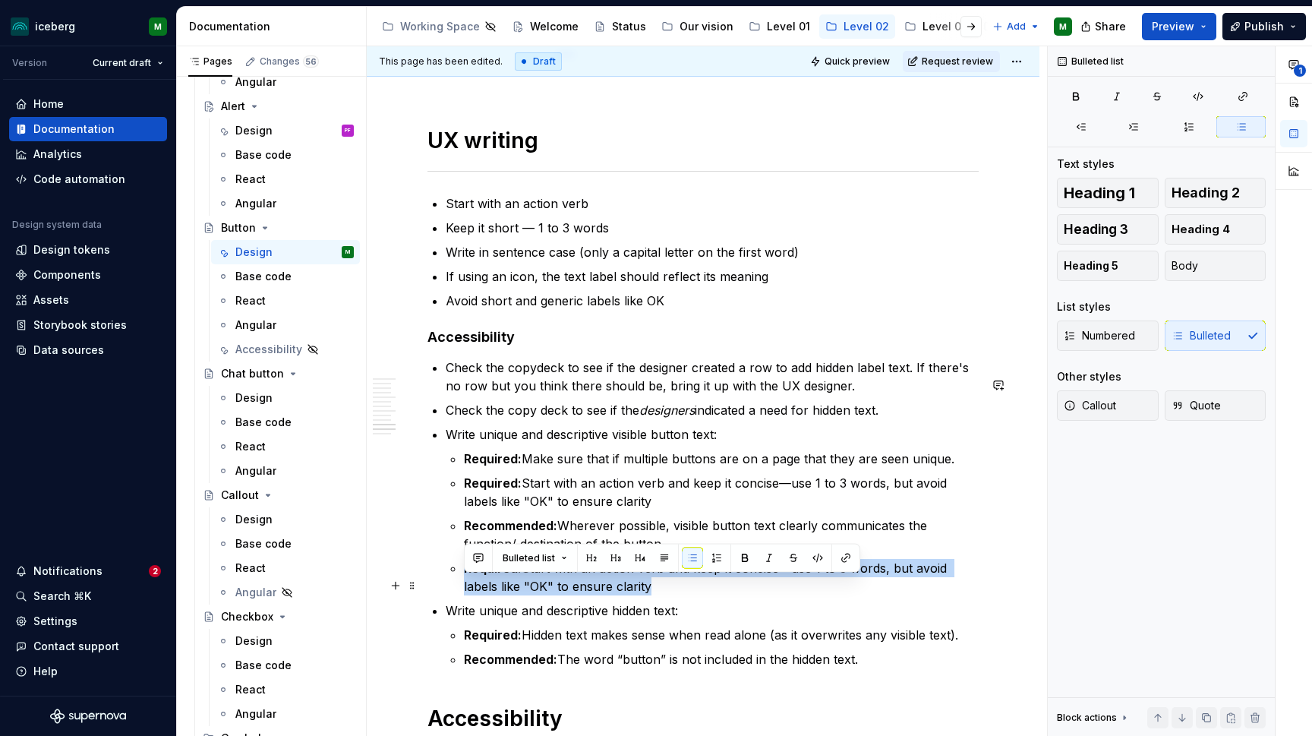
drag, startPoint x: 569, startPoint y: 598, endPoint x: 442, endPoint y: 588, distance: 127.9
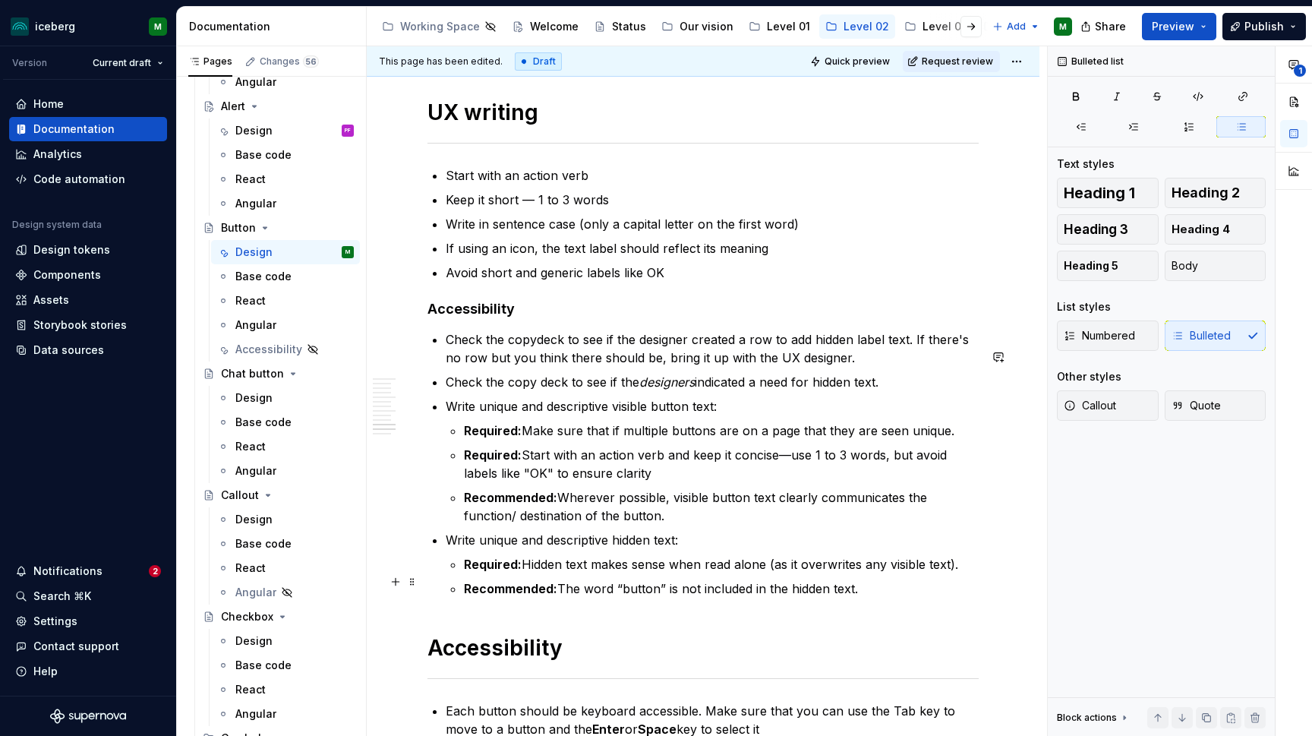
scroll to position [4196, 0]
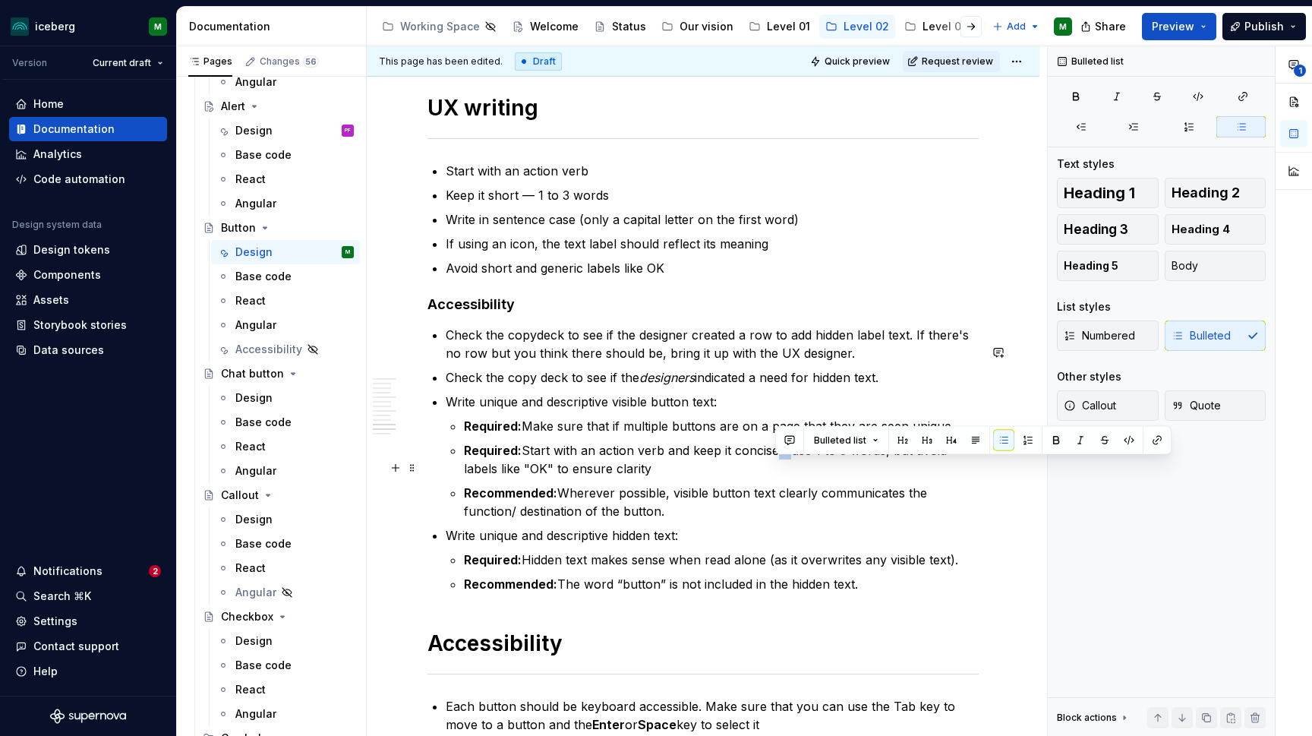
drag, startPoint x: 788, startPoint y: 468, endPoint x: 776, endPoint y: 467, distance: 12.2
click at [776, 467] on p "Required: Start with an action verb and keep it concise—use 1 to 3 words, but a…" at bounding box center [721, 459] width 515 height 36
click at [821, 504] on p "Recommended: Wherever possible, visible button text clearly communicates the fu…" at bounding box center [721, 502] width 515 height 36
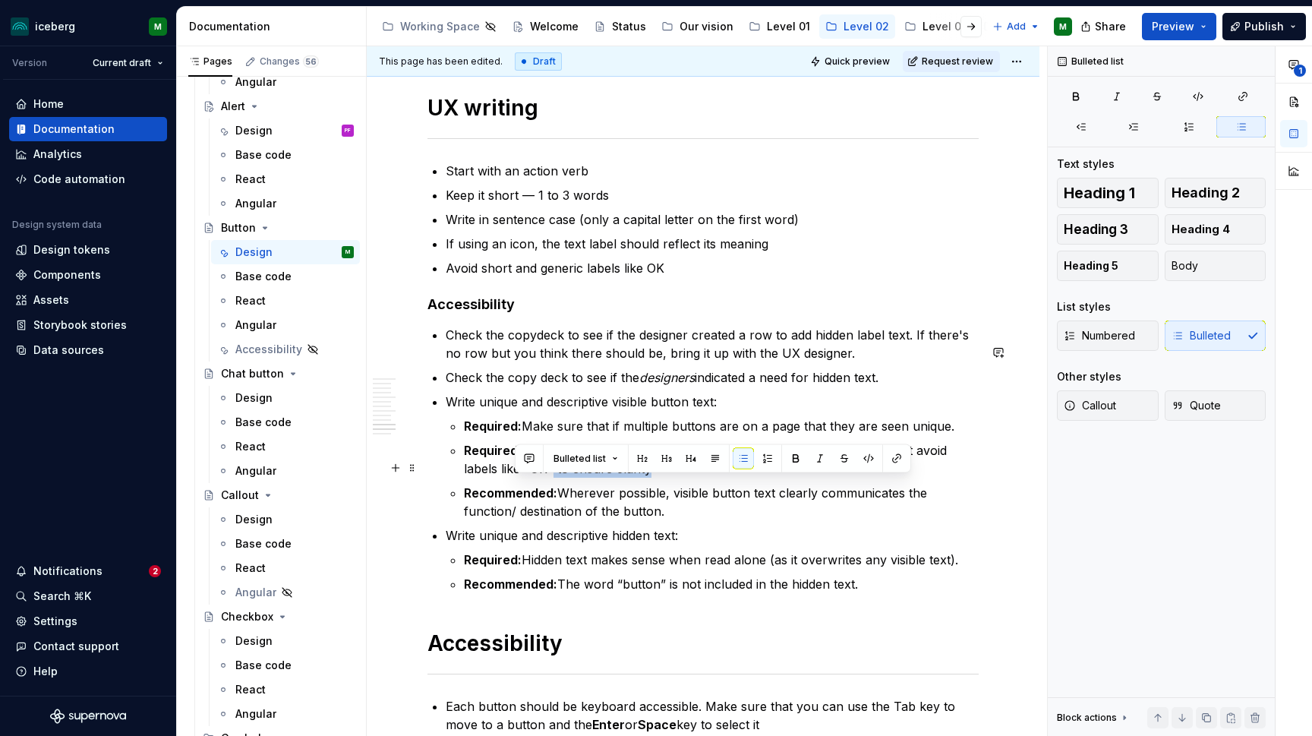
drag, startPoint x: 624, startPoint y: 484, endPoint x: 516, endPoint y: 483, distance: 107.8
click at [516, 477] on p "Required: Start with an action verb and keep it concise—use 1 to 3 words, but a…" at bounding box center [721, 459] width 515 height 36
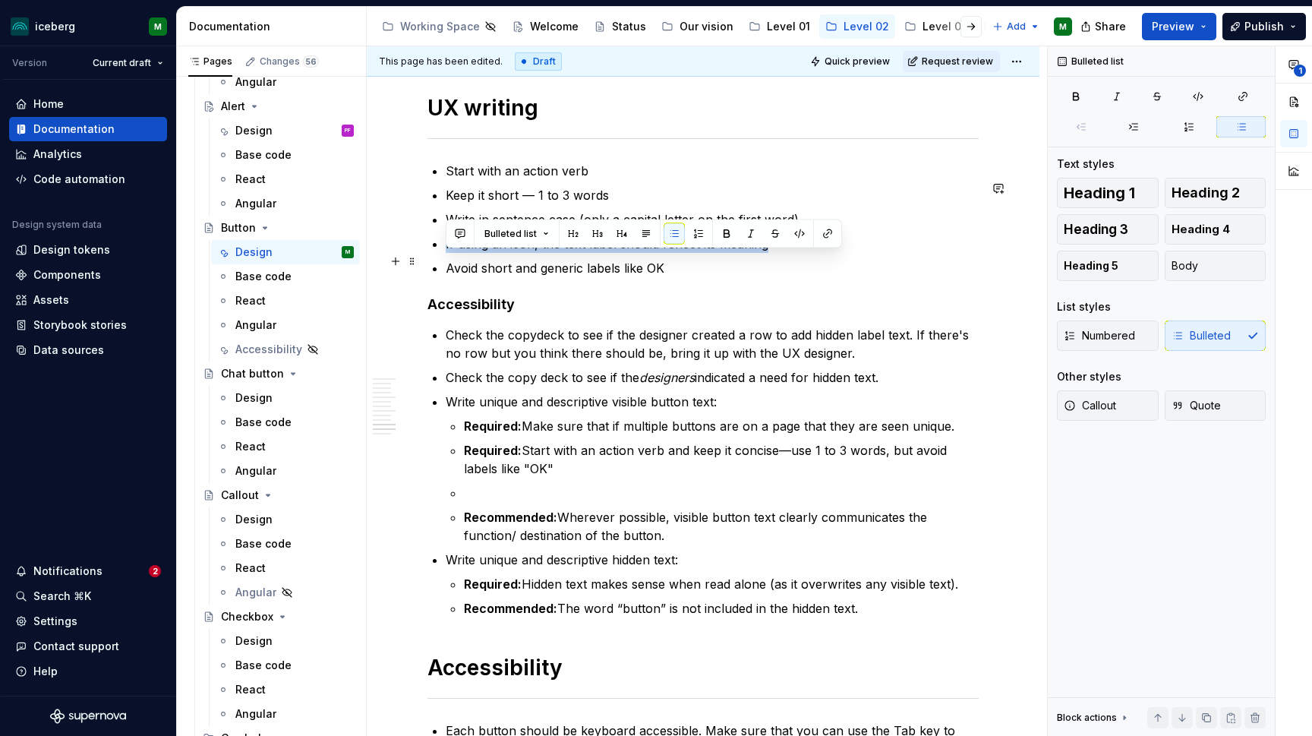
drag, startPoint x: 774, startPoint y: 266, endPoint x: 436, endPoint y: 265, distance: 337.0
click at [446, 253] on p "If using an icon, the text label should reflect its meaning" at bounding box center [712, 244] width 533 height 18
click at [477, 502] on p at bounding box center [721, 493] width 515 height 18
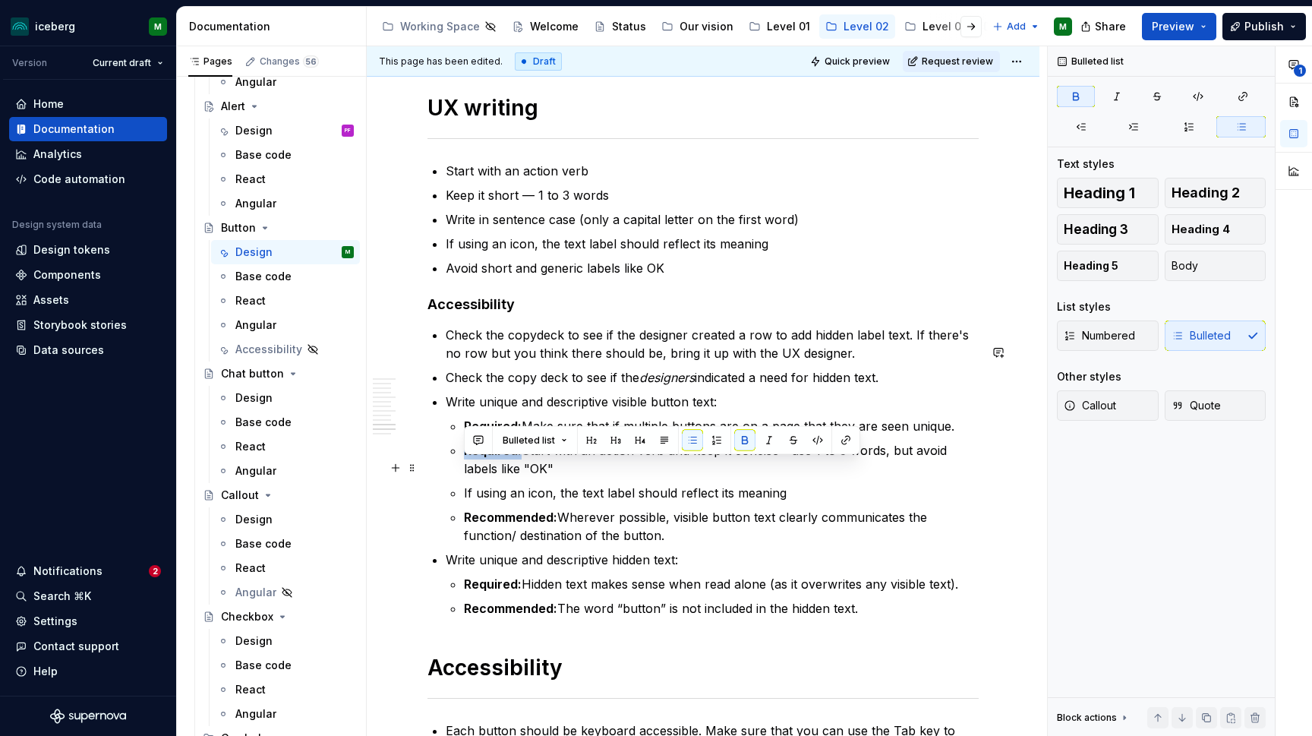
drag, startPoint x: 520, startPoint y: 467, endPoint x: 431, endPoint y: 469, distance: 88.8
click at [464, 502] on p "If using an icon, the text label should reflect its meaning" at bounding box center [721, 493] width 515 height 18
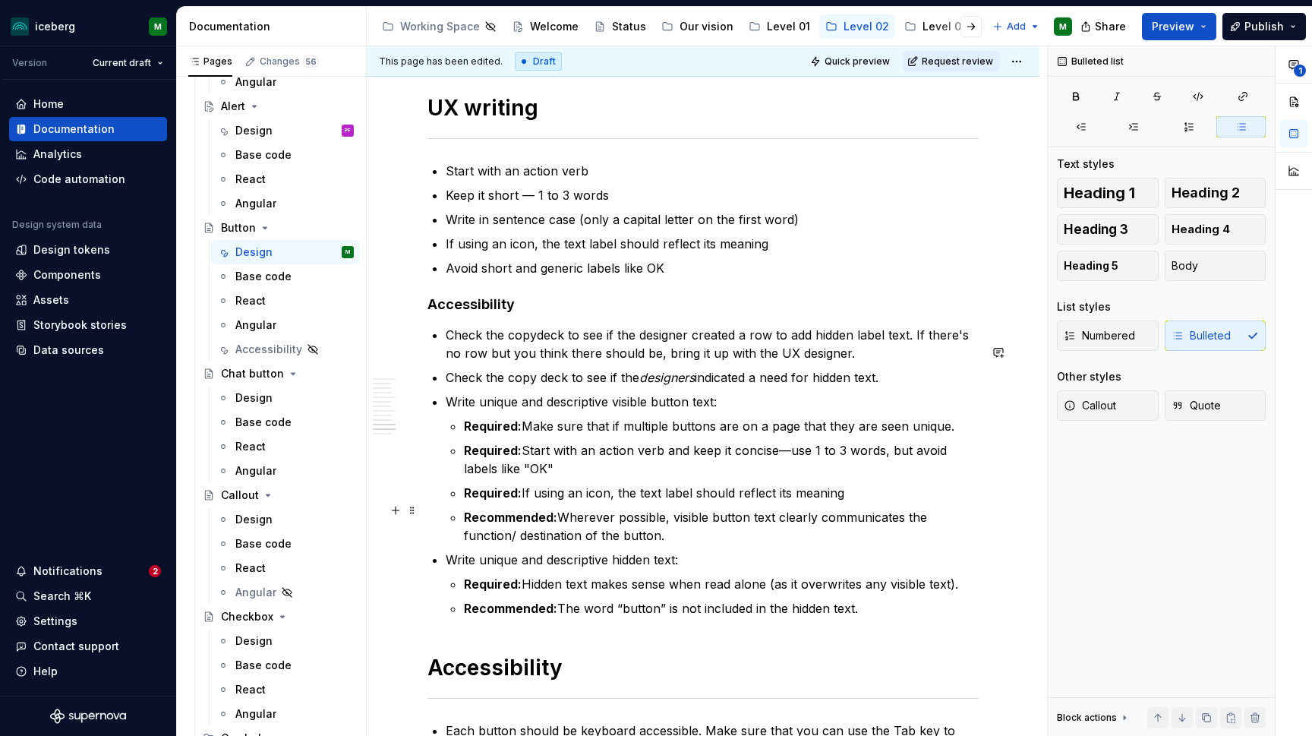
click at [853, 502] on p "Required: If using an icon, the text label should reflect its meaning" at bounding box center [721, 493] width 515 height 18
click at [520, 466] on p "Required: Start with an action verb and keep it concise—use 1 to 3 words, but a…" at bounding box center [721, 459] width 515 height 36
click at [859, 502] on p "Required: If using an icon, the text label should reflect its meaning" at bounding box center [721, 493] width 515 height 18
click at [520, 502] on p "Required: If using an icon, the text label should reflect its meaning" at bounding box center [721, 493] width 515 height 18
click at [869, 502] on p "Required: If using an icon, the text label should reflect its meaning" at bounding box center [721, 493] width 515 height 18
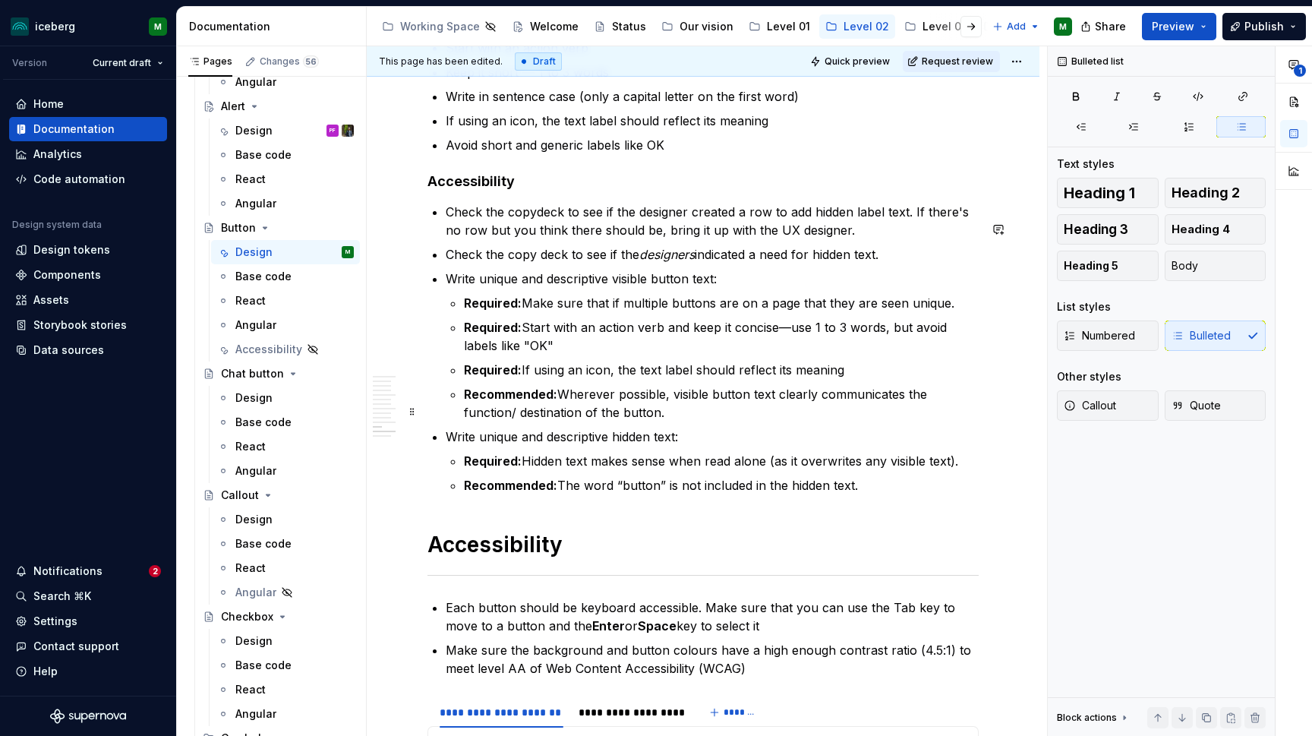
scroll to position [4296, 0]
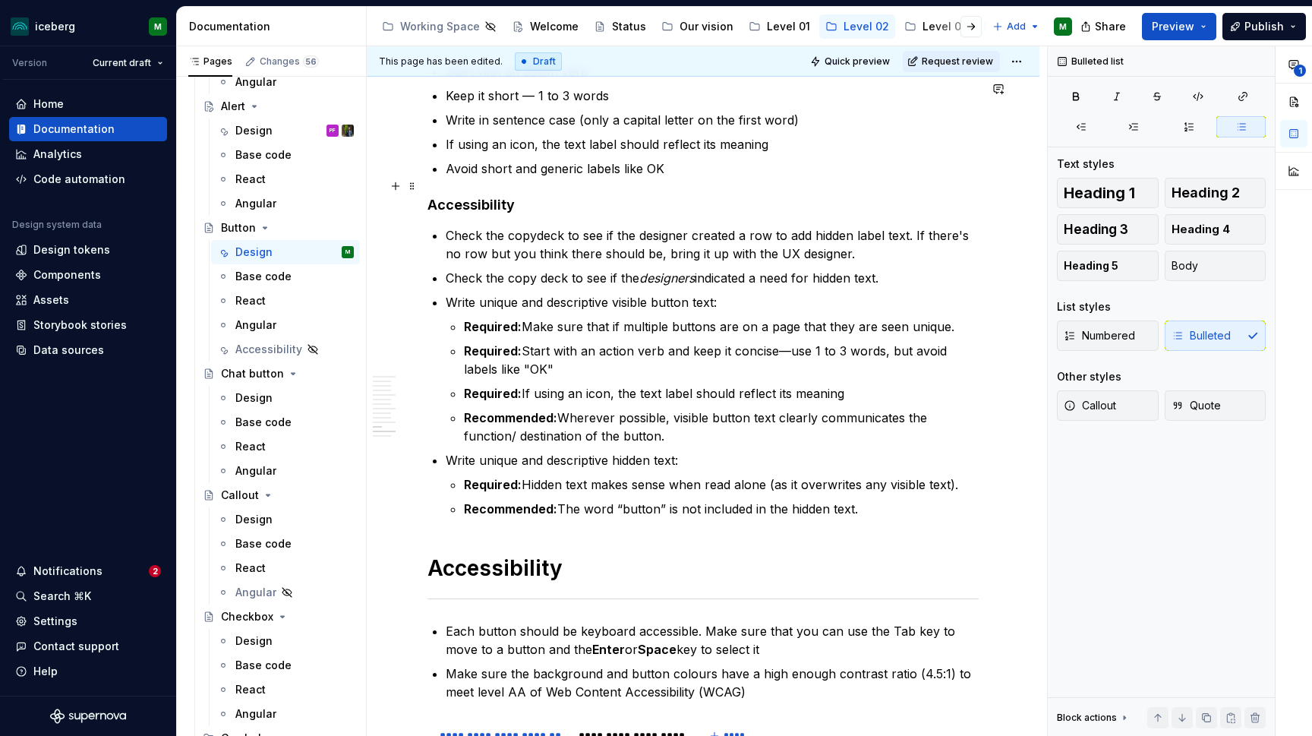
click at [686, 178] on p "Avoid short and generic labels like OK" at bounding box center [712, 168] width 533 height 18
click at [394, 189] on button "button" at bounding box center [395, 185] width 21 height 21
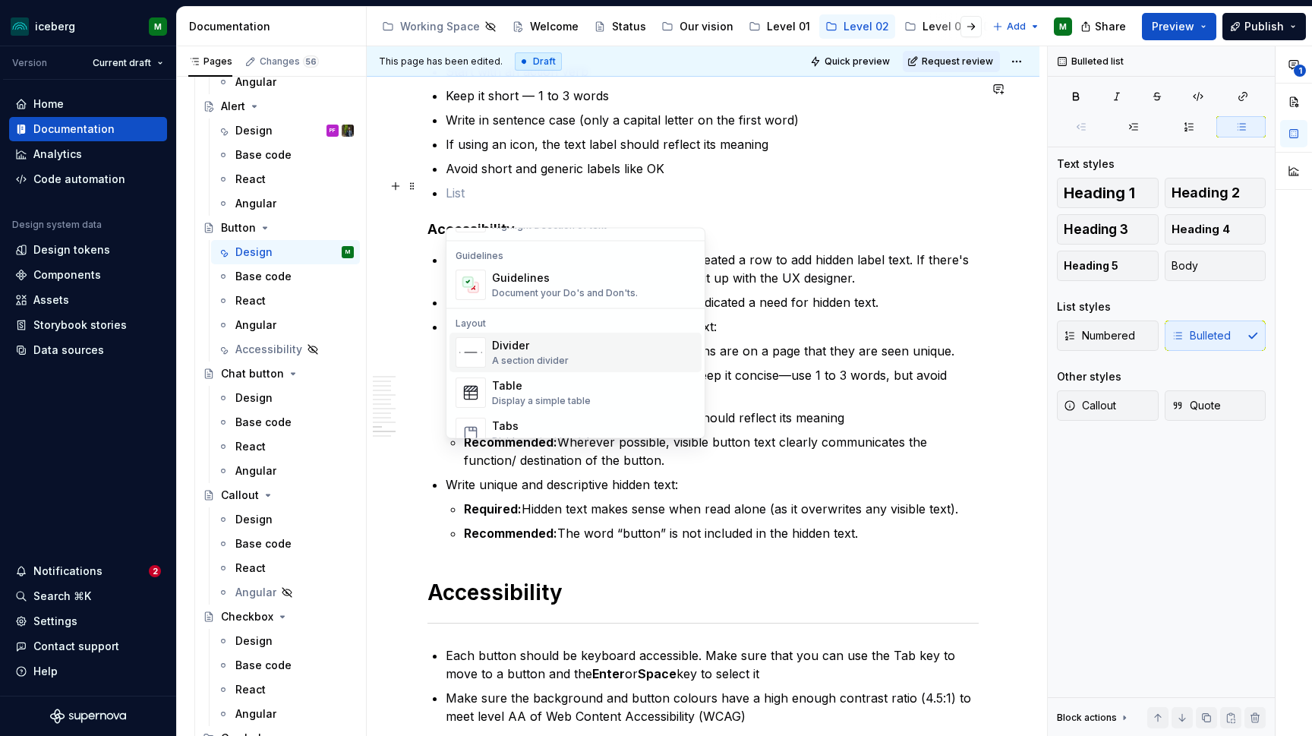
scroll to position [313, 0]
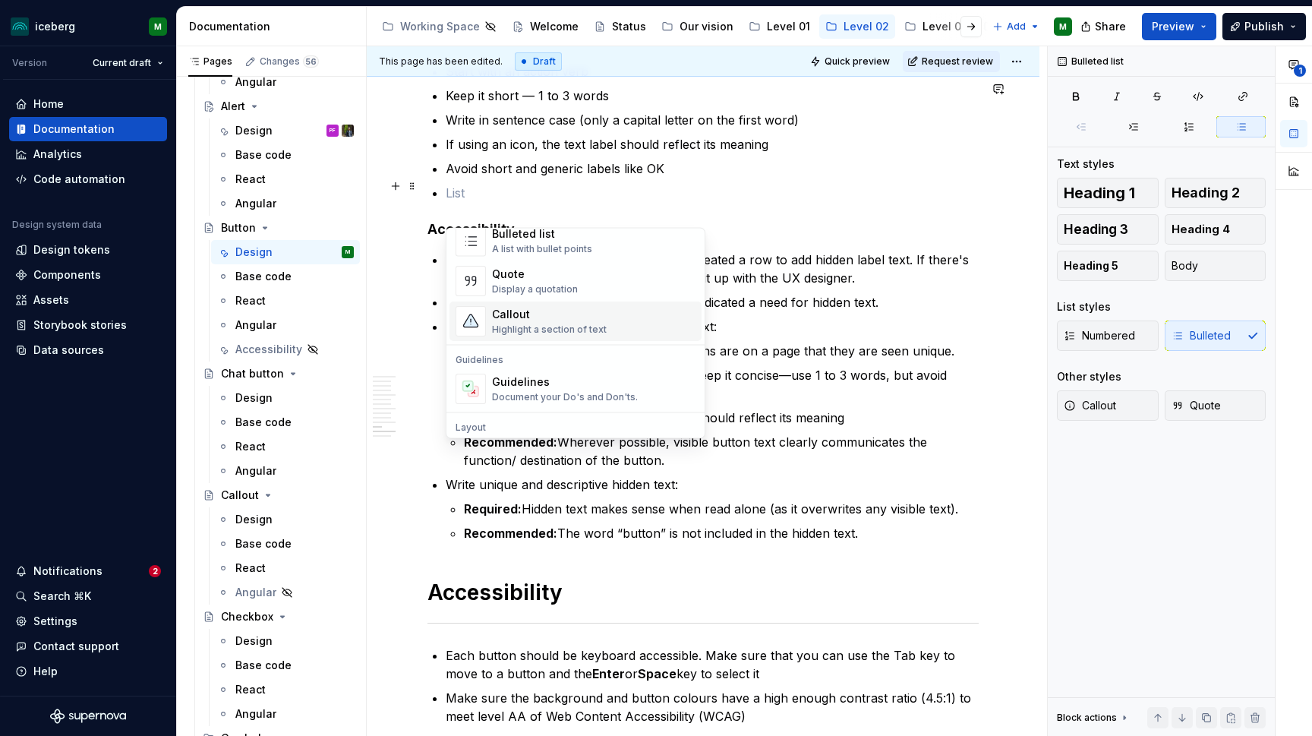
click at [548, 330] on div "Highlight a section of text" at bounding box center [549, 330] width 115 height 12
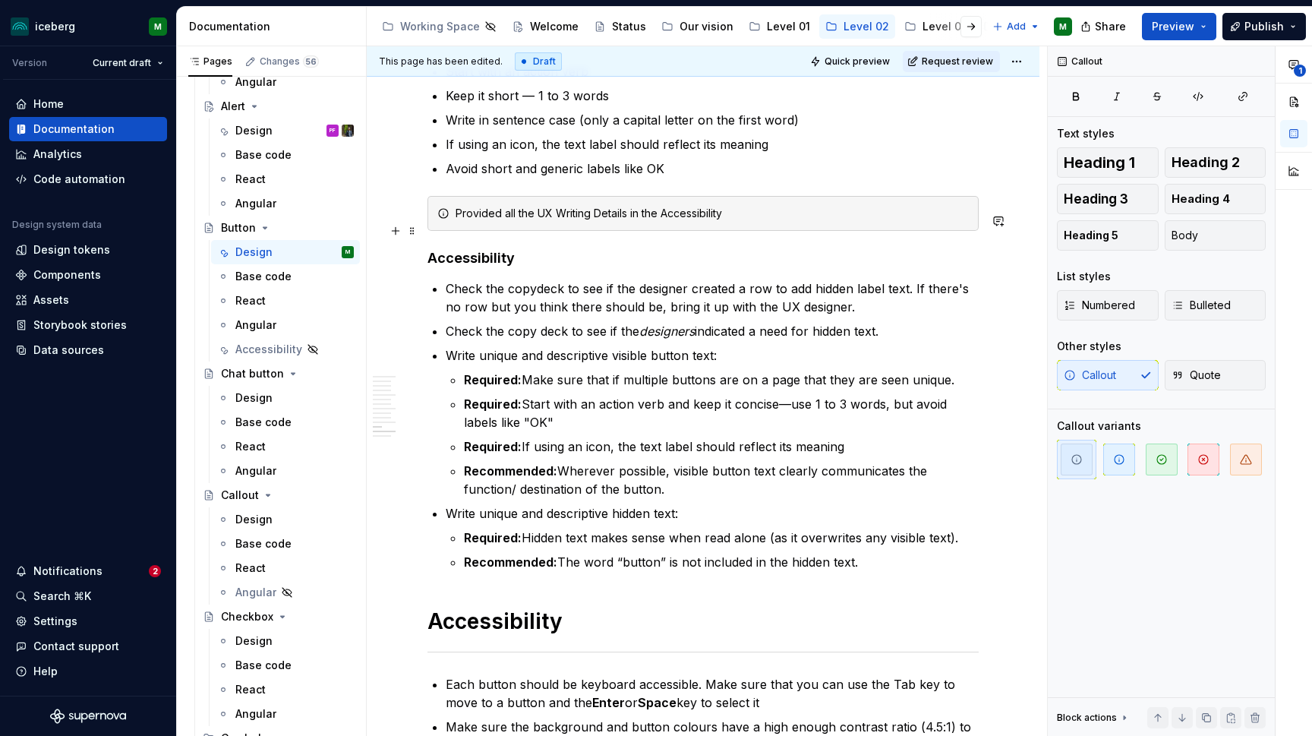
click at [498, 221] on div "Provided all the UX Writing Details in the Accessibility" at bounding box center [711, 213] width 513 height 15
click at [1243, 465] on icon "button" at bounding box center [1246, 459] width 12 height 12
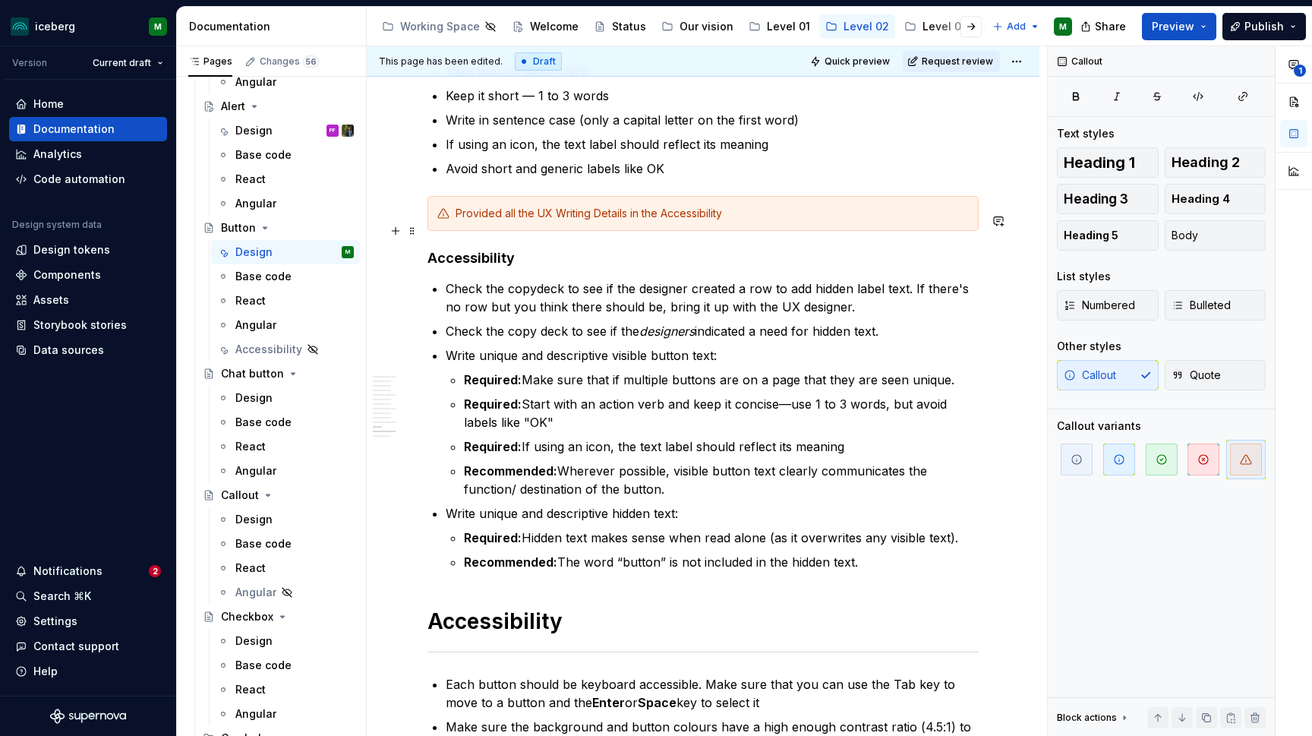
click at [736, 231] on div "Provided all the UX Writing Details in the Accessibility" at bounding box center [702, 213] width 551 height 35
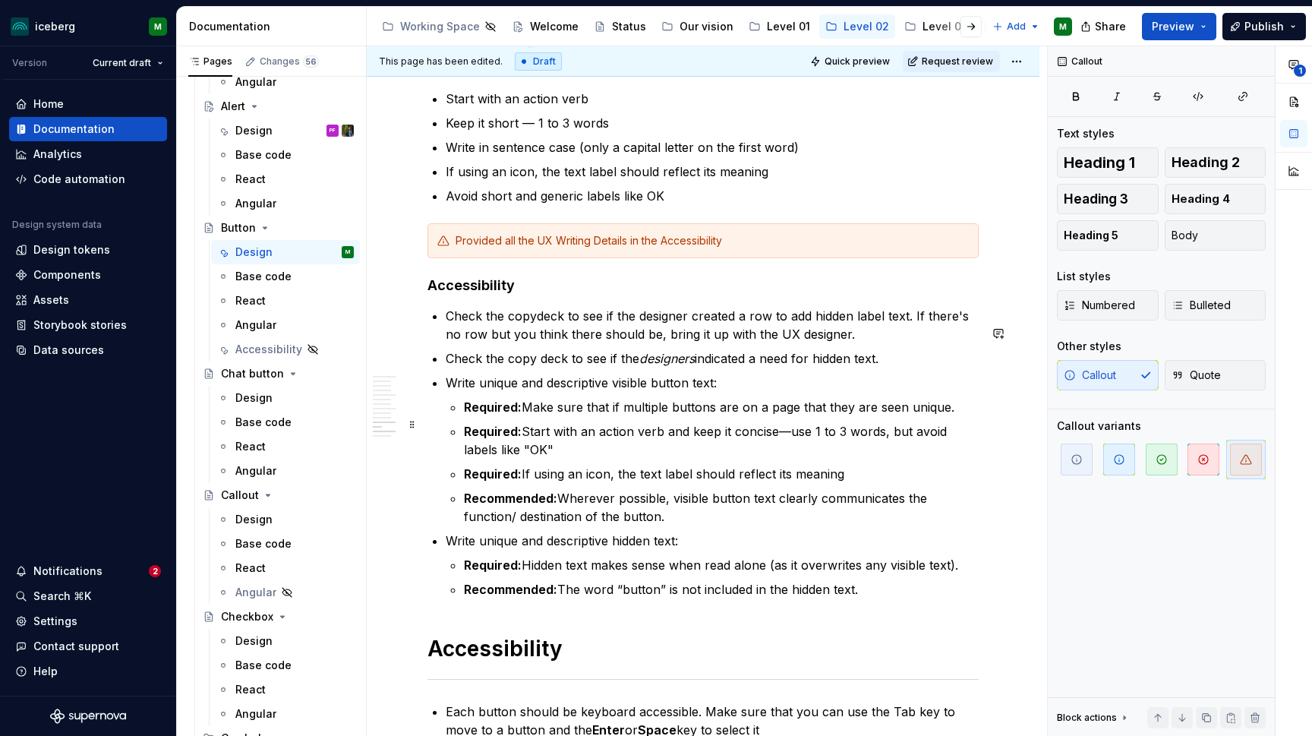
scroll to position [4266, 0]
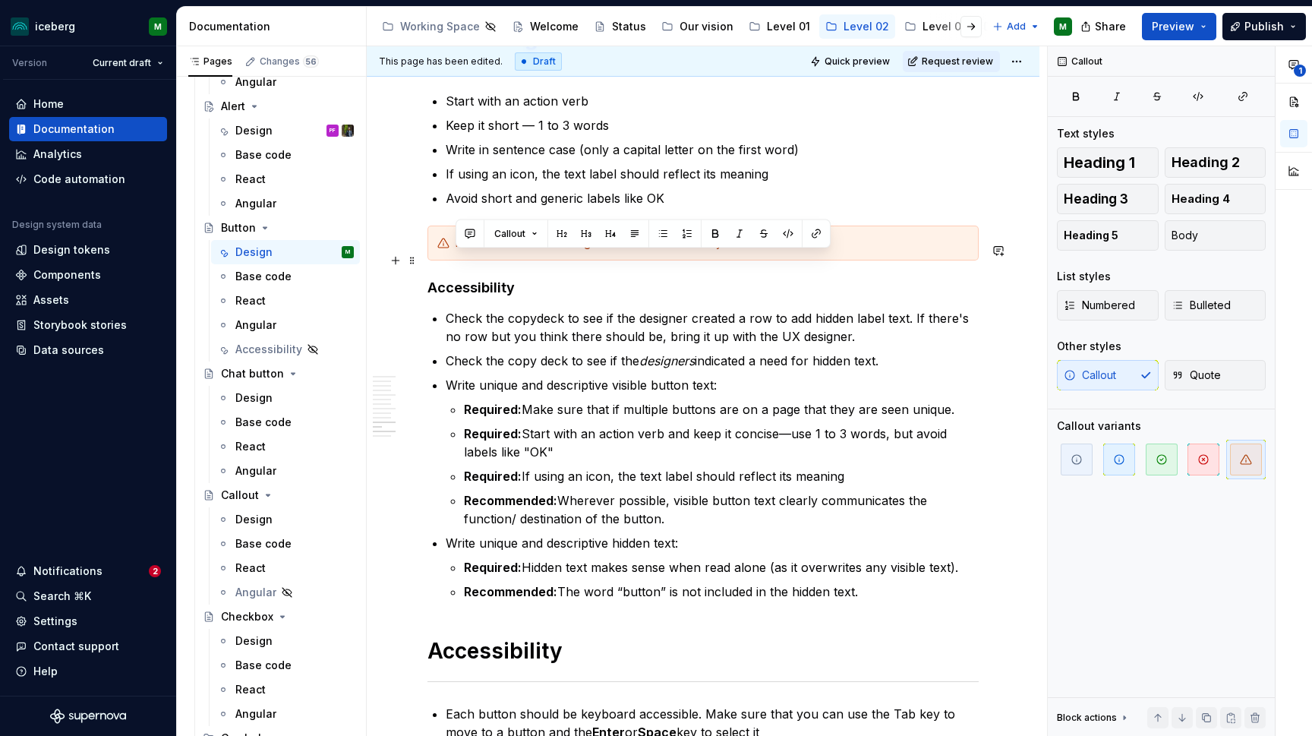
drag, startPoint x: 739, startPoint y: 257, endPoint x: 449, endPoint y: 257, distance: 290.7
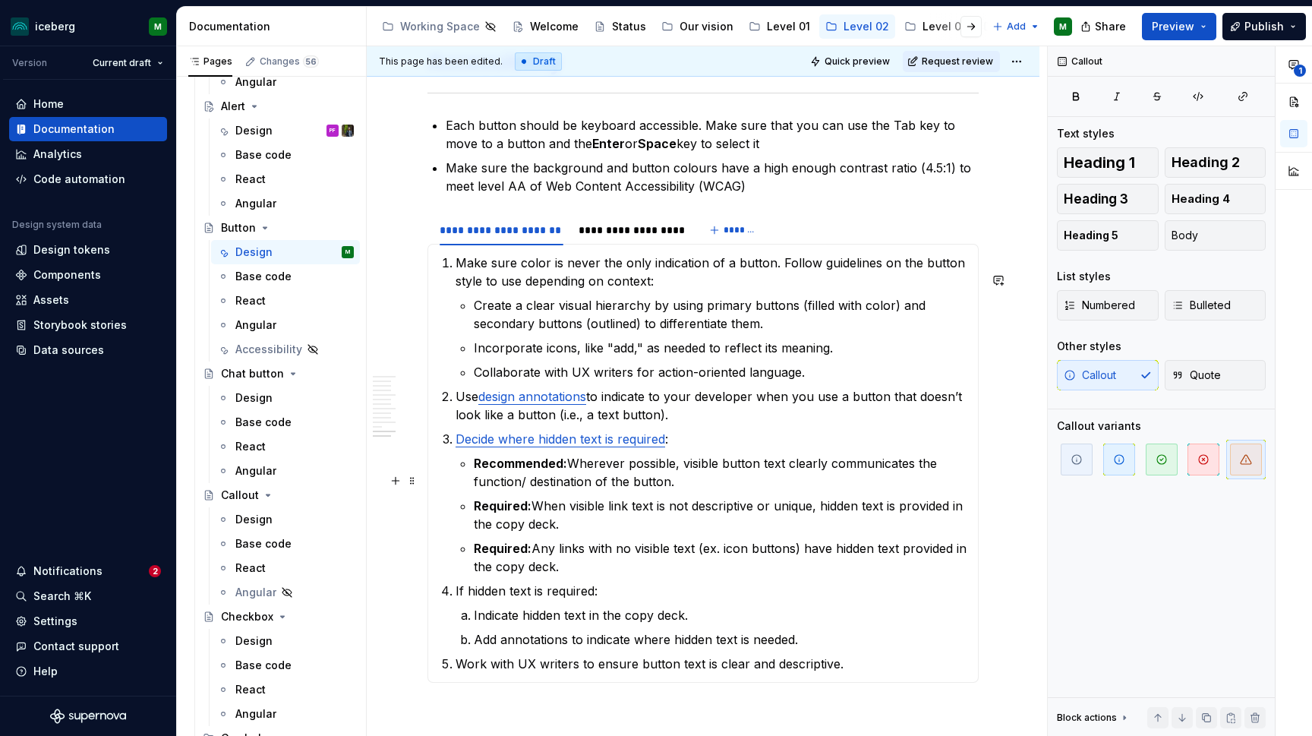
scroll to position [4855, 0]
click at [655, 237] on div "**********" at bounding box center [630, 229] width 105 height 15
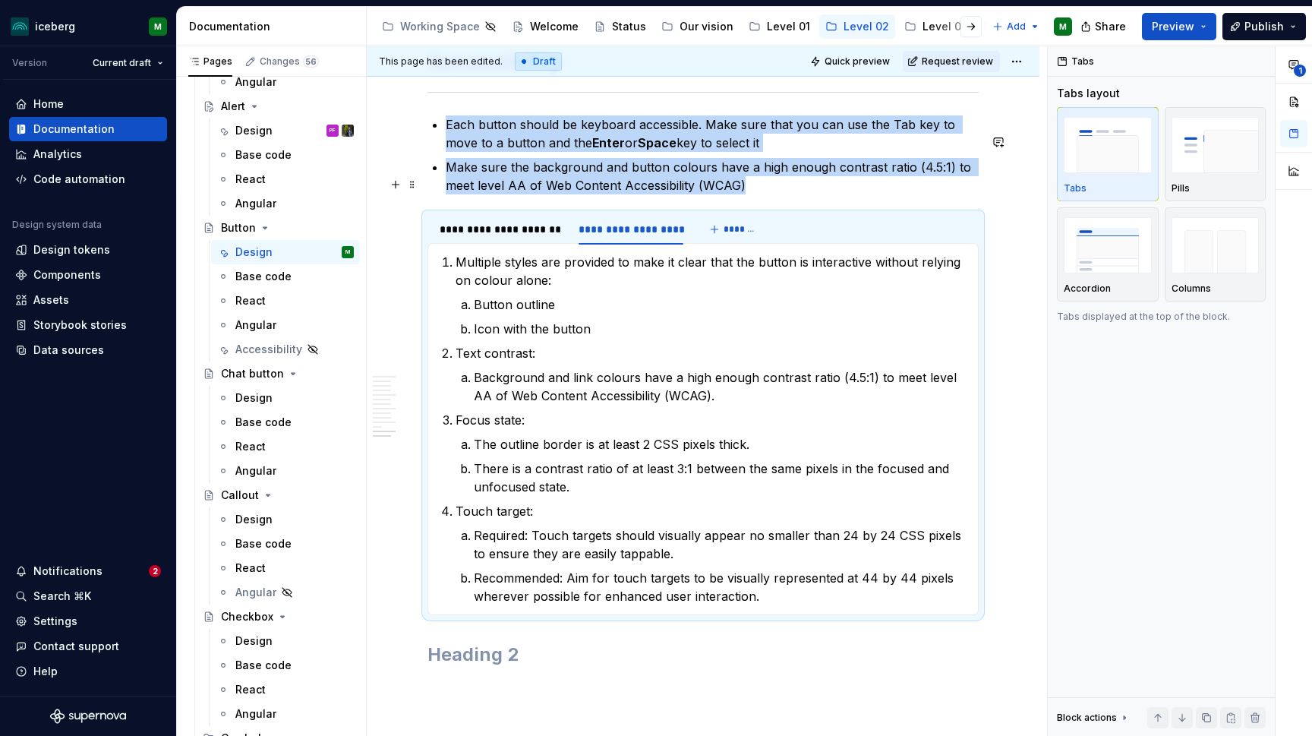
click at [753, 194] on p "Make sure the background and button colours have a high enough contrast ratio (…" at bounding box center [712, 176] width 533 height 36
click at [746, 194] on p "Make sure the background and button colours have a high enough contrast ratio (…" at bounding box center [712, 176] width 533 height 36
click at [752, 194] on p "Make sure the background and button colours have a high enough contrast ratio (…" at bounding box center [712, 176] width 533 height 36
drag, startPoint x: 448, startPoint y: 184, endPoint x: 546, endPoint y: 193, distance: 98.3
click at [543, 193] on p "Make sure the background and button colours have a high enough contrast ratio (…" at bounding box center [712, 176] width 533 height 36
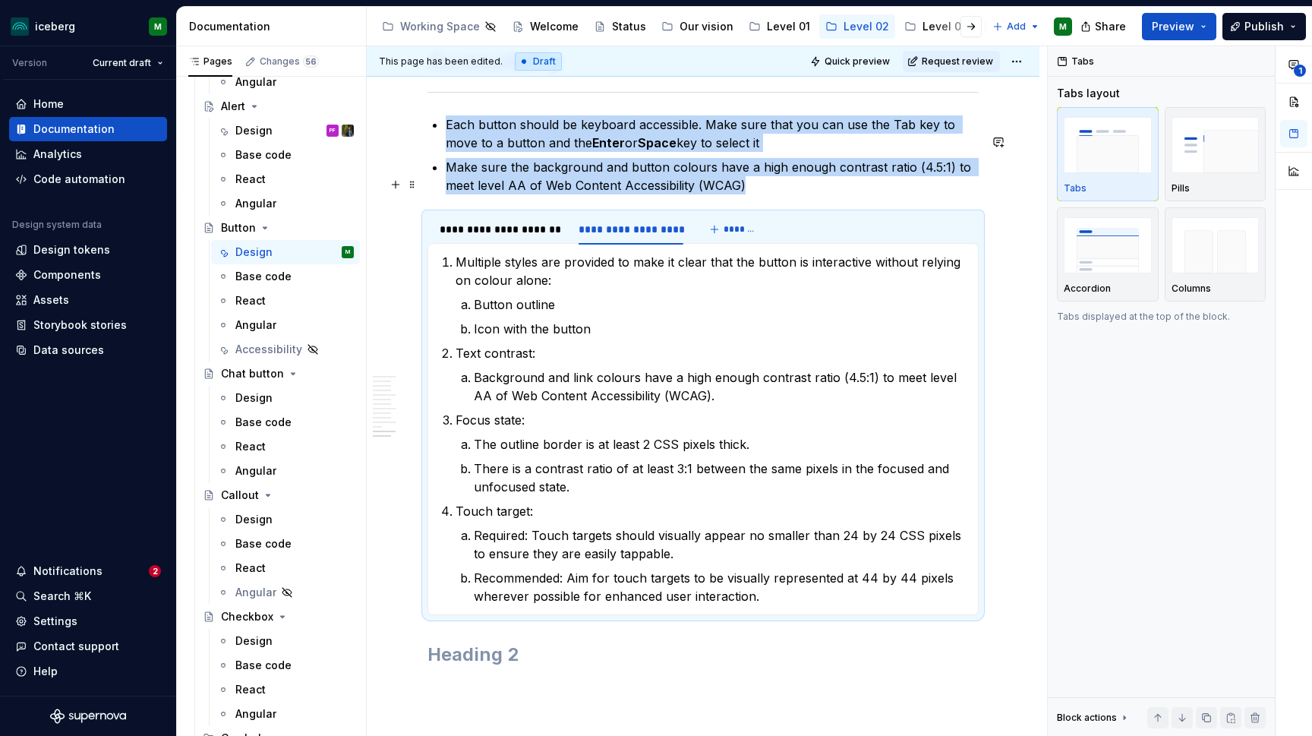
click at [666, 194] on p "Make sure the background and button colours have a high enough contrast ratio (…" at bounding box center [712, 176] width 533 height 36
click at [1019, 407] on div "**********" at bounding box center [707, 391] width 680 height 690
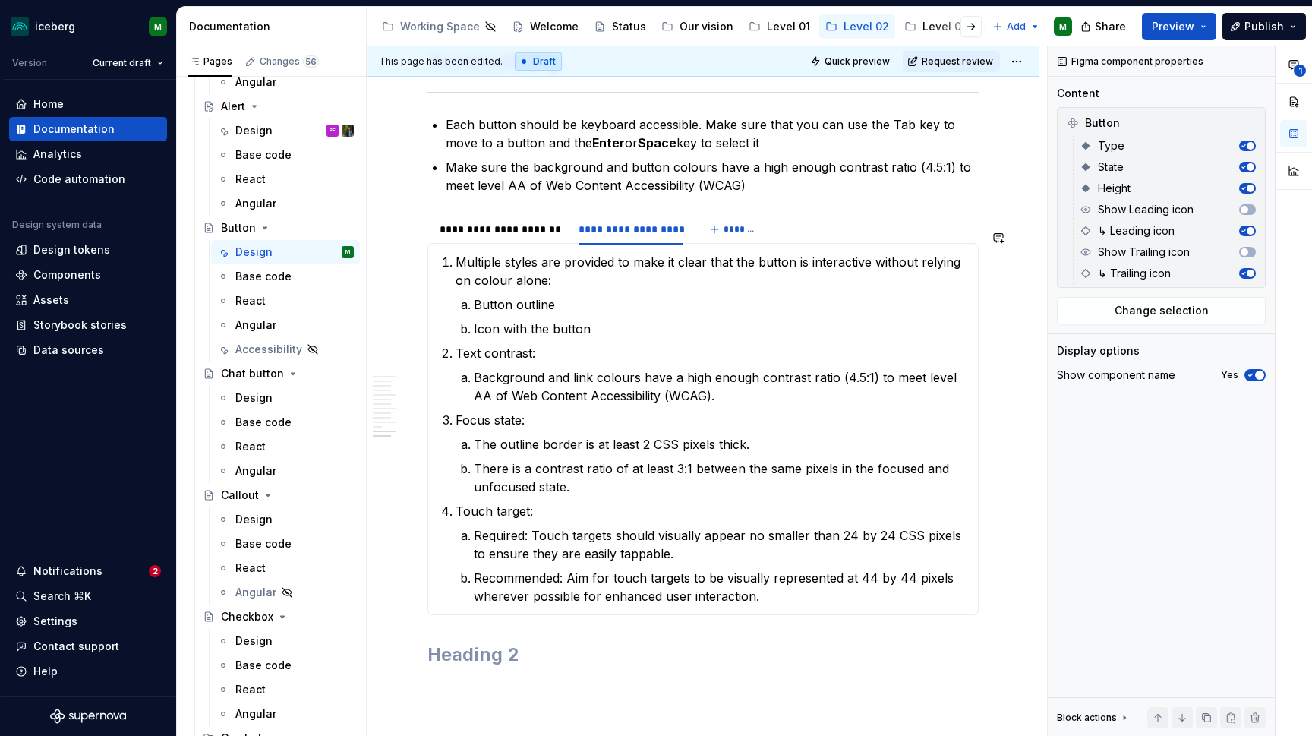
type textarea "*"
click at [708, 194] on p "Make sure the background and button colours have a high enough contrast ratio (…" at bounding box center [712, 176] width 533 height 36
click at [717, 180] on p "Make sure the background and button colours have a high enough contrast ratio (…" at bounding box center [712, 176] width 533 height 36
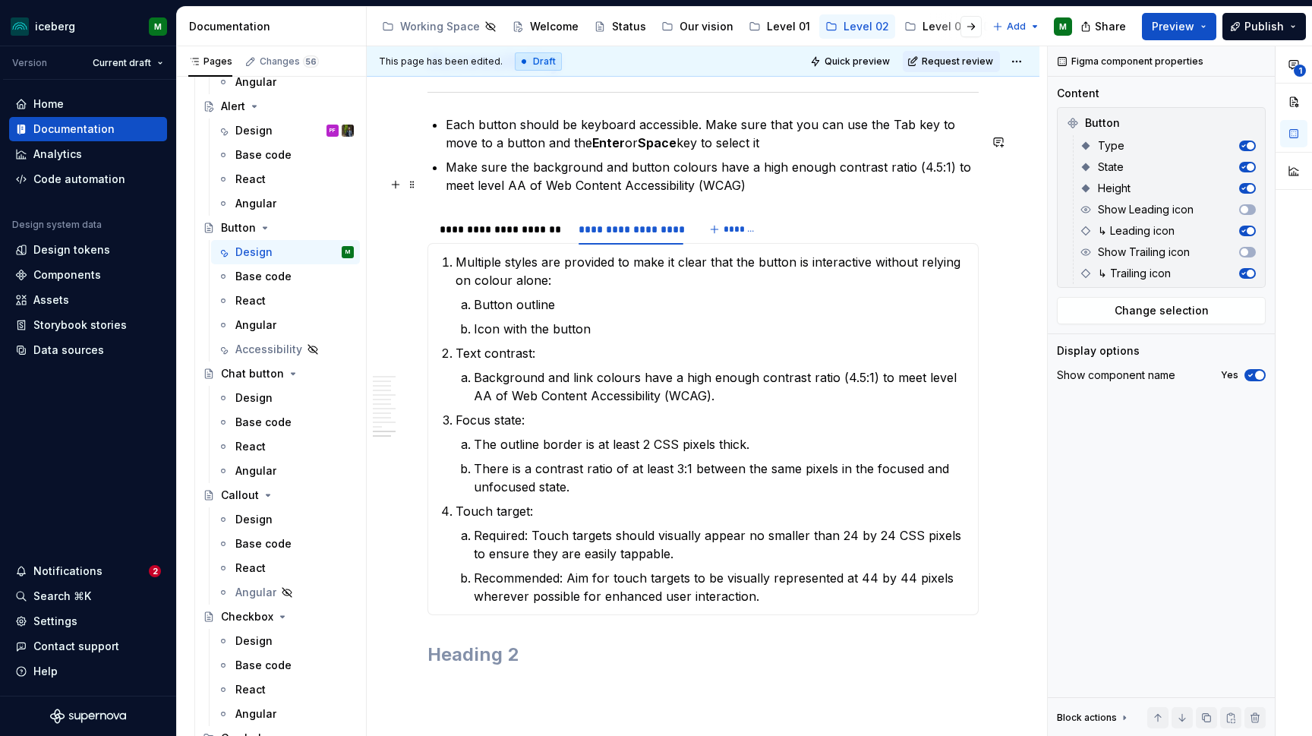
click at [755, 194] on p "Make sure the background and button colours have a high enough contrast ratio (…" at bounding box center [712, 176] width 533 height 36
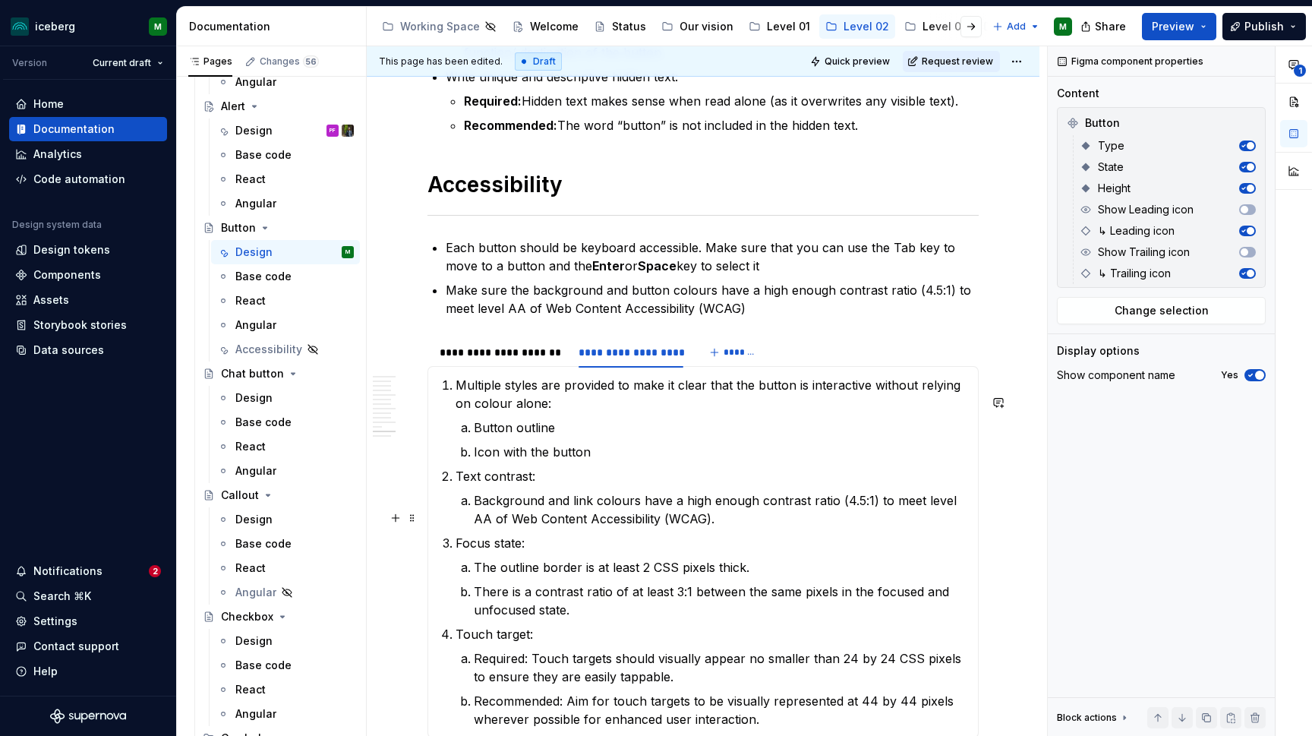
scroll to position [4747, 0]
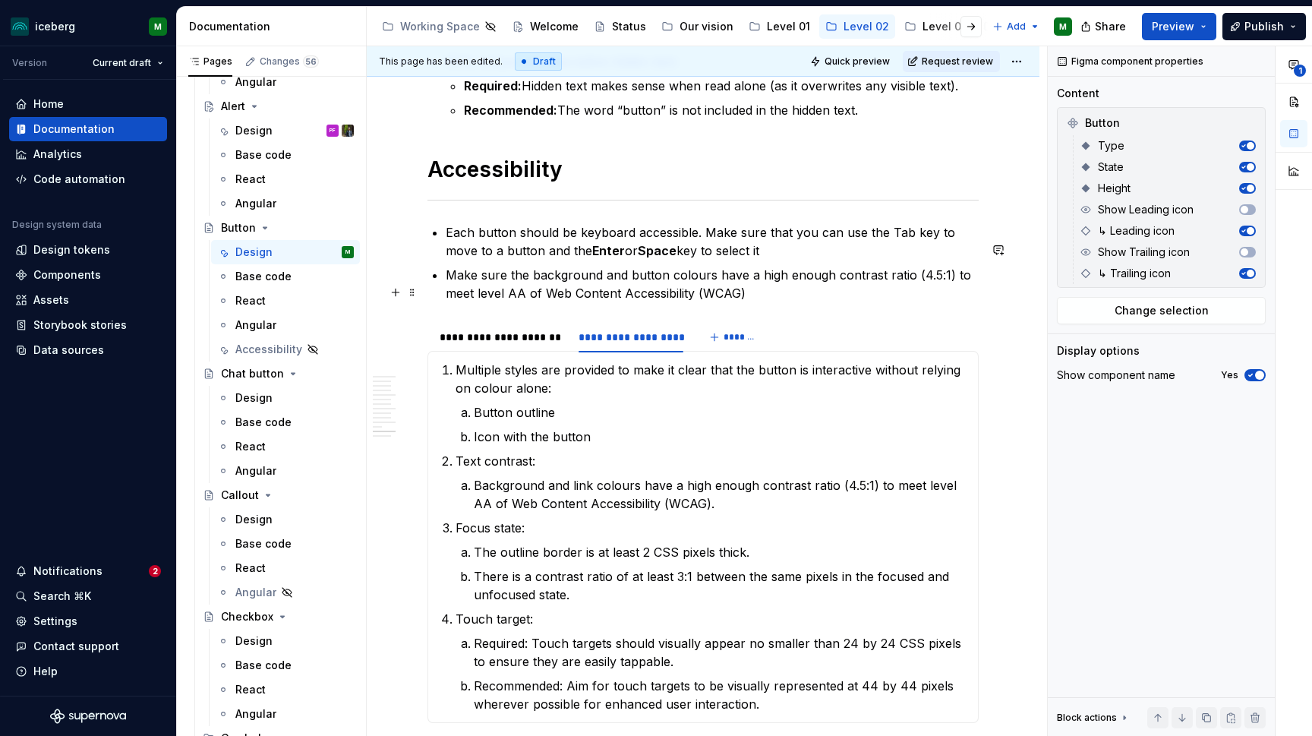
click at [698, 302] on p "Make sure the background and button colours have a high enough contrast ratio (…" at bounding box center [712, 284] width 533 height 36
drag, startPoint x: 859, startPoint y: 304, endPoint x: 497, endPoint y: 275, distance: 362.5
click at [497, 275] on ul "Each button should be keyboard accessible. Make sure that you can use the Tab k…" at bounding box center [712, 262] width 533 height 79
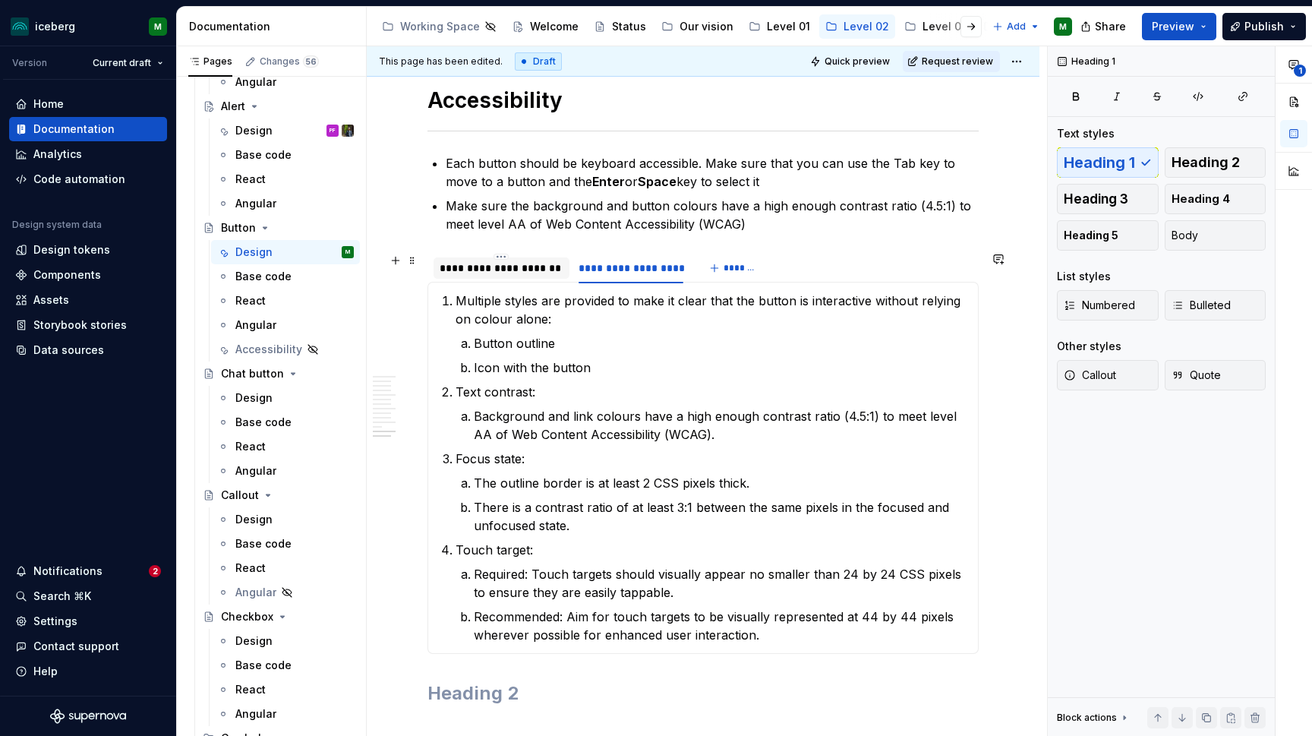
scroll to position [4485, 0]
